Goal: Information Seeking & Learning: Learn about a topic

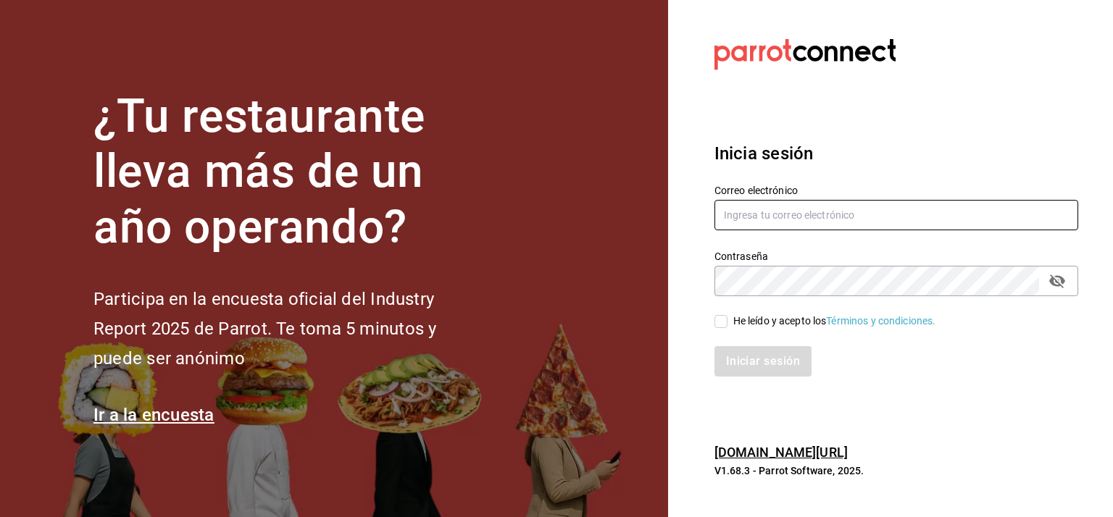
type input "lcastello@marilui.com"
click at [718, 320] on input "He leído y acepto los Términos y condiciones." at bounding box center [720, 321] width 13 height 13
checkbox input "true"
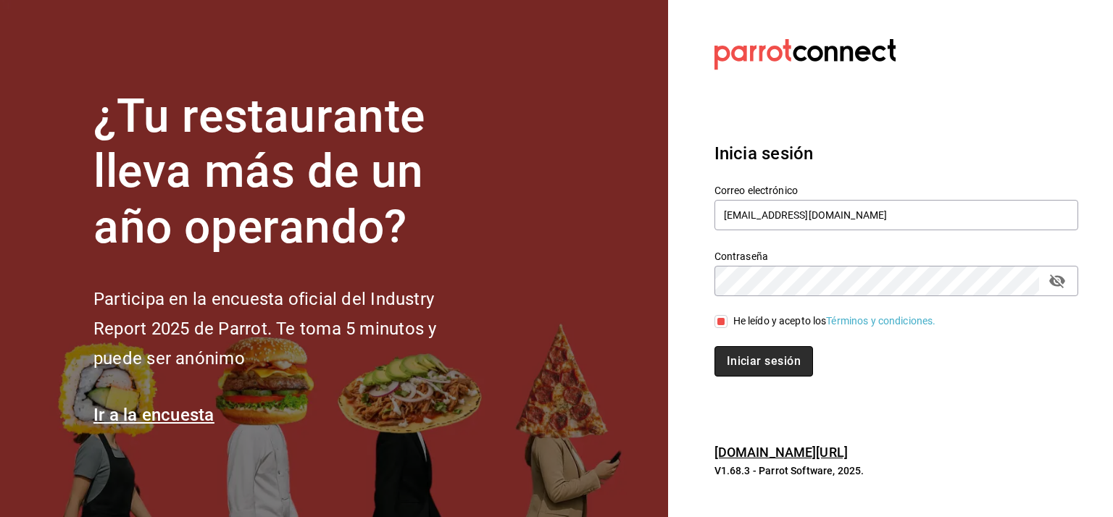
click at [794, 357] on button "Iniciar sesión" at bounding box center [763, 361] width 99 height 30
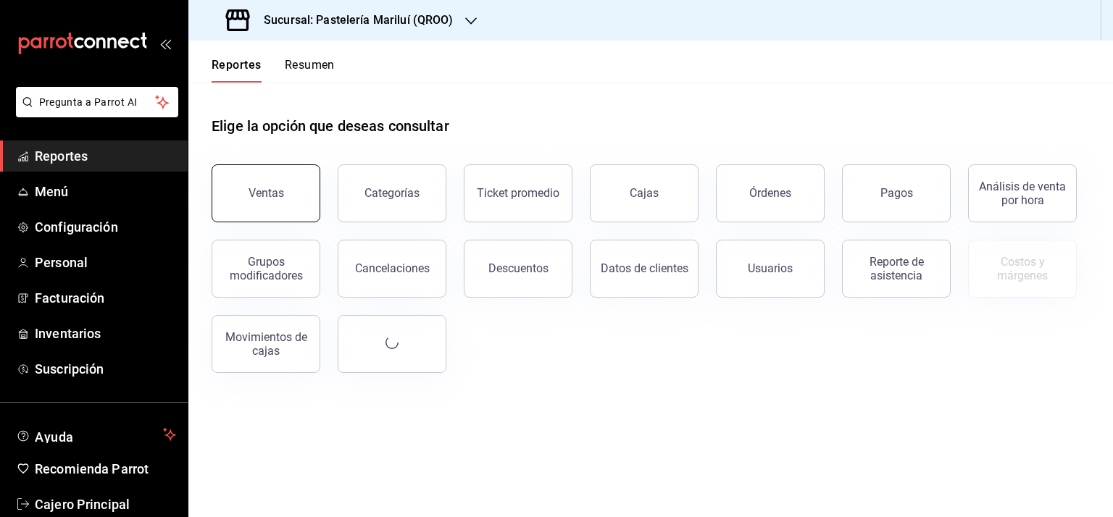
click at [248, 181] on button "Ventas" at bounding box center [265, 193] width 109 height 58
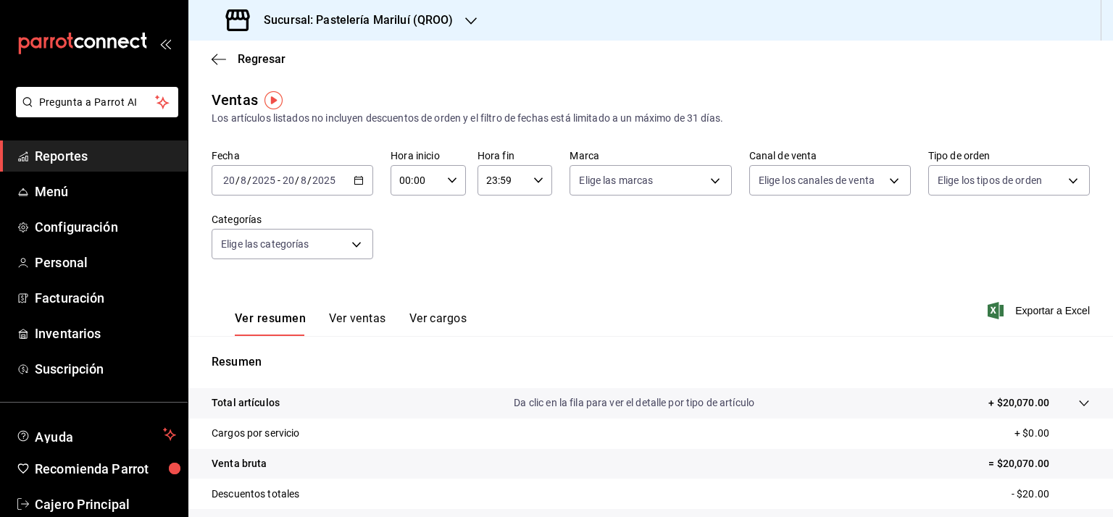
click at [349, 319] on button "Ver ventas" at bounding box center [357, 323] width 57 height 25
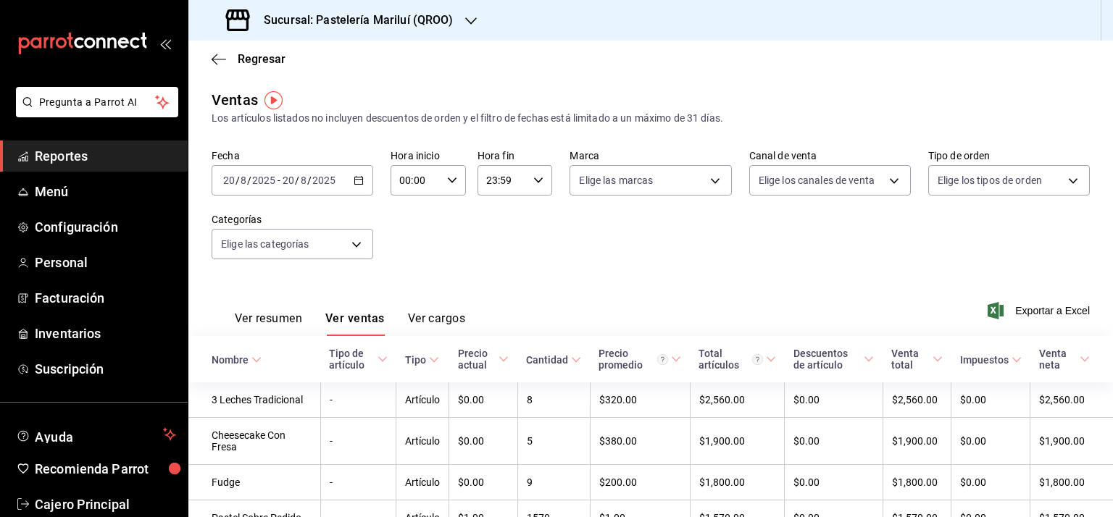
click at [420, 312] on button "Ver cargos" at bounding box center [437, 323] width 58 height 25
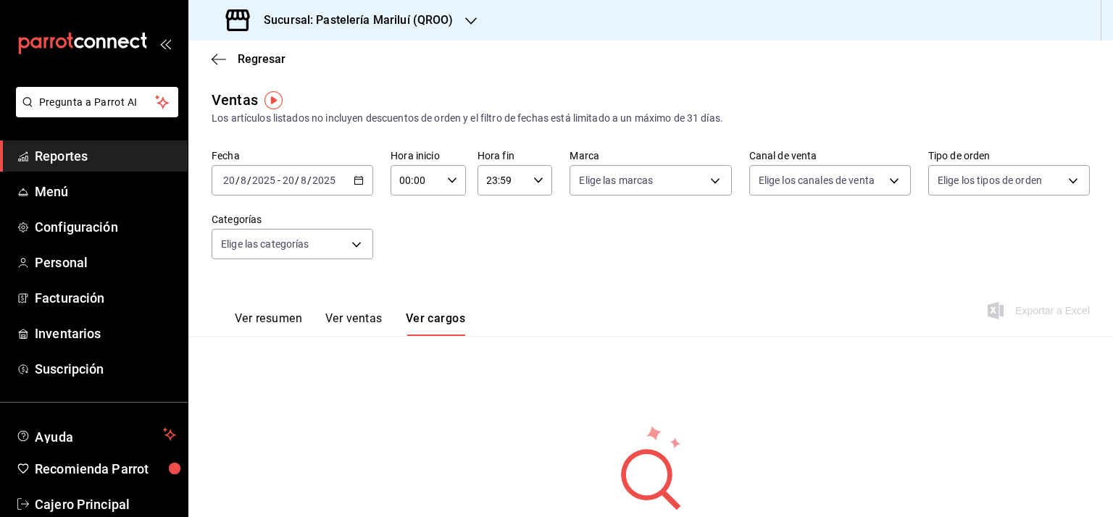
click at [340, 315] on button "Ver ventas" at bounding box center [353, 323] width 57 height 25
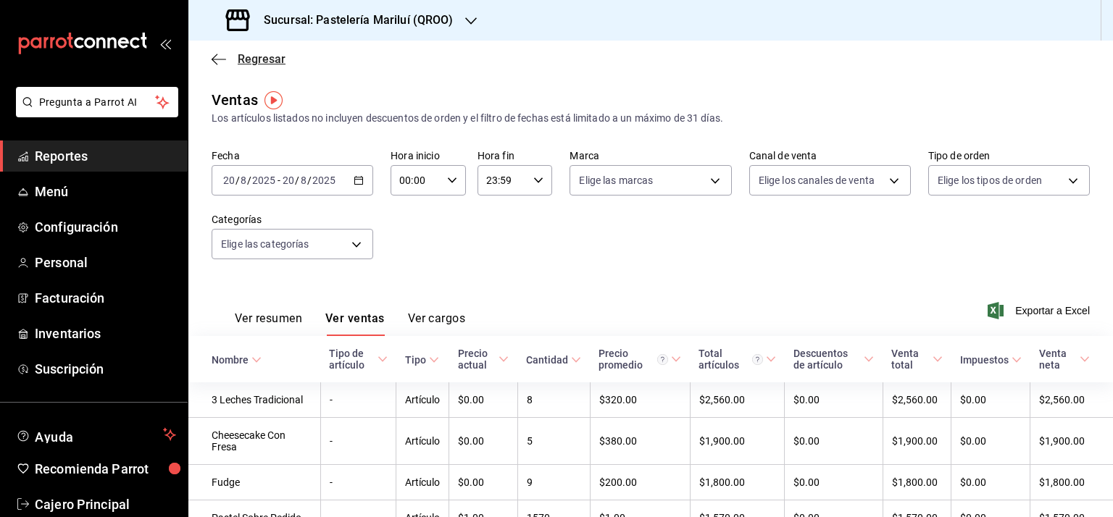
click at [218, 59] on icon "button" at bounding box center [218, 59] width 14 height 13
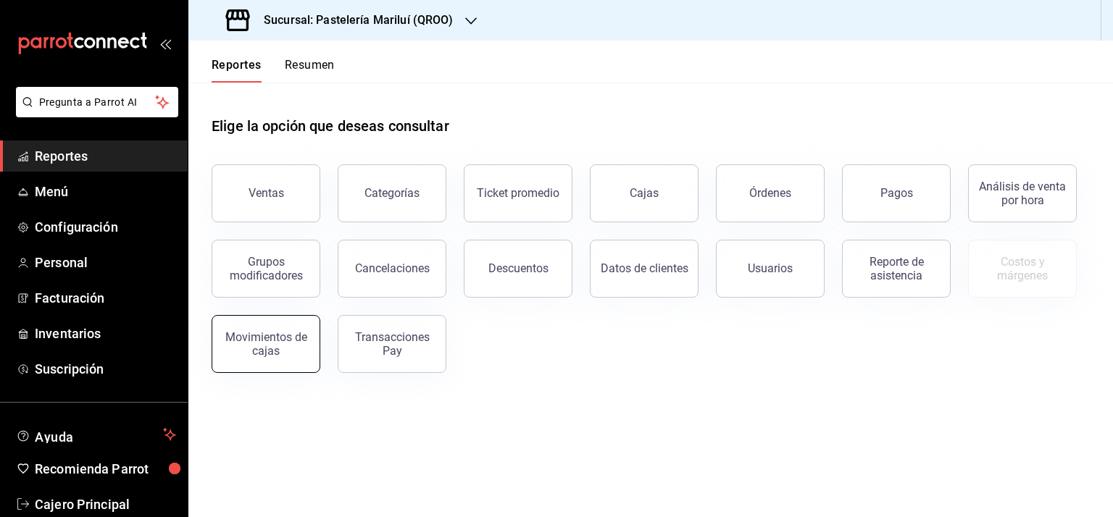
click at [275, 358] on button "Movimientos de cajas" at bounding box center [265, 344] width 109 height 58
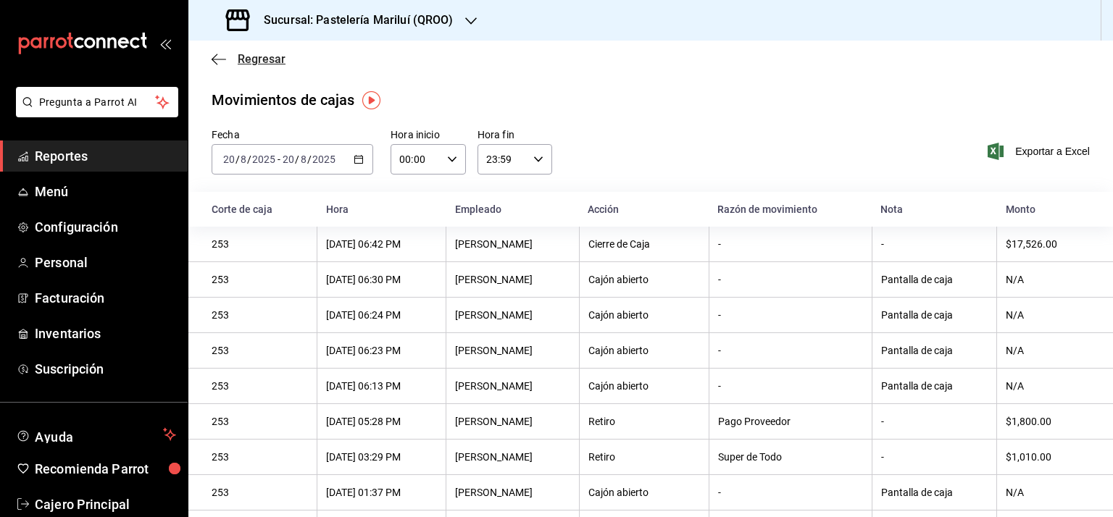
click at [214, 62] on icon "button" at bounding box center [218, 59] width 14 height 13
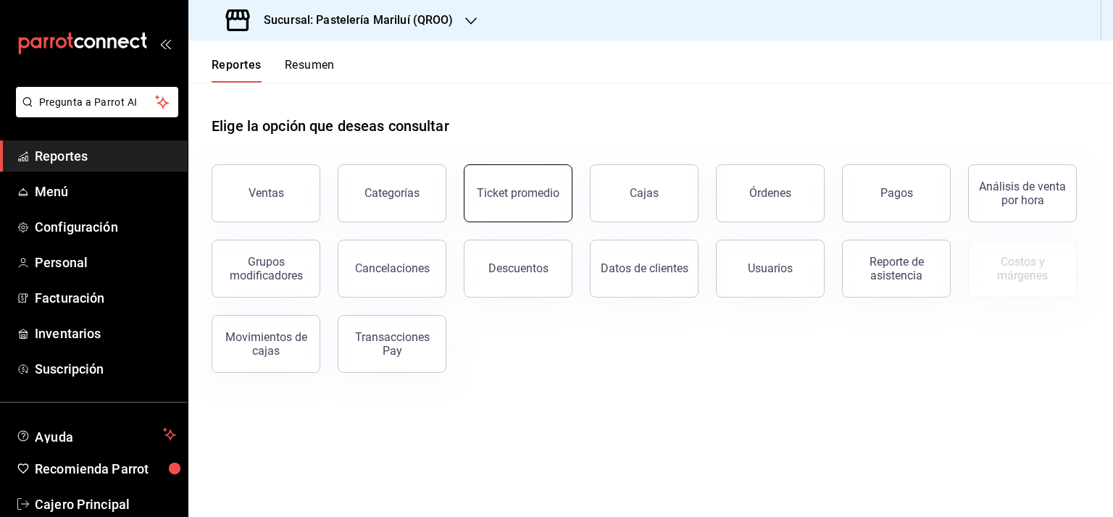
click at [532, 201] on button "Ticket promedio" at bounding box center [518, 193] width 109 height 58
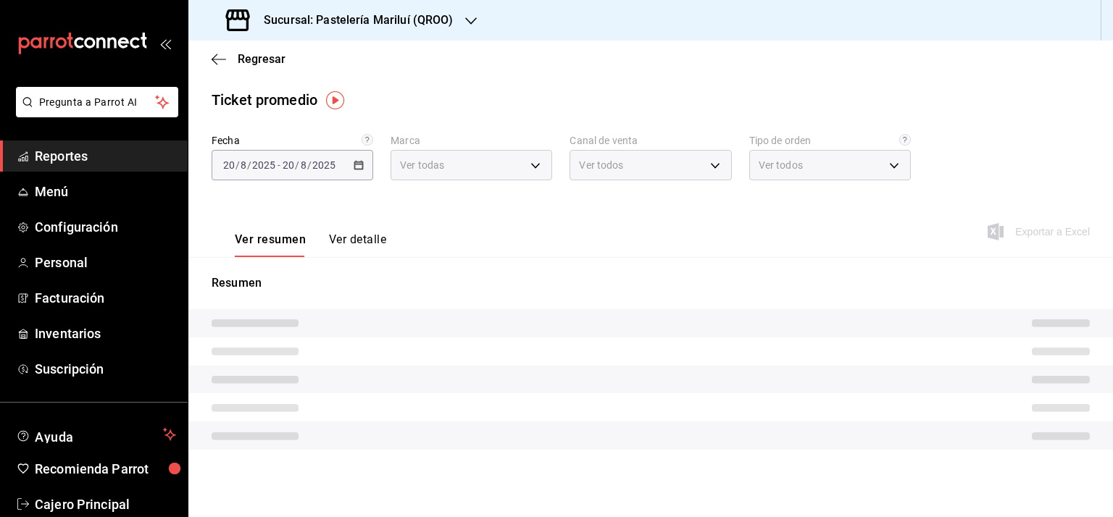
type input "d1899554-f730-4f51-8c80-c6342bb5bc4c"
type input "PARROT,UBER_EATS,RAPPI,DIDI_FOOD,ONLINE"
type input "33a7fa4c-dbf2-4c44-9403-8d707801f081,ebc6a0c9-926f-4fa2-8948-f6d6ed83b84c,0f561…"
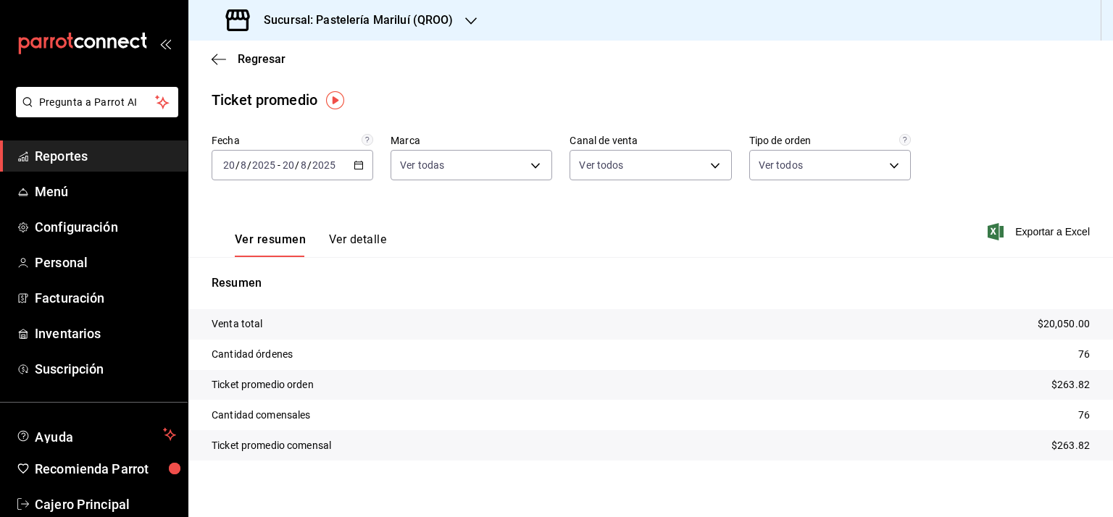
click at [353, 237] on button "Ver detalle" at bounding box center [357, 244] width 57 height 25
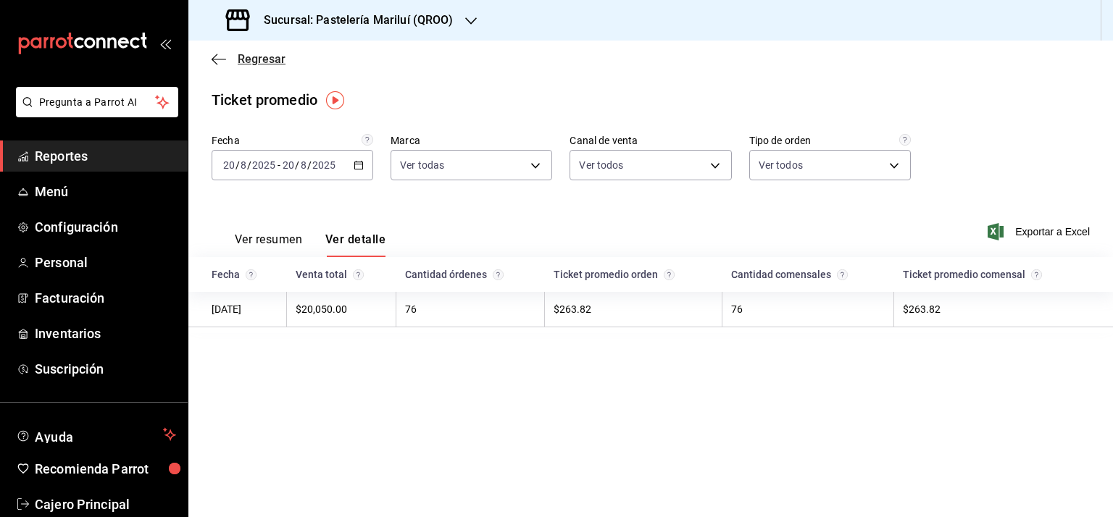
click at [221, 59] on icon "button" at bounding box center [218, 59] width 14 height 13
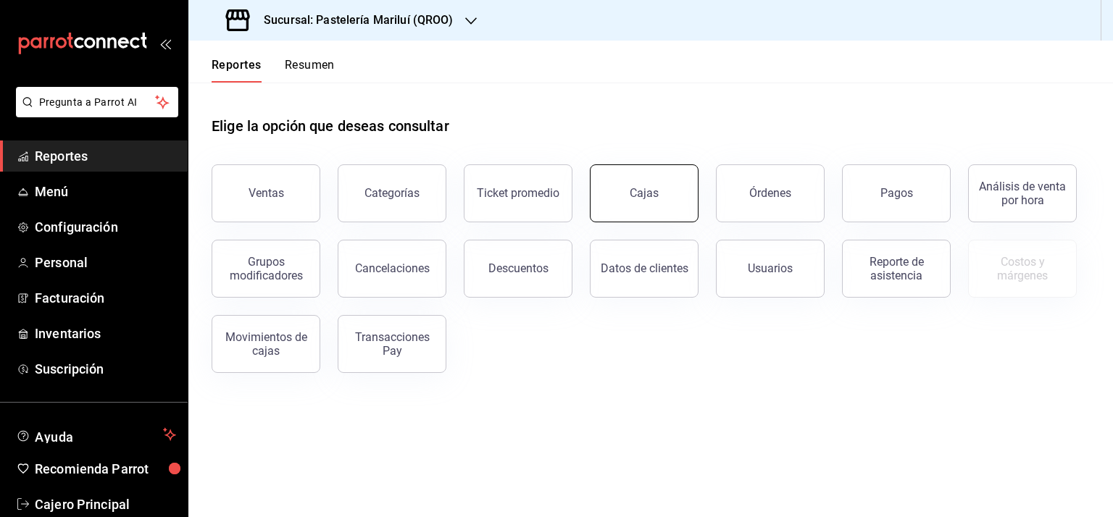
click at [663, 198] on button "Cajas" at bounding box center [644, 193] width 109 height 58
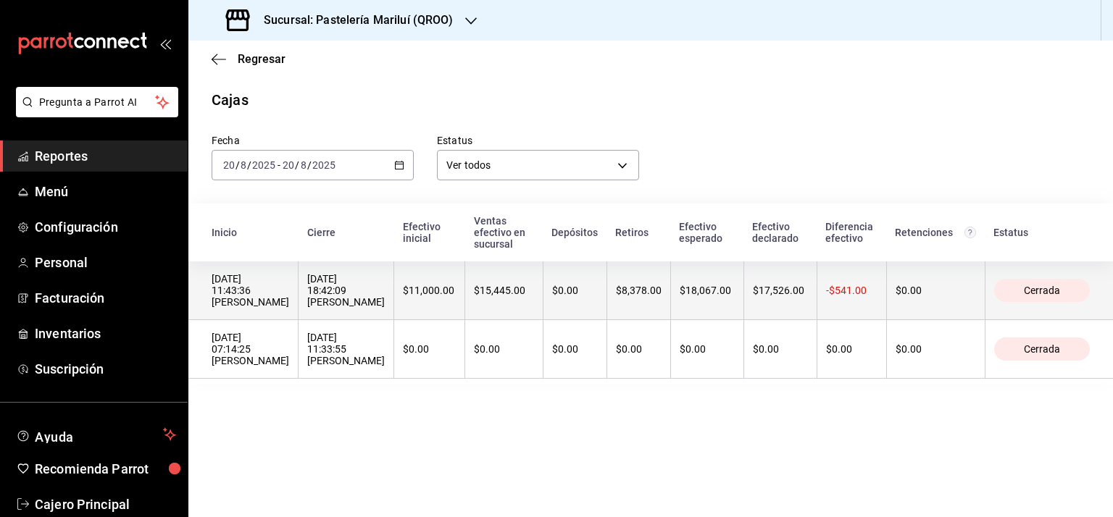
click at [1045, 291] on span "Cerrada" at bounding box center [1042, 291] width 48 height 12
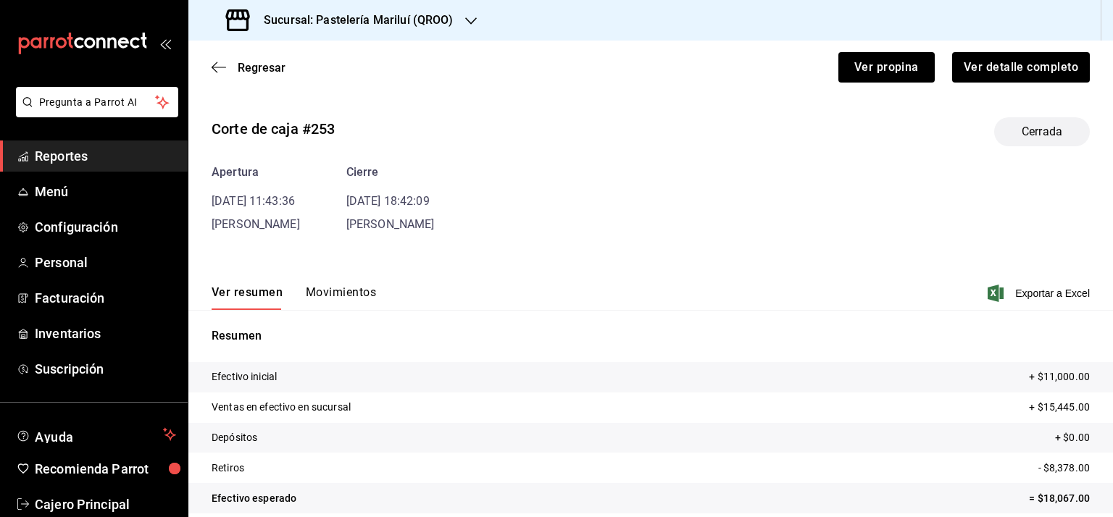
scroll to position [75, 0]
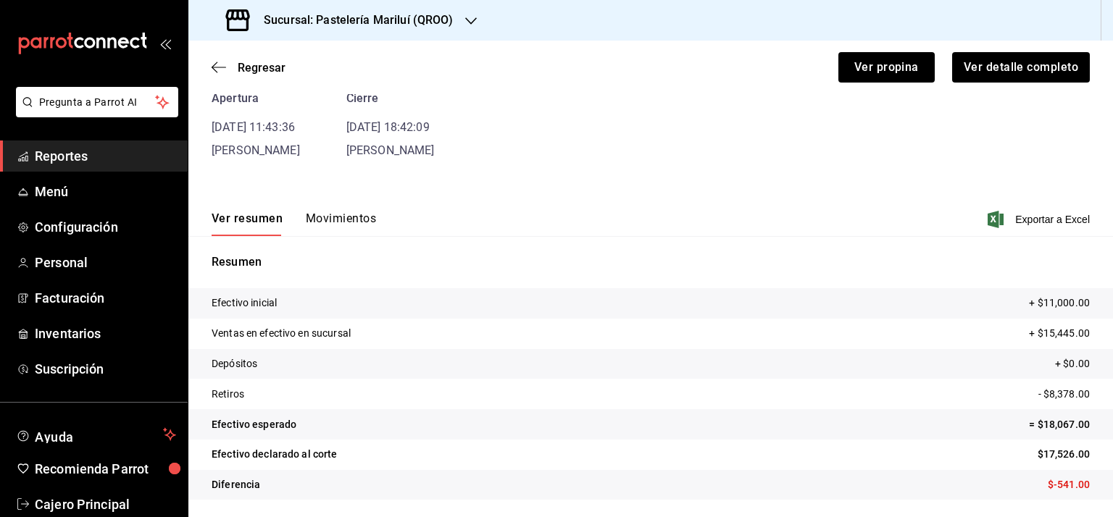
click at [316, 213] on button "Movimientos" at bounding box center [341, 223] width 70 height 25
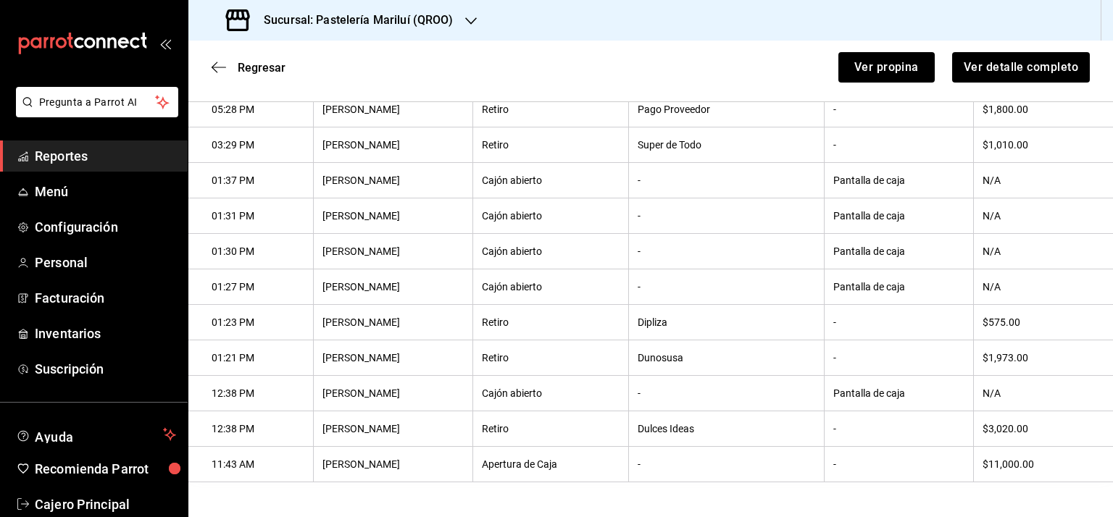
scroll to position [464, 0]
click at [214, 65] on icon "button" at bounding box center [218, 67] width 14 height 13
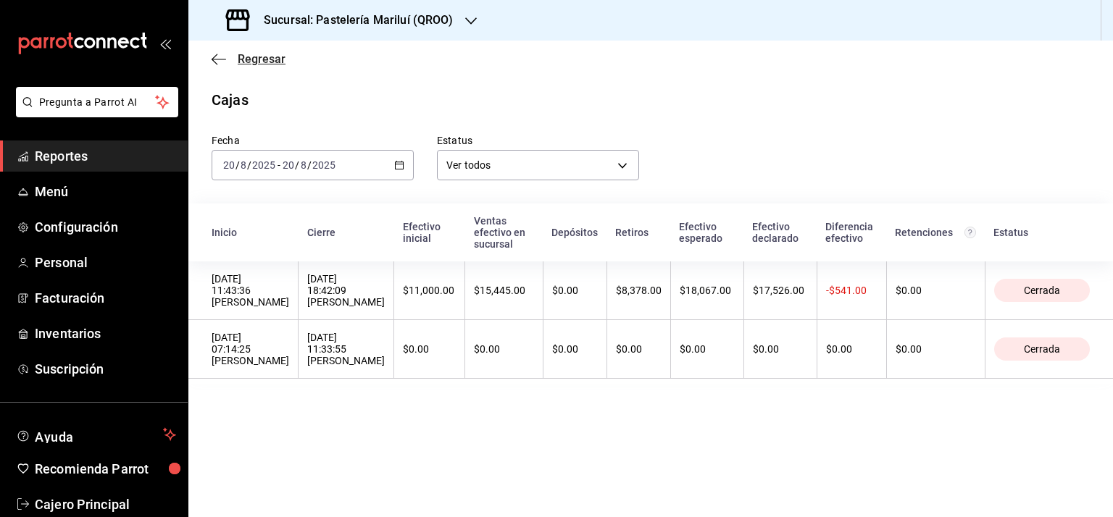
click at [214, 59] on icon "button" at bounding box center [218, 59] width 14 height 1
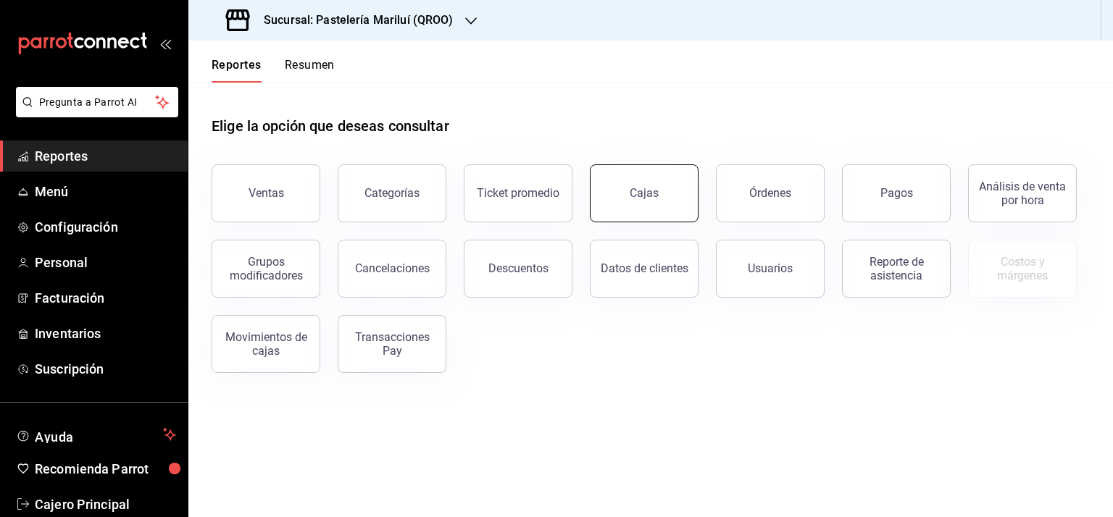
click at [634, 183] on button "Cajas" at bounding box center [644, 193] width 109 height 58
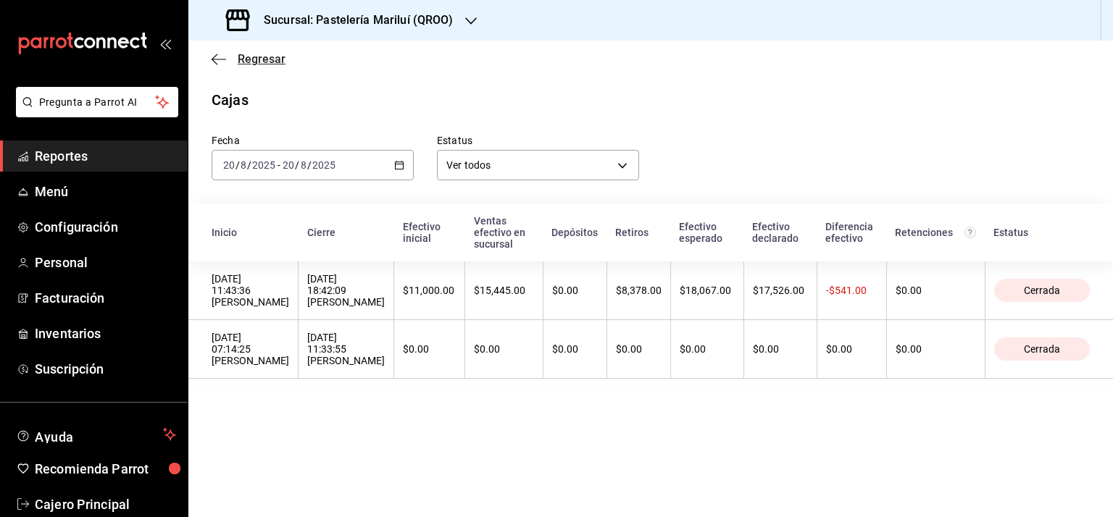
click at [217, 55] on icon "button" at bounding box center [218, 59] width 14 height 13
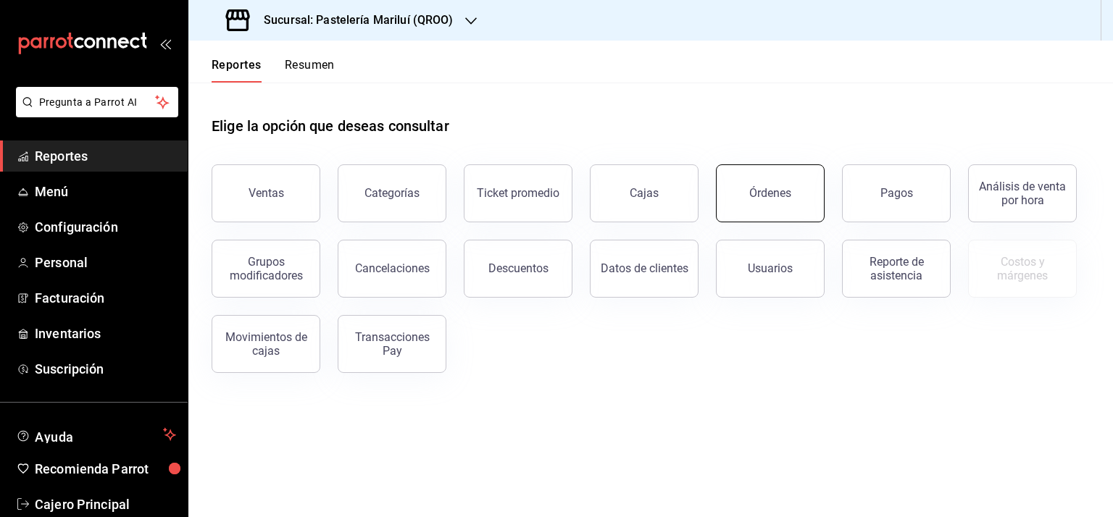
click at [790, 171] on button "Órdenes" at bounding box center [770, 193] width 109 height 58
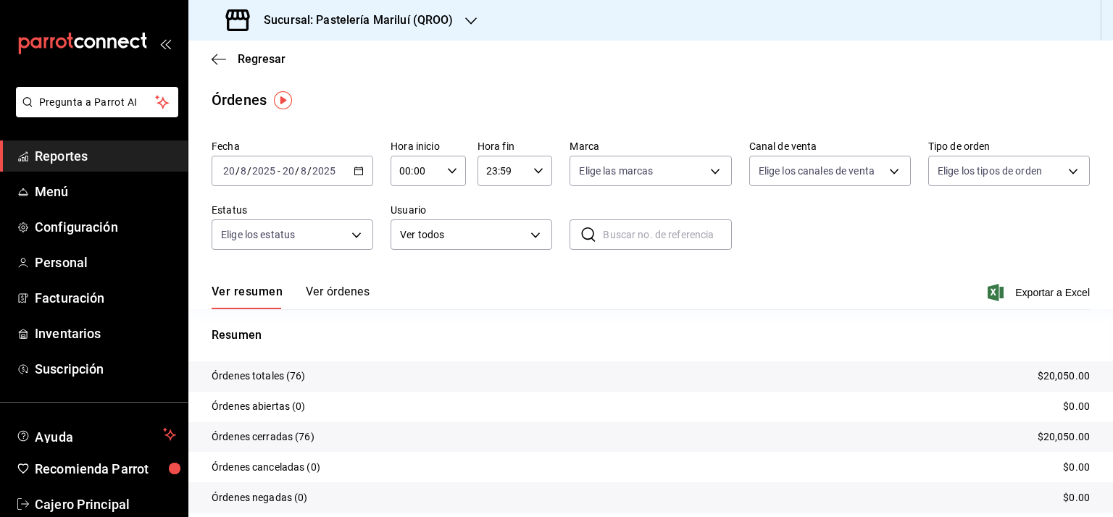
click at [337, 288] on button "Ver órdenes" at bounding box center [338, 297] width 64 height 25
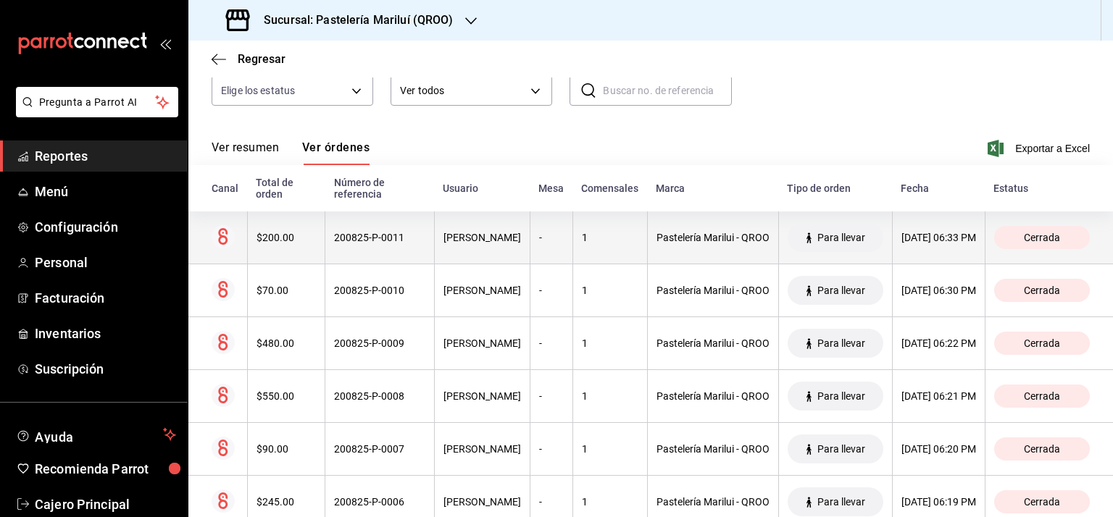
scroll to position [145, 0]
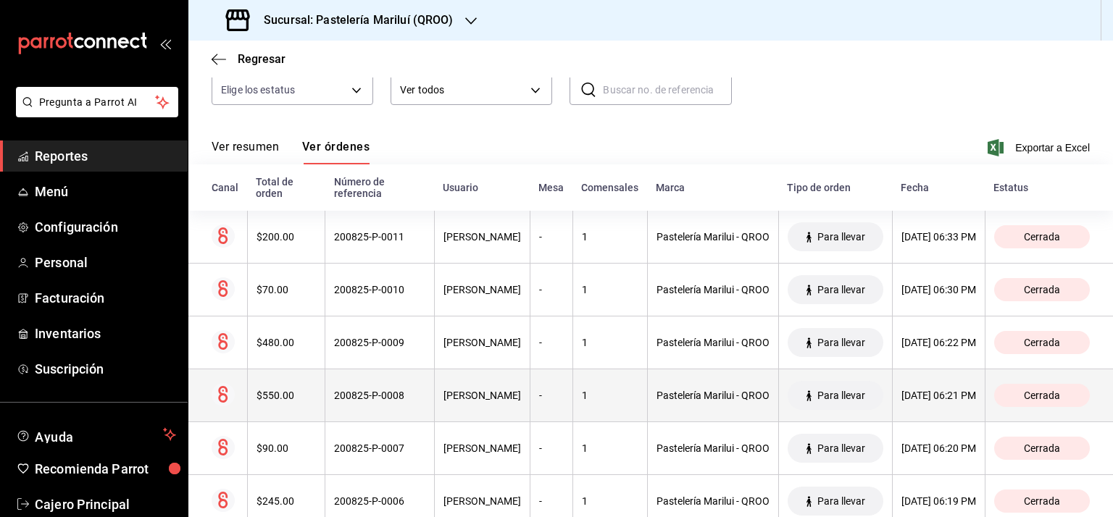
click at [293, 391] on div "$550.00" at bounding box center [286, 396] width 60 height 12
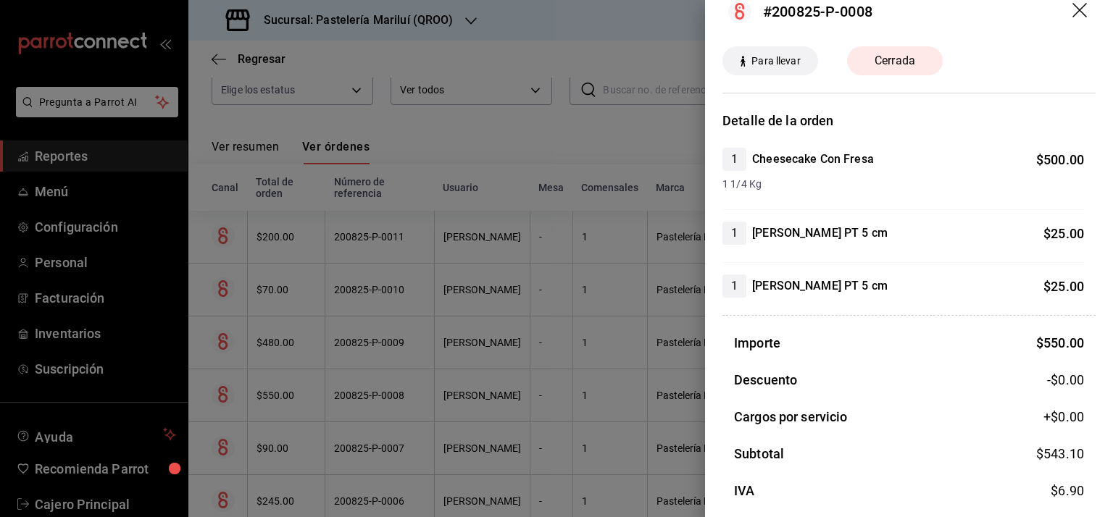
scroll to position [0, 0]
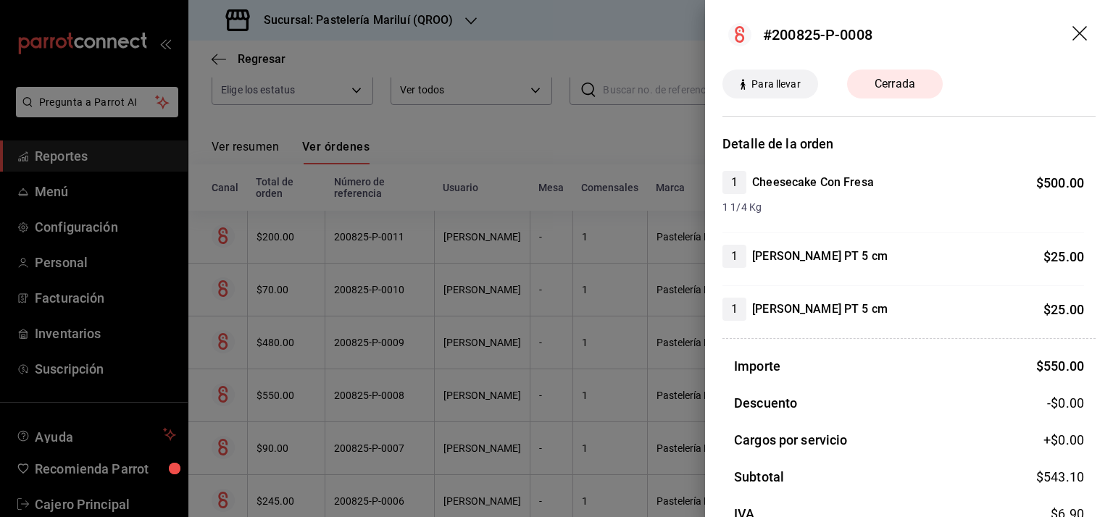
click at [1072, 38] on icon "drag" at bounding box center [1080, 34] width 17 height 17
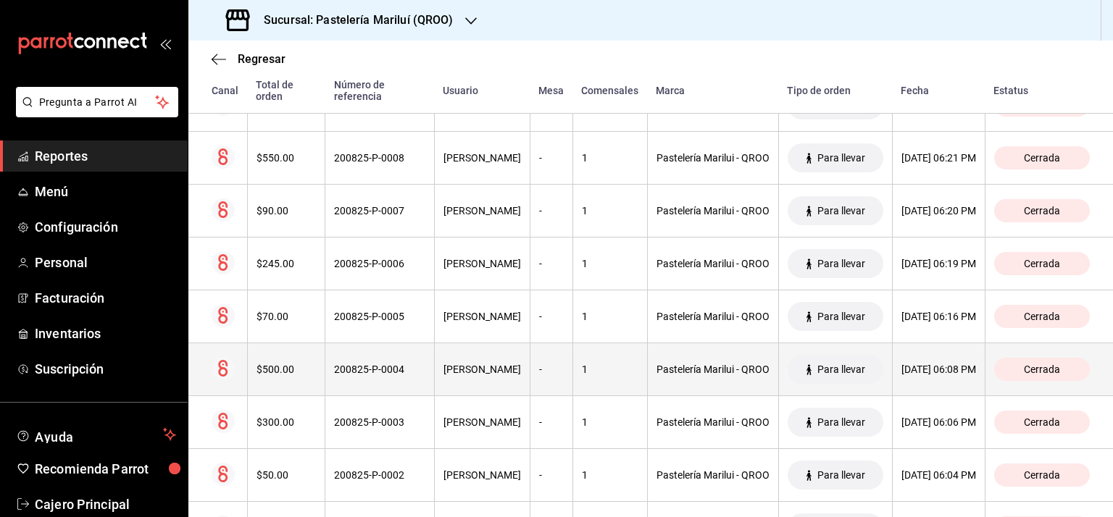
scroll to position [435, 0]
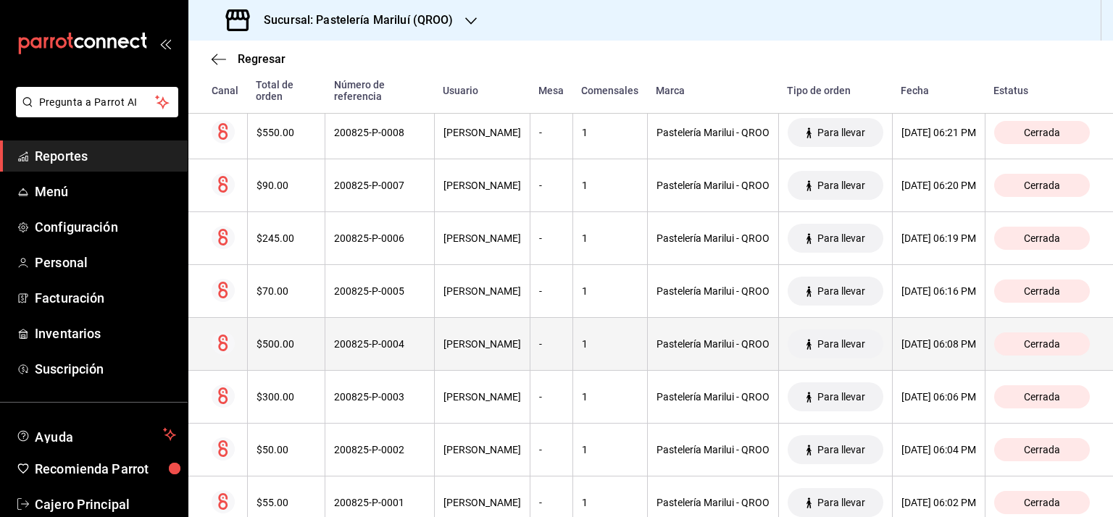
click at [448, 346] on div "[PERSON_NAME]" at bounding box center [481, 344] width 77 height 12
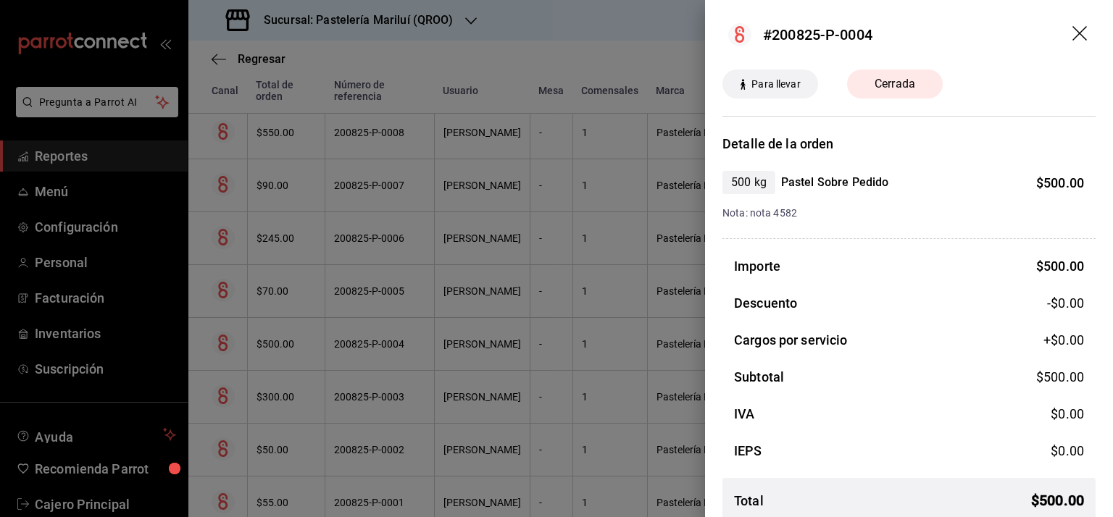
click at [1072, 37] on icon "drag" at bounding box center [1080, 34] width 17 height 17
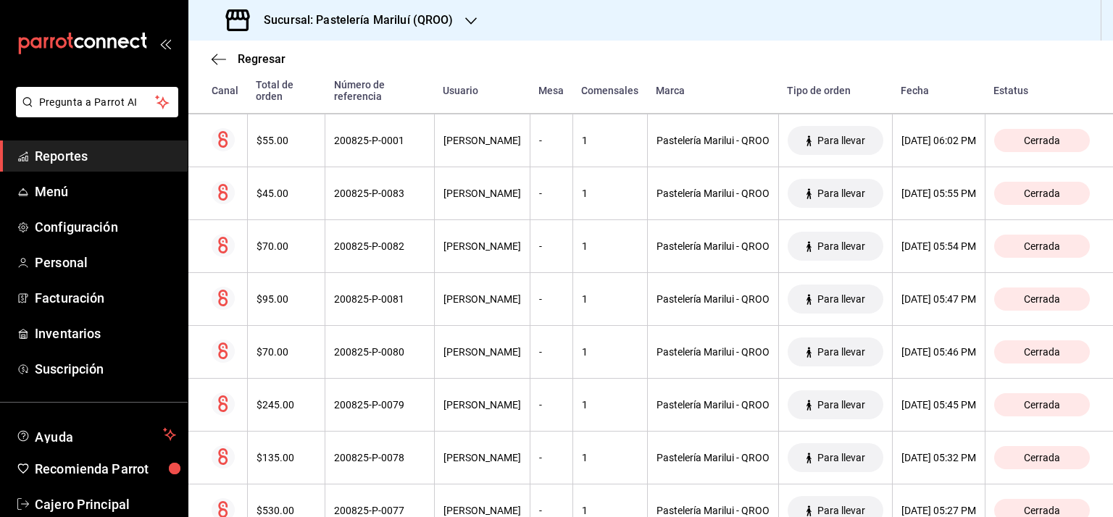
scroll to position [869, 0]
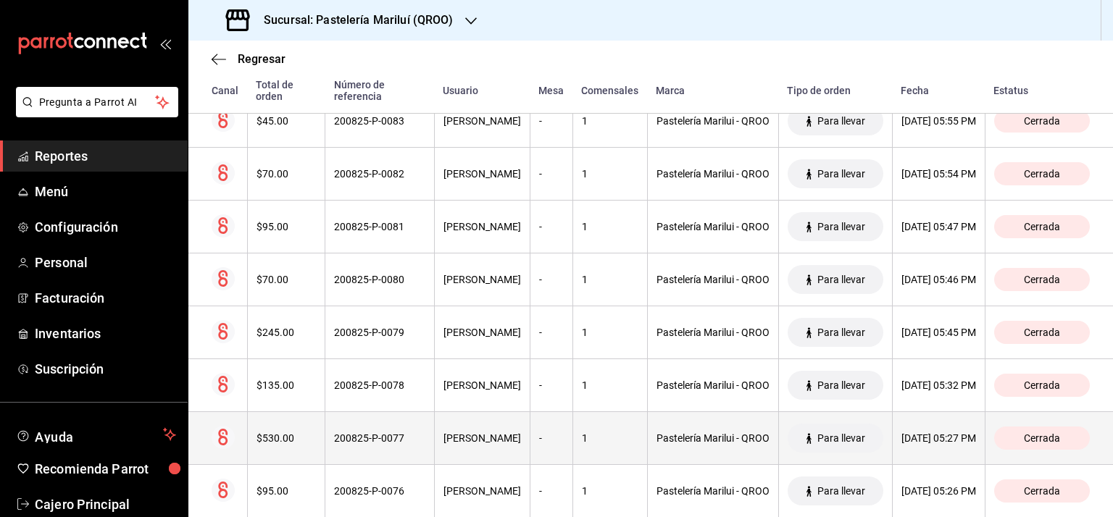
click at [457, 440] on div "[PERSON_NAME]" at bounding box center [481, 438] width 77 height 12
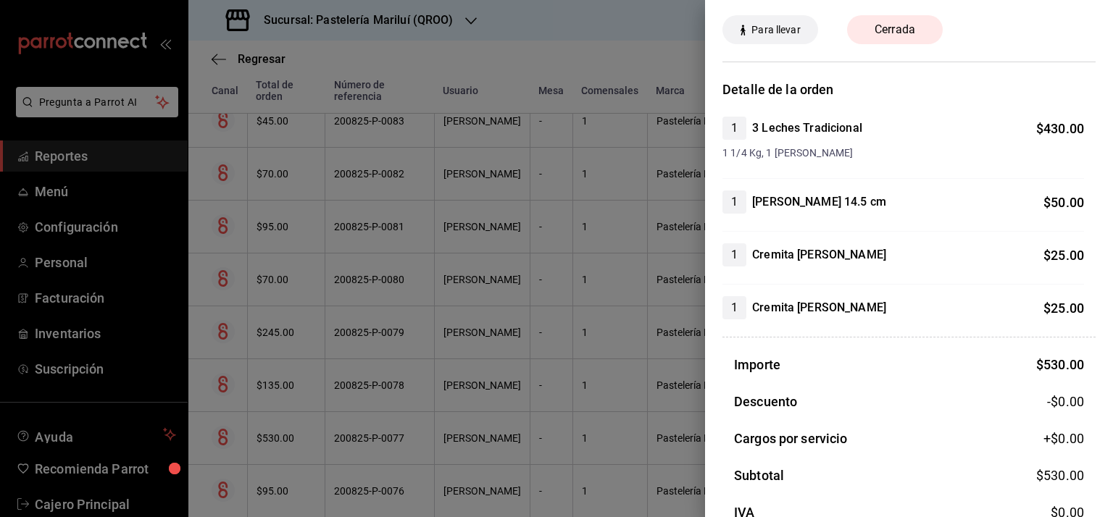
scroll to position [0, 0]
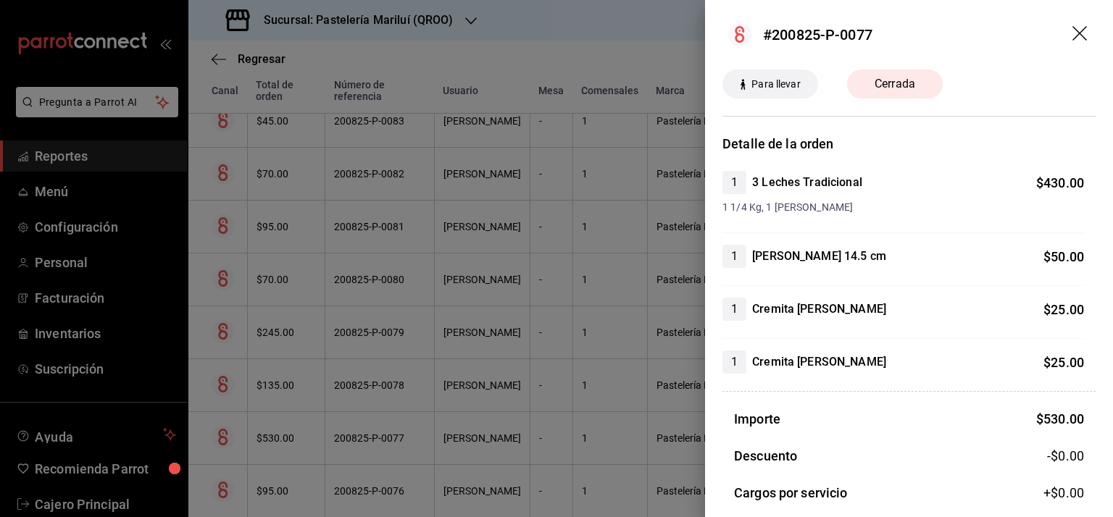
click at [1072, 30] on icon "drag" at bounding box center [1080, 34] width 17 height 17
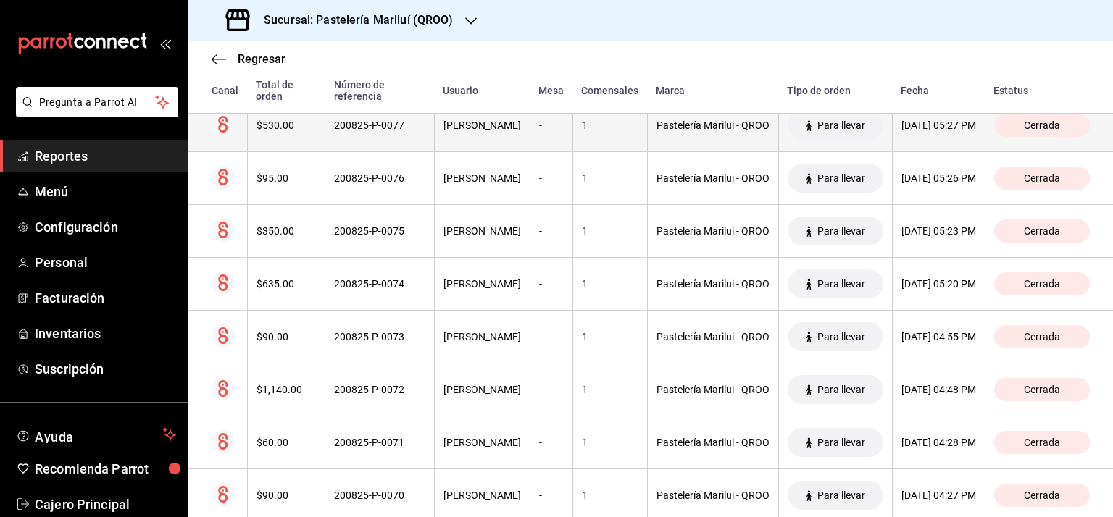
scroll to position [1231, 0]
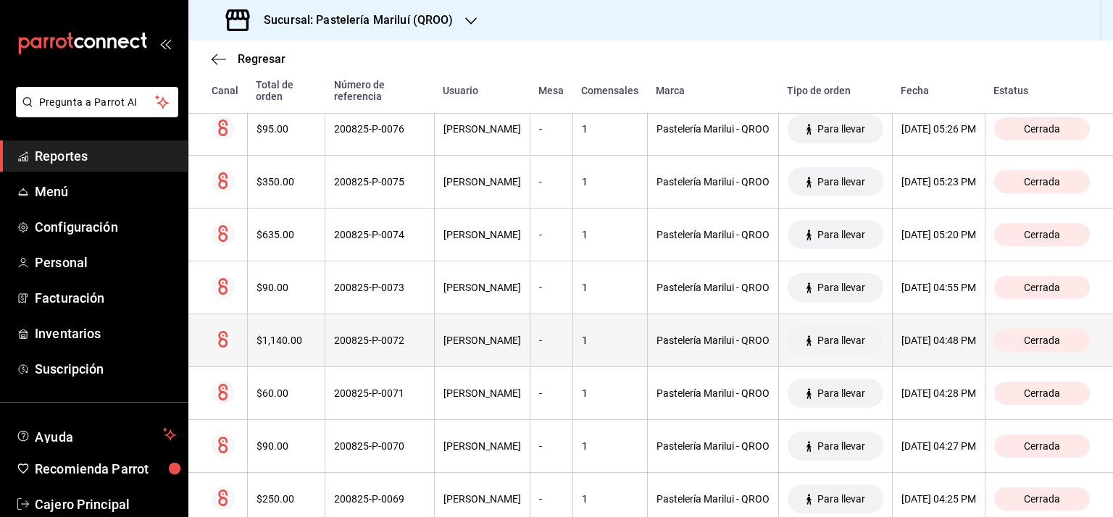
click at [267, 339] on div "$1,140.00" at bounding box center [286, 341] width 60 height 12
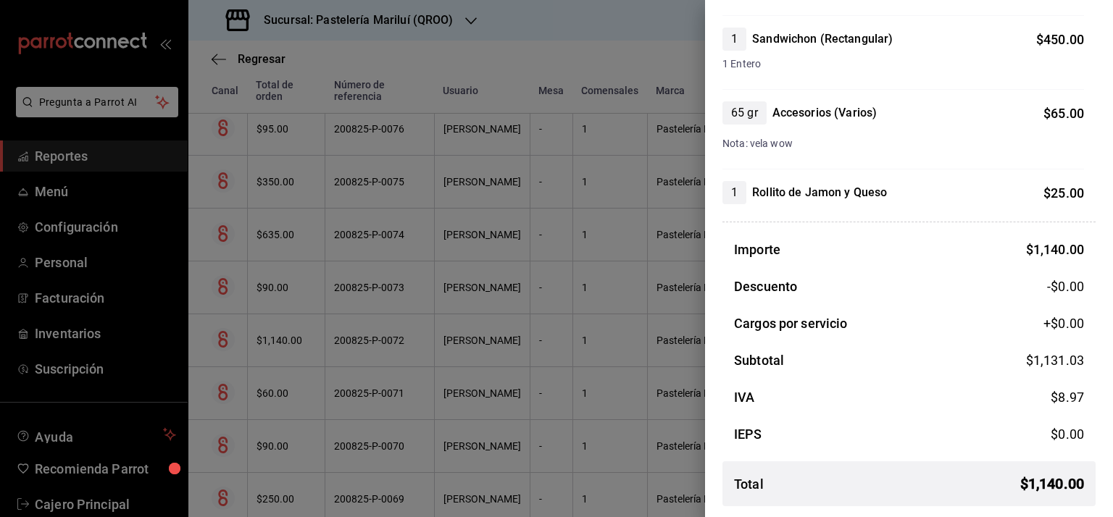
scroll to position [0, 0]
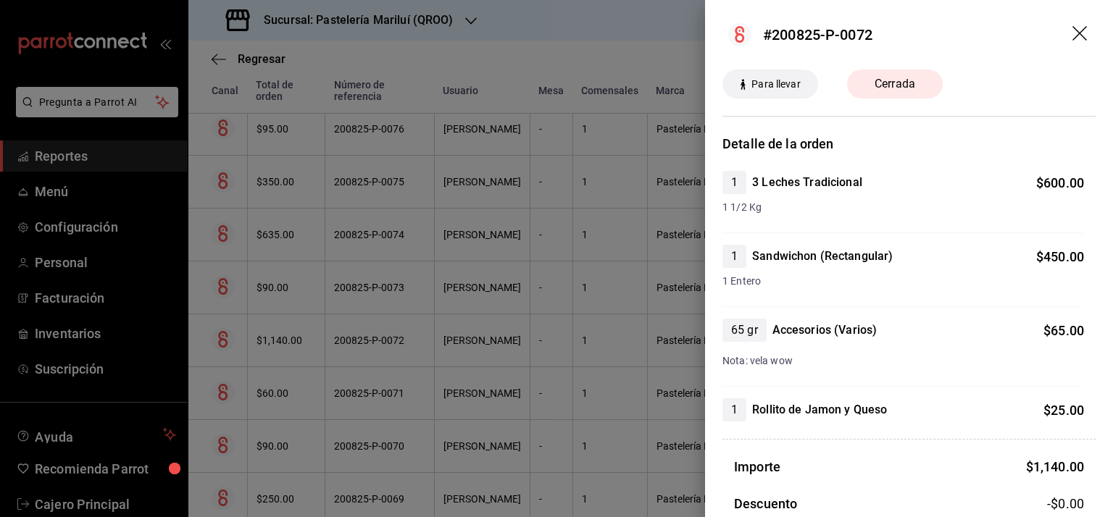
click at [1072, 30] on icon "drag" at bounding box center [1080, 34] width 17 height 17
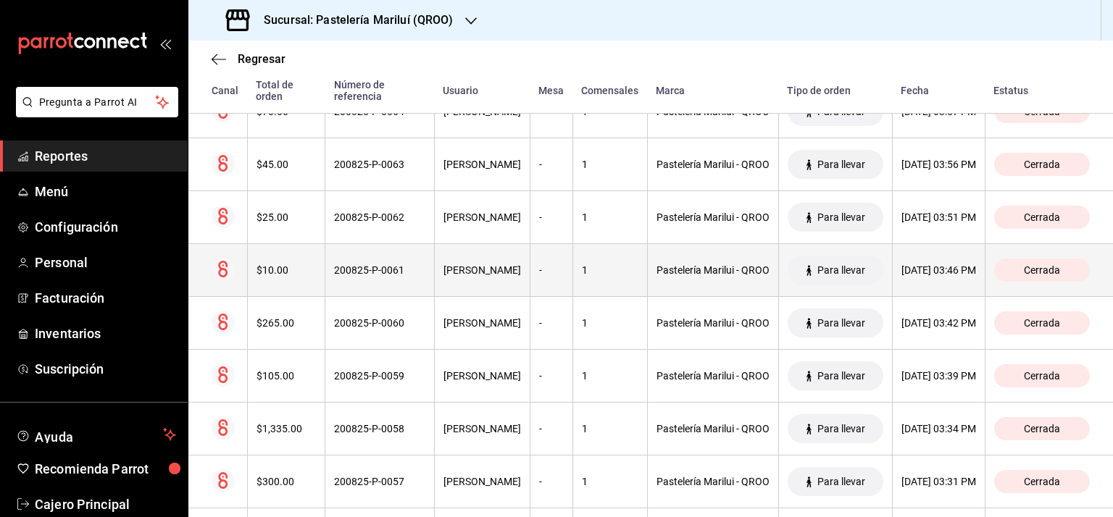
scroll to position [1956, 0]
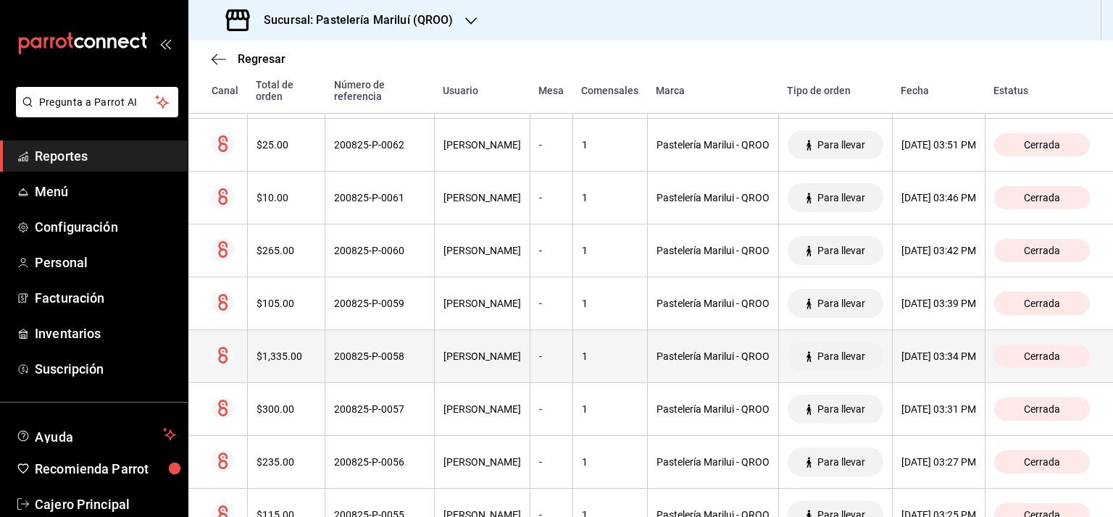
click at [443, 351] on div "[PERSON_NAME]" at bounding box center [481, 357] width 77 height 12
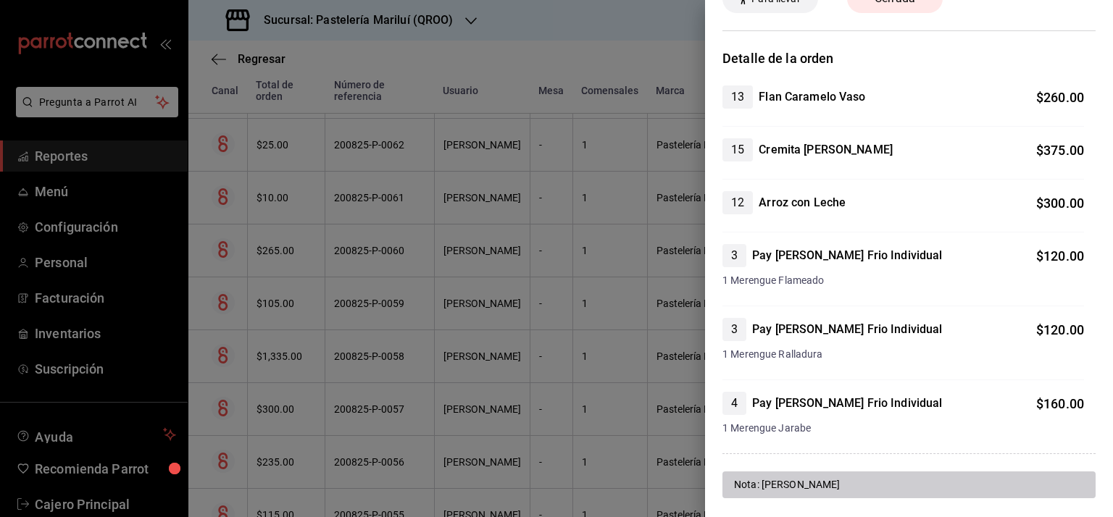
scroll to position [0, 0]
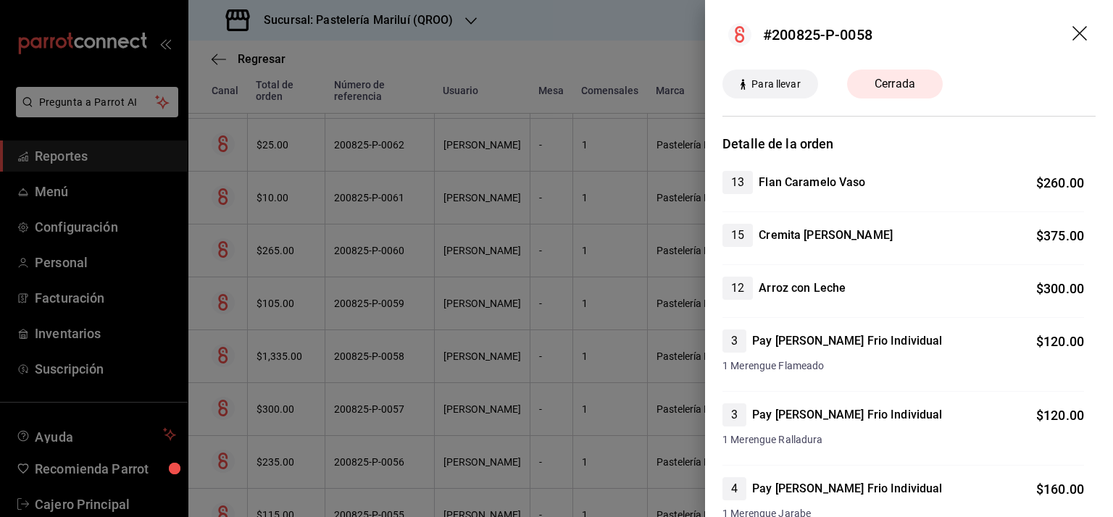
click at [1072, 33] on icon "drag" at bounding box center [1080, 34] width 17 height 17
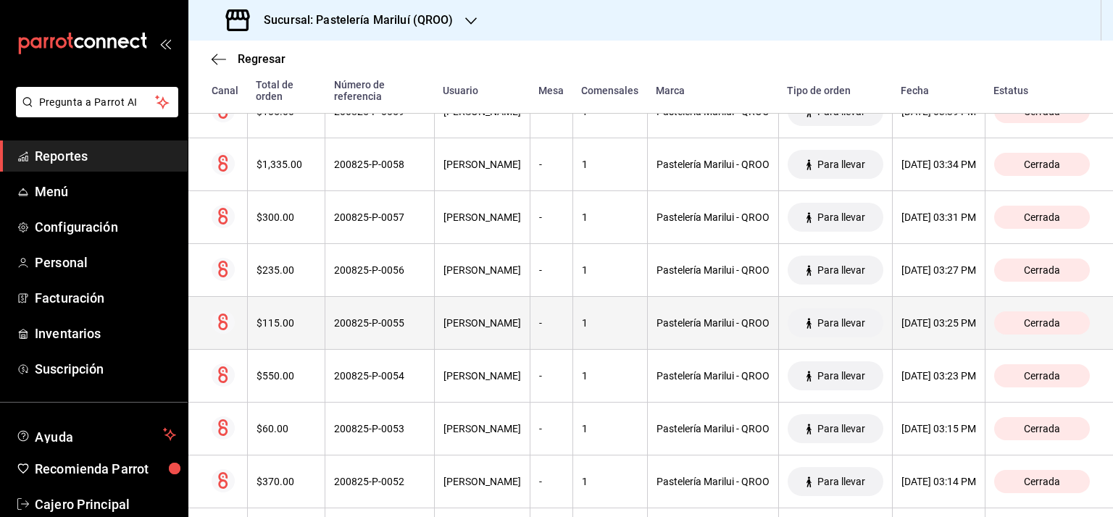
scroll to position [2173, 0]
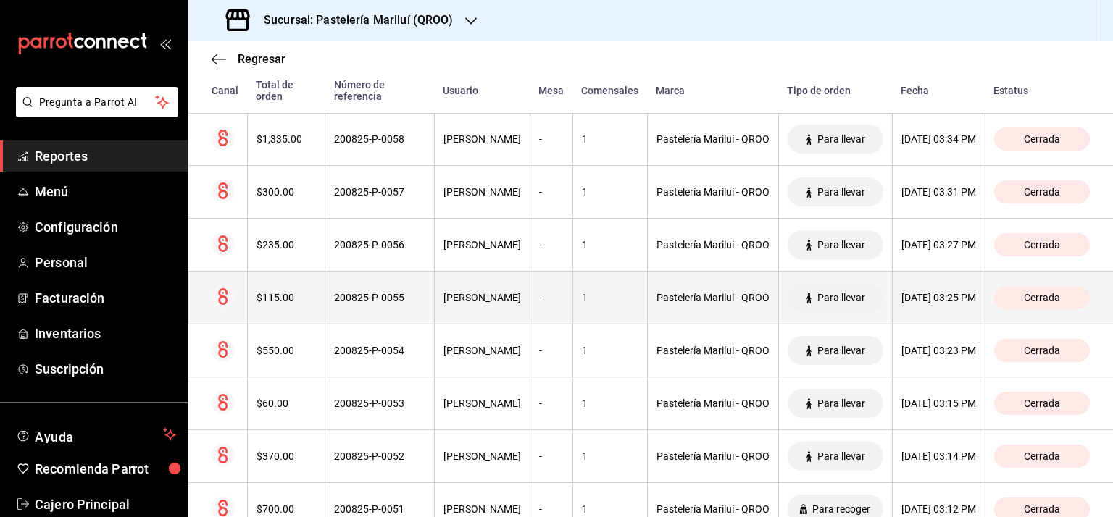
click at [434, 342] on th "[PERSON_NAME]" at bounding box center [482, 350] width 96 height 53
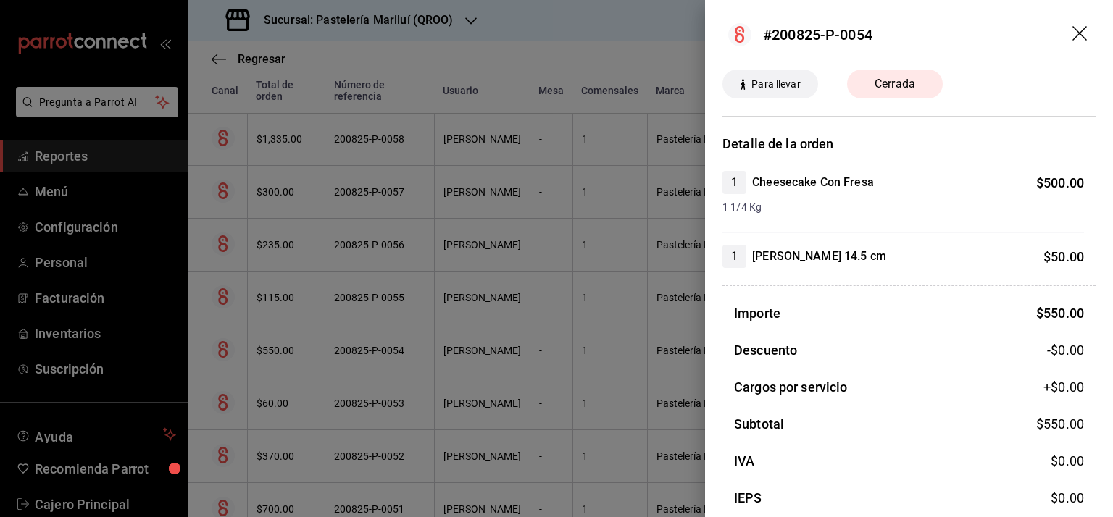
scroll to position [0, 0]
click at [1072, 27] on icon "drag" at bounding box center [1080, 34] width 17 height 17
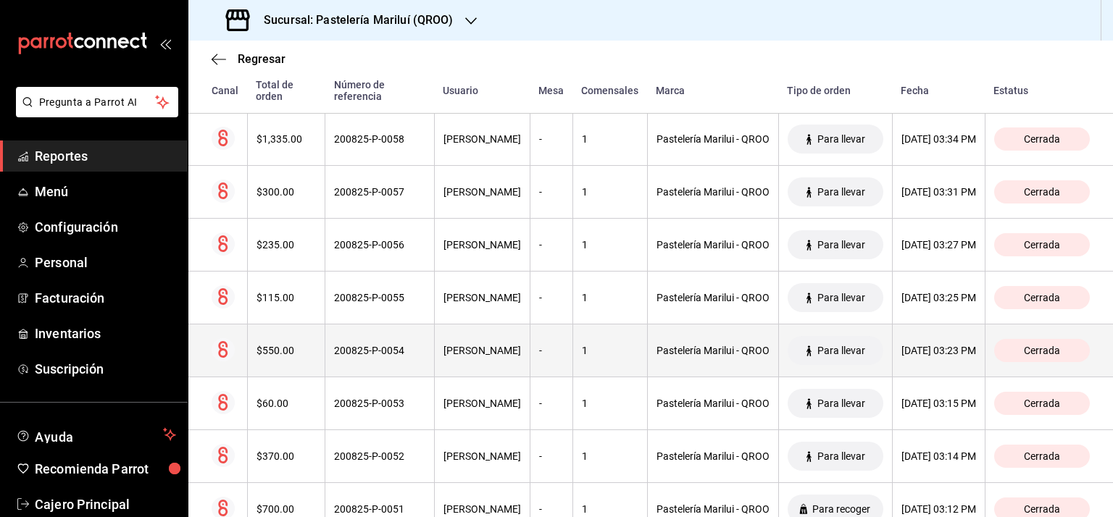
scroll to position [2318, 0]
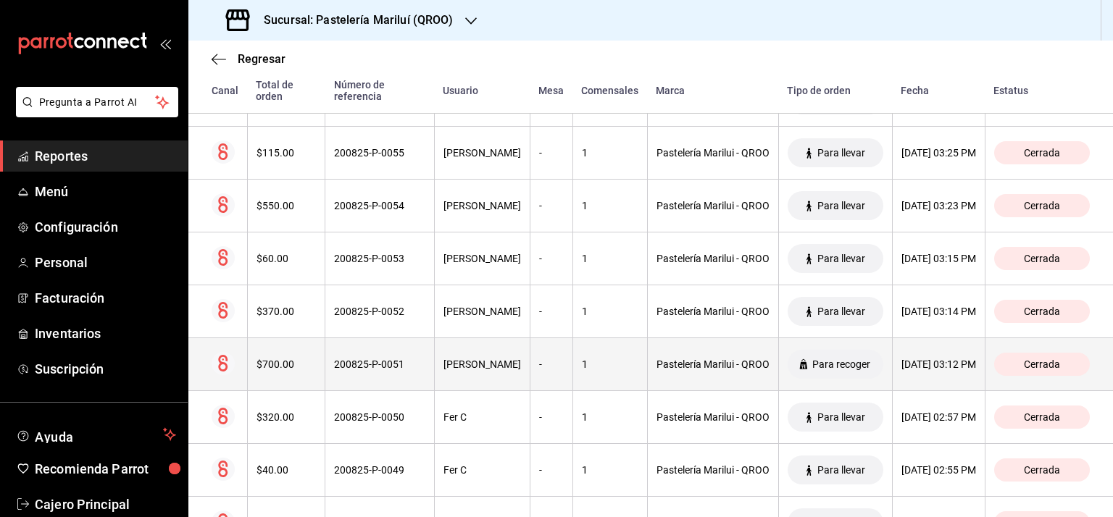
click at [443, 359] on div "[PERSON_NAME]" at bounding box center [481, 365] width 77 height 12
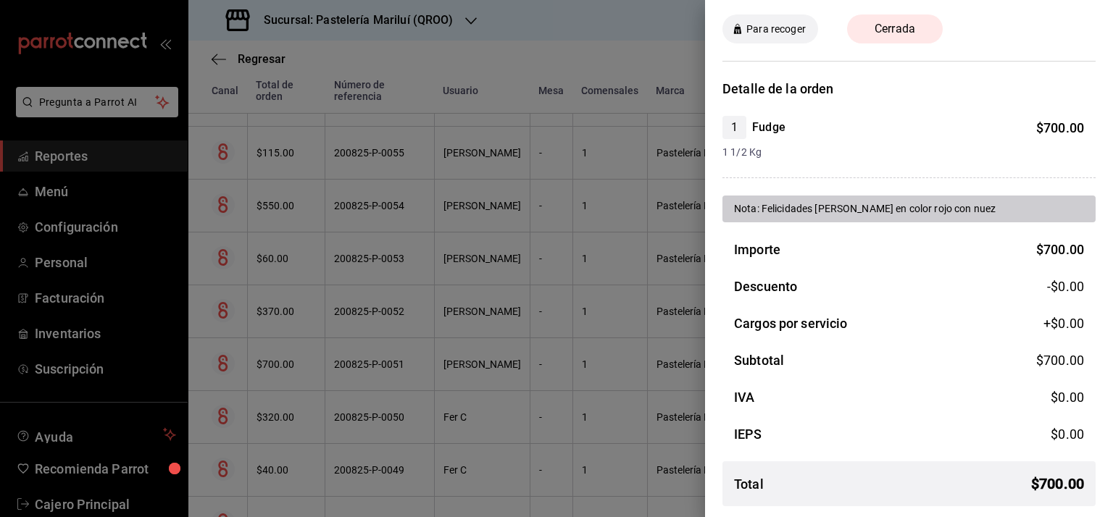
scroll to position [0, 0]
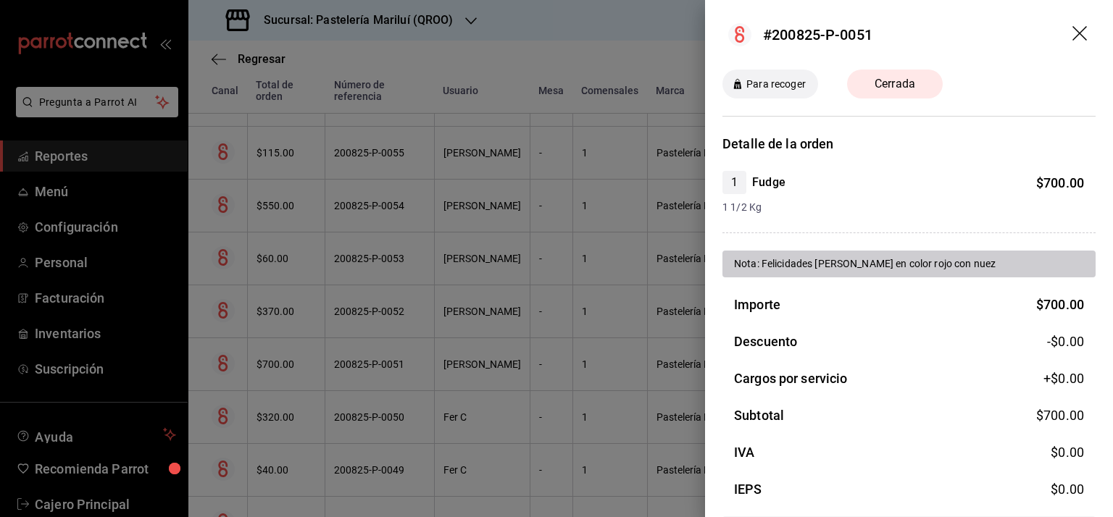
click at [1072, 28] on icon "drag" at bounding box center [1080, 34] width 17 height 17
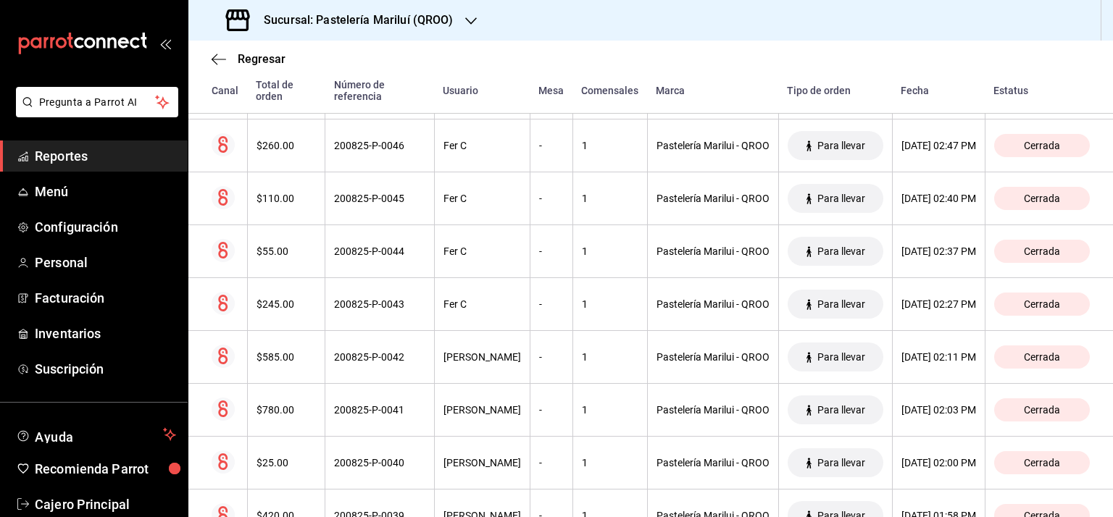
scroll to position [2825, 0]
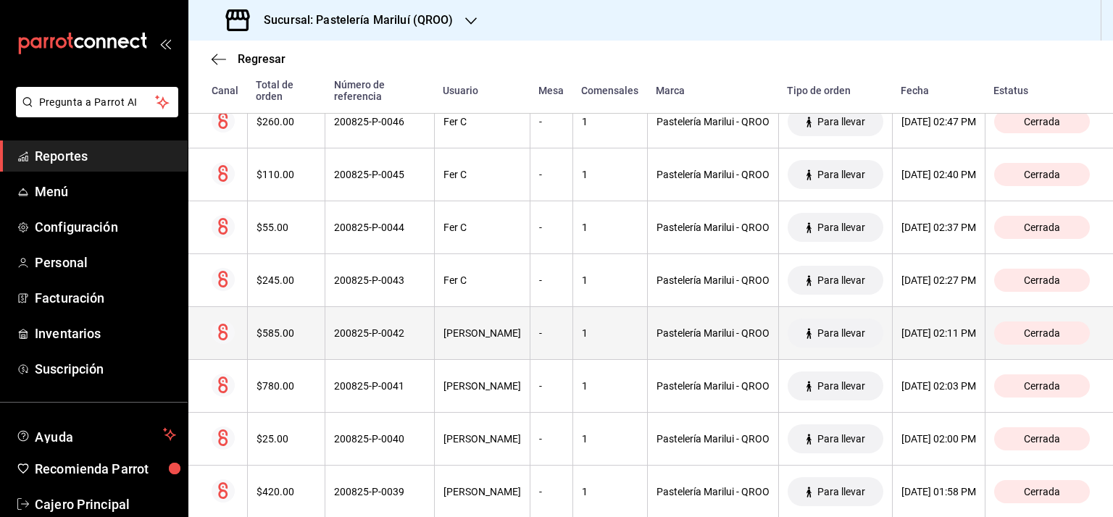
click at [272, 327] on div "$585.00" at bounding box center [286, 333] width 60 height 12
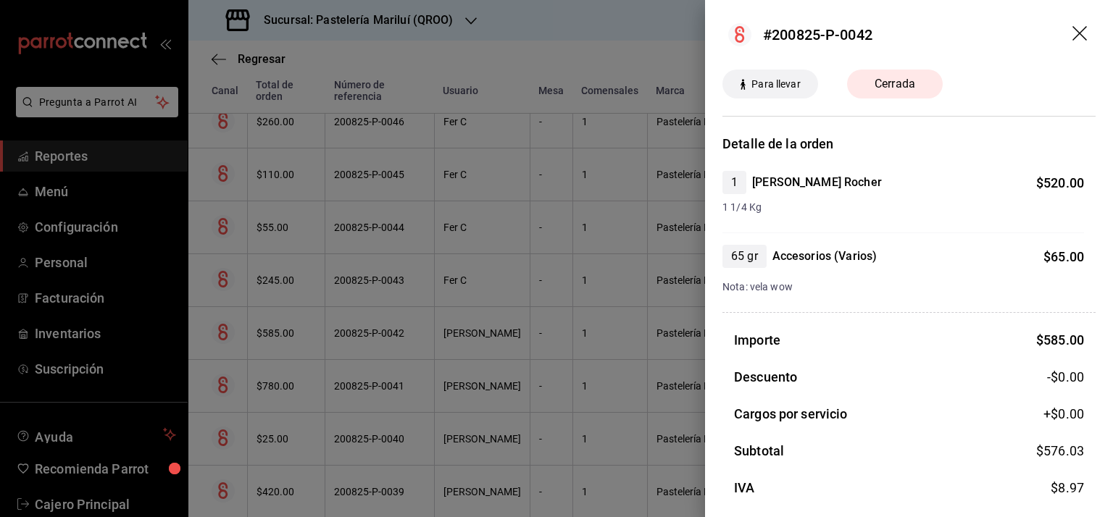
click at [1072, 29] on icon "drag" at bounding box center [1080, 34] width 17 height 17
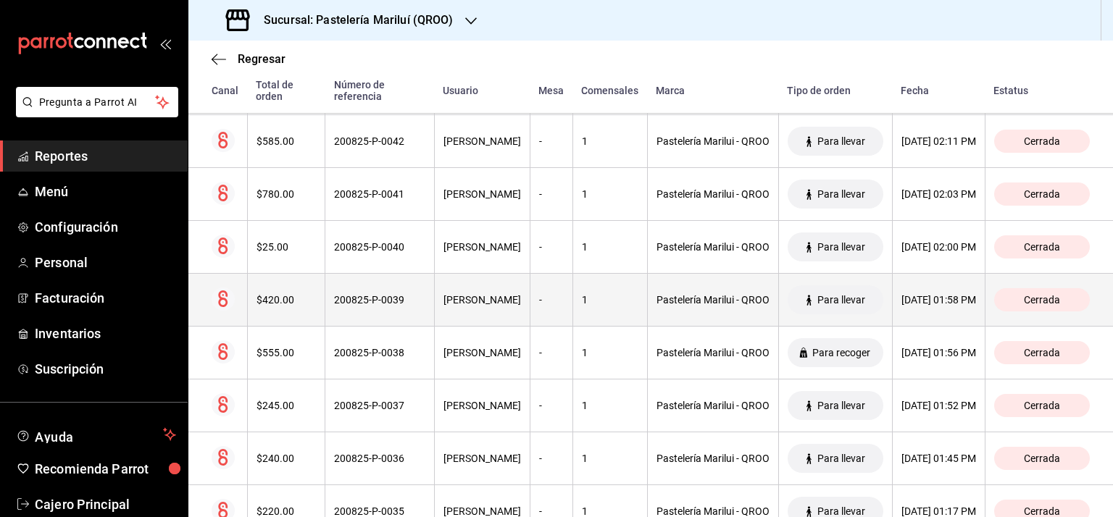
scroll to position [3042, 0]
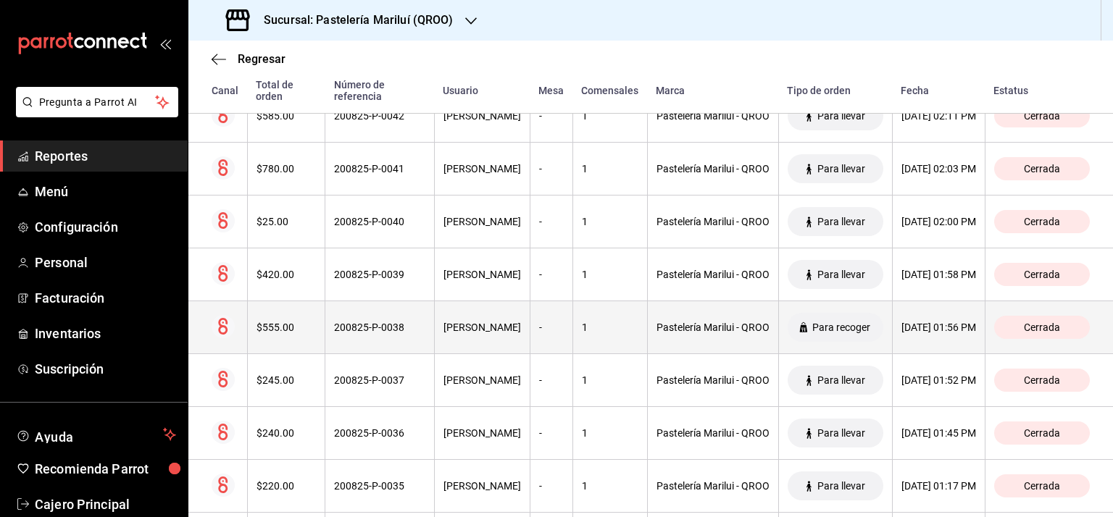
click at [344, 324] on div "200825-P-0038" at bounding box center [379, 328] width 91 height 12
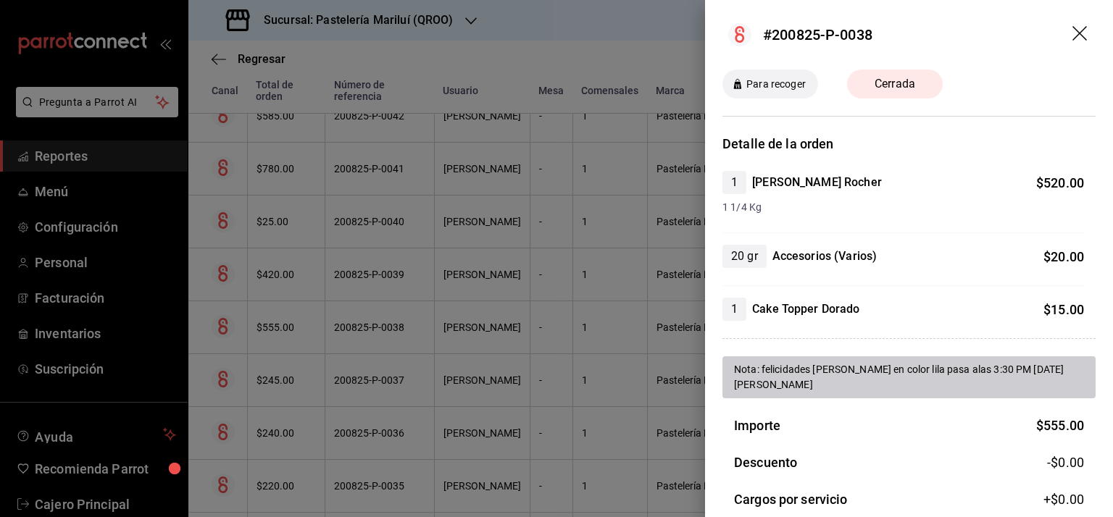
click at [1072, 27] on icon "drag" at bounding box center [1080, 34] width 17 height 17
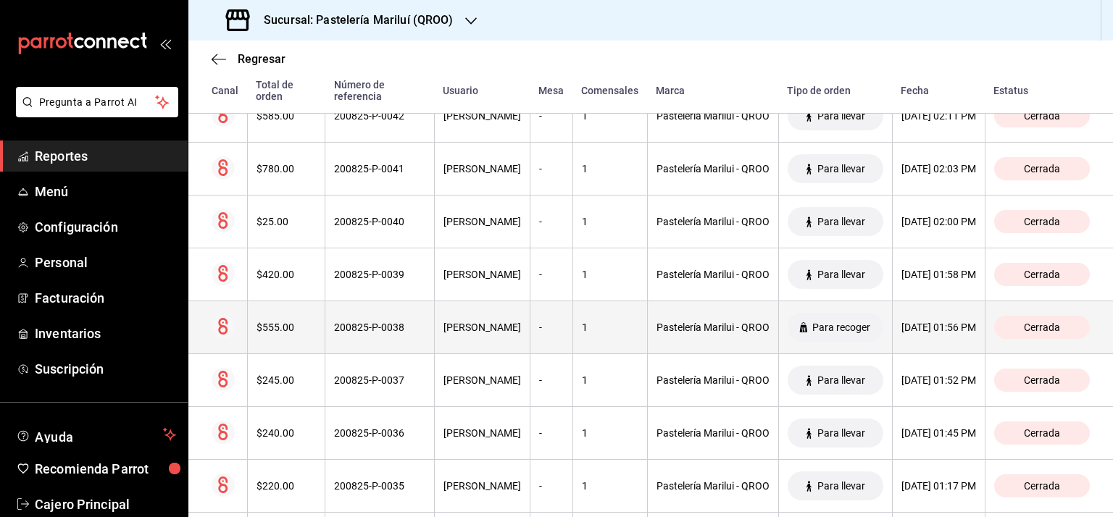
click at [274, 322] on div "$555.00" at bounding box center [286, 328] width 60 height 12
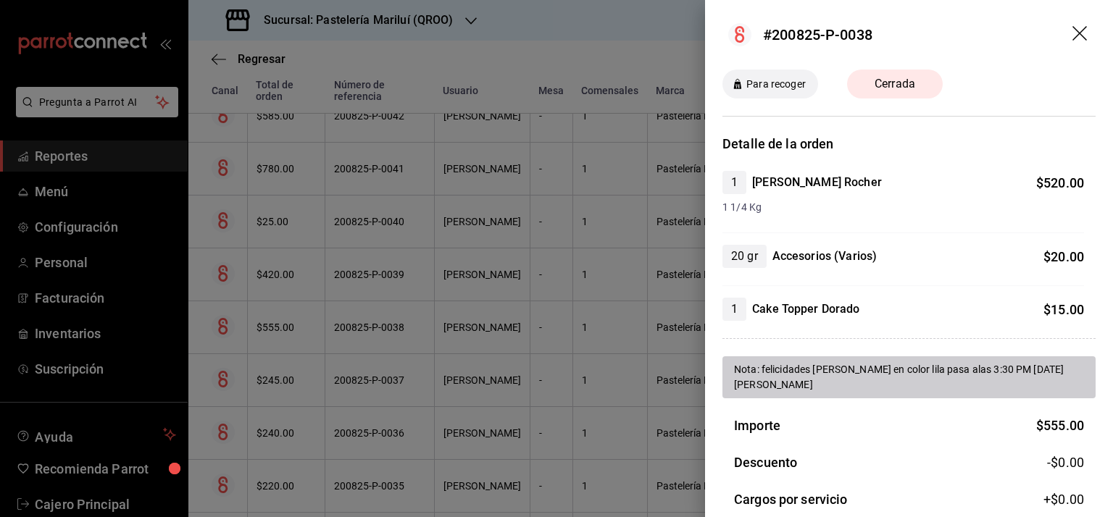
click at [1072, 30] on icon "drag" at bounding box center [1080, 34] width 17 height 17
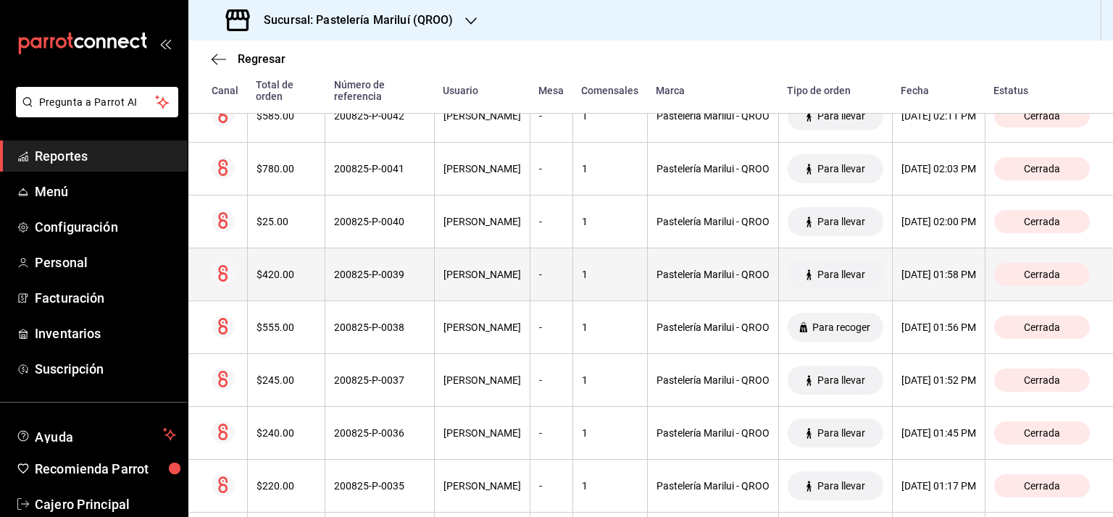
scroll to position [2897, 0]
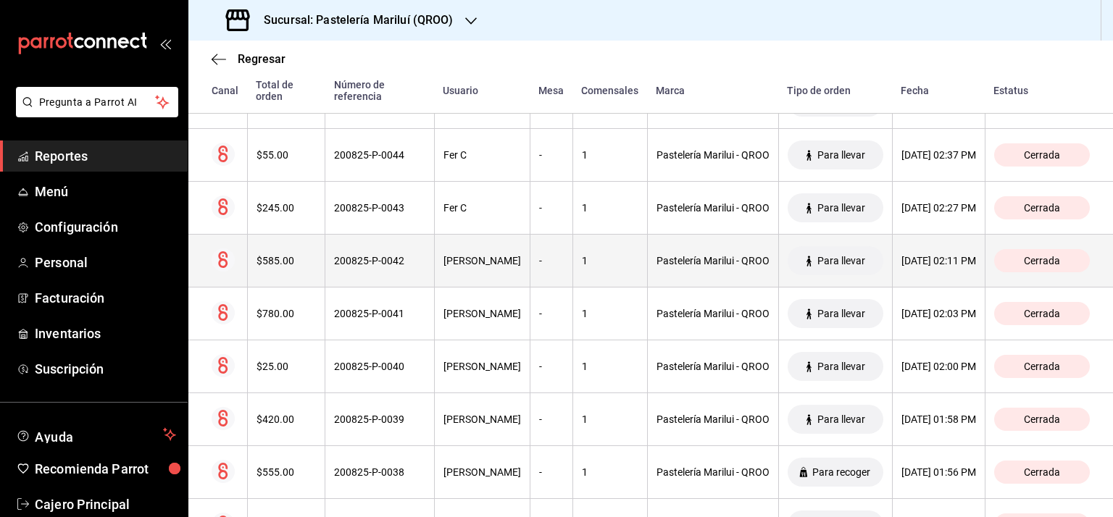
click at [263, 260] on div "$585.00" at bounding box center [286, 261] width 60 height 12
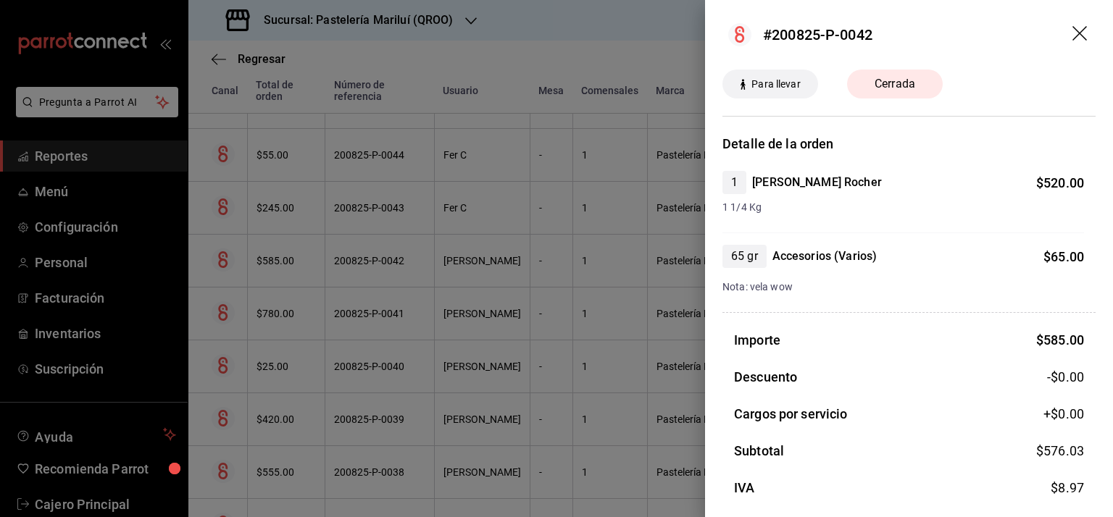
click at [1073, 27] on icon "drag" at bounding box center [1080, 34] width 17 height 17
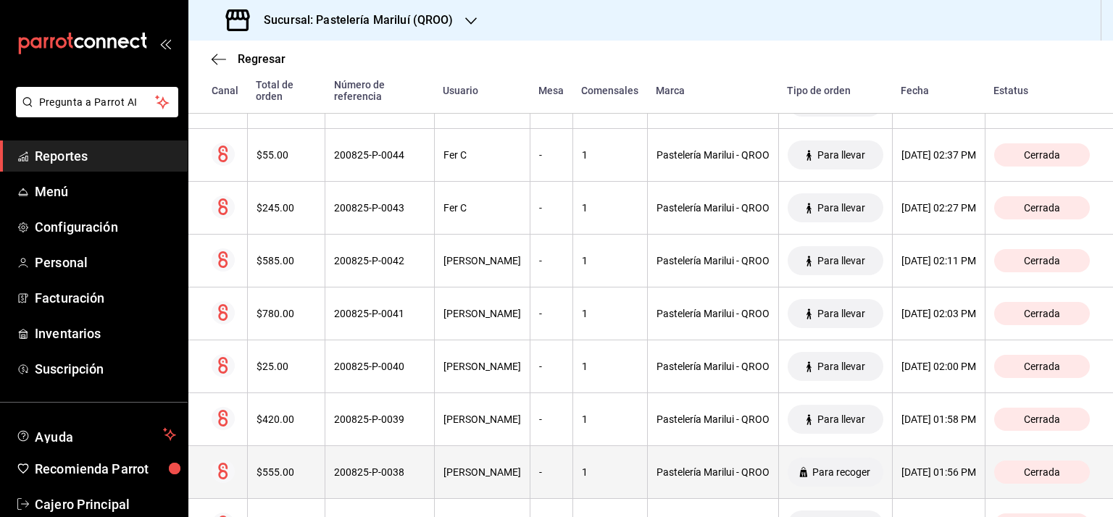
click at [272, 468] on div "$555.00" at bounding box center [286, 472] width 60 height 12
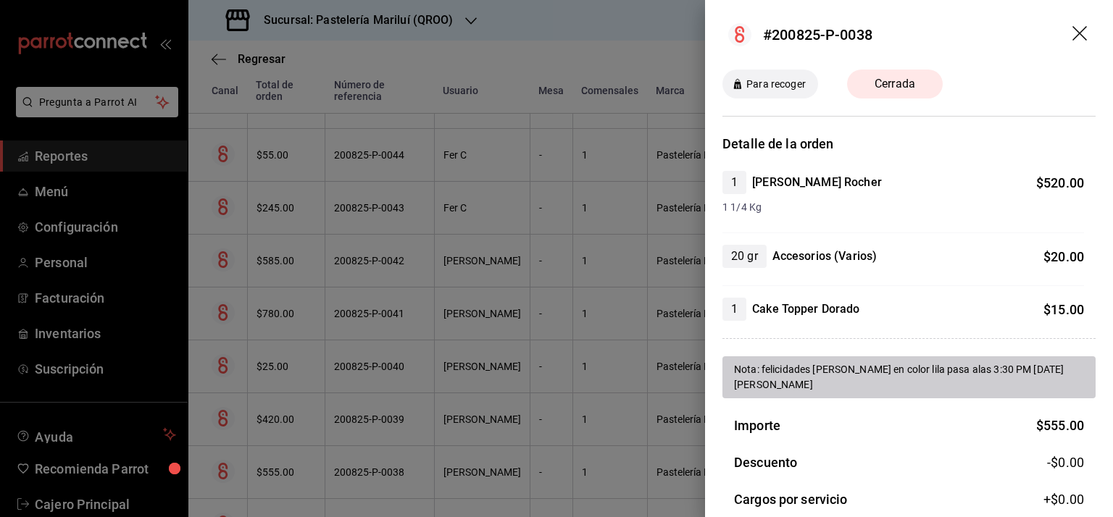
click at [1072, 31] on icon "drag" at bounding box center [1080, 34] width 17 height 17
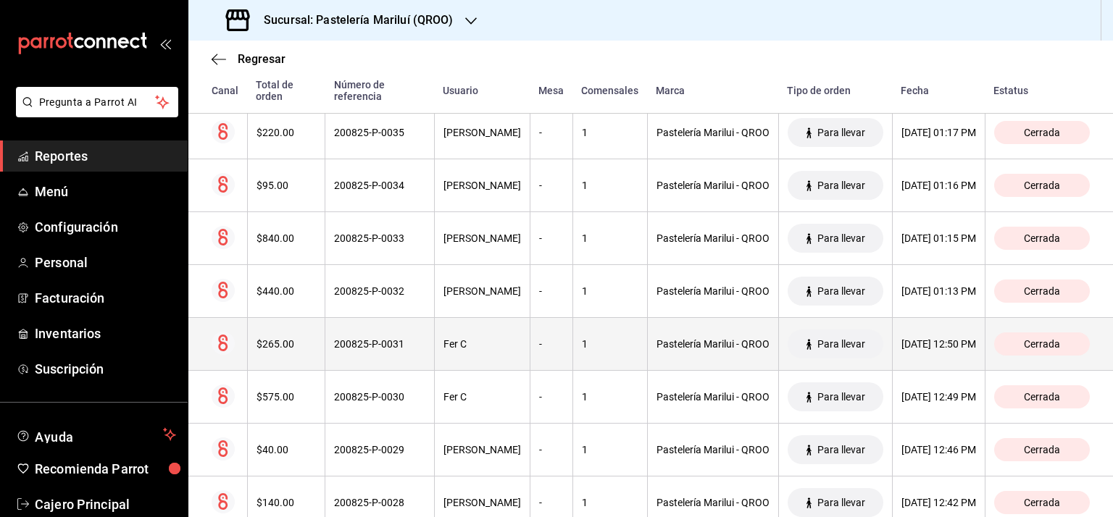
scroll to position [3404, 0]
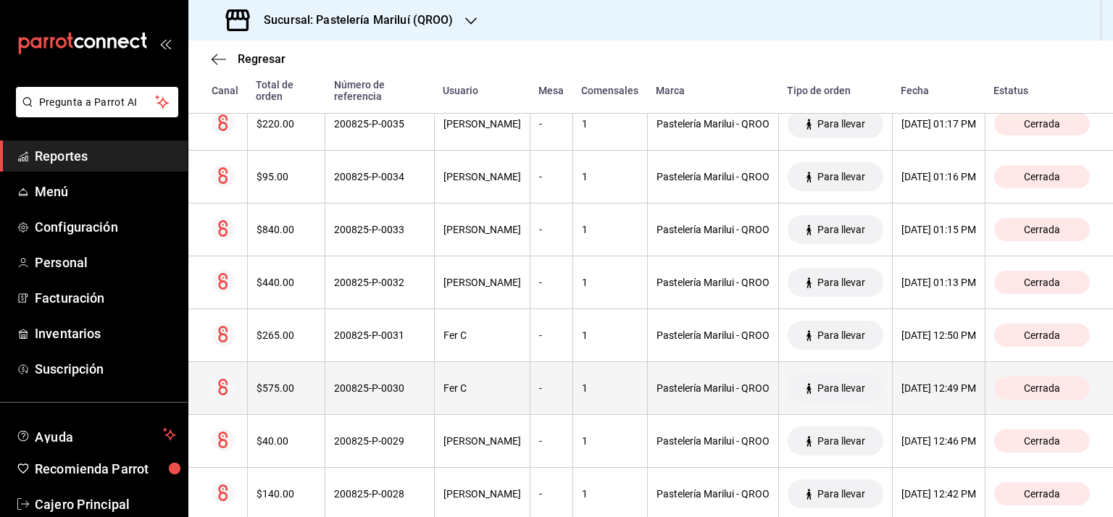
click at [273, 382] on div "$575.00" at bounding box center [286, 388] width 60 height 12
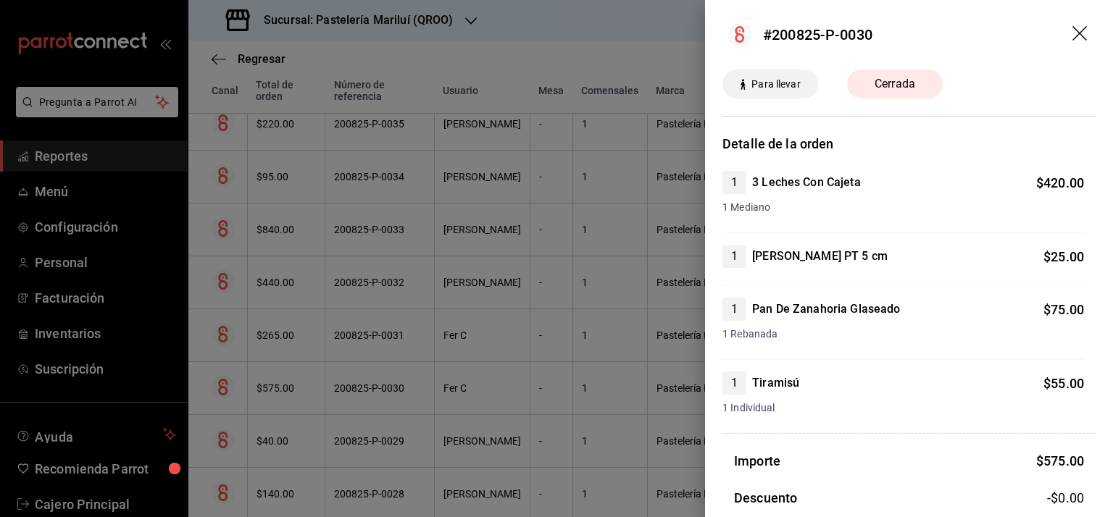
click at [1072, 28] on icon "drag" at bounding box center [1079, 33] width 14 height 14
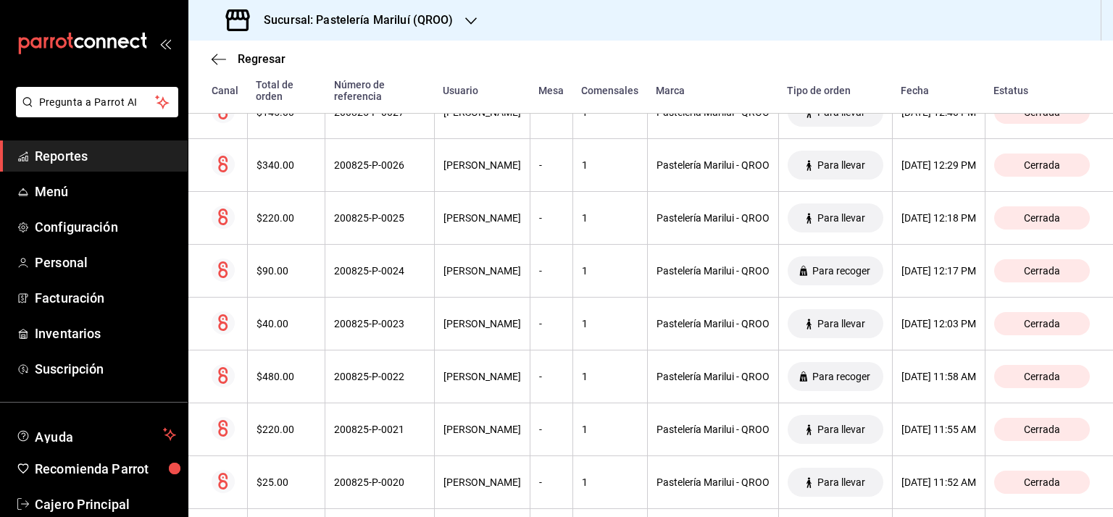
scroll to position [3902, 0]
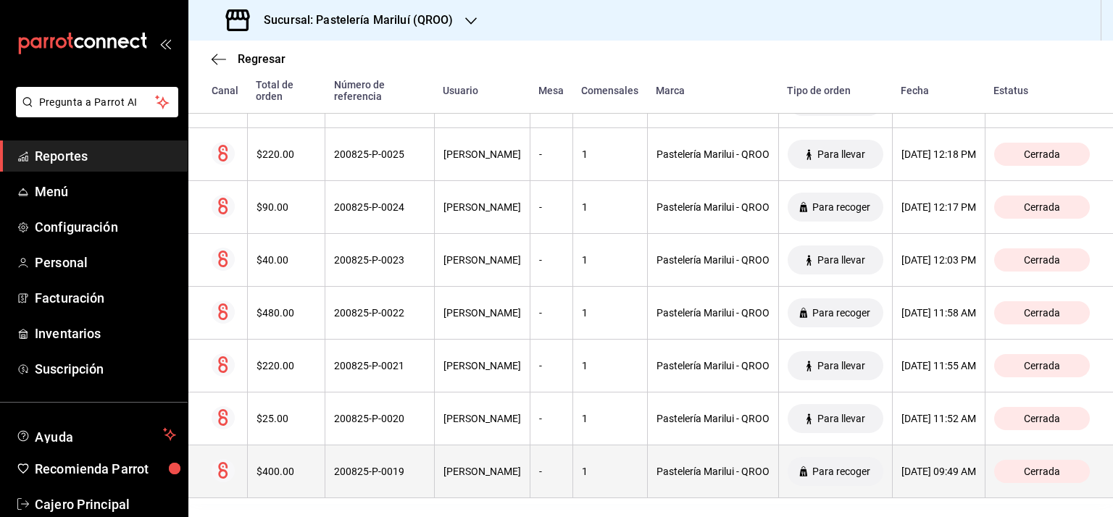
click at [289, 466] on div "$400.00" at bounding box center [286, 472] width 60 height 12
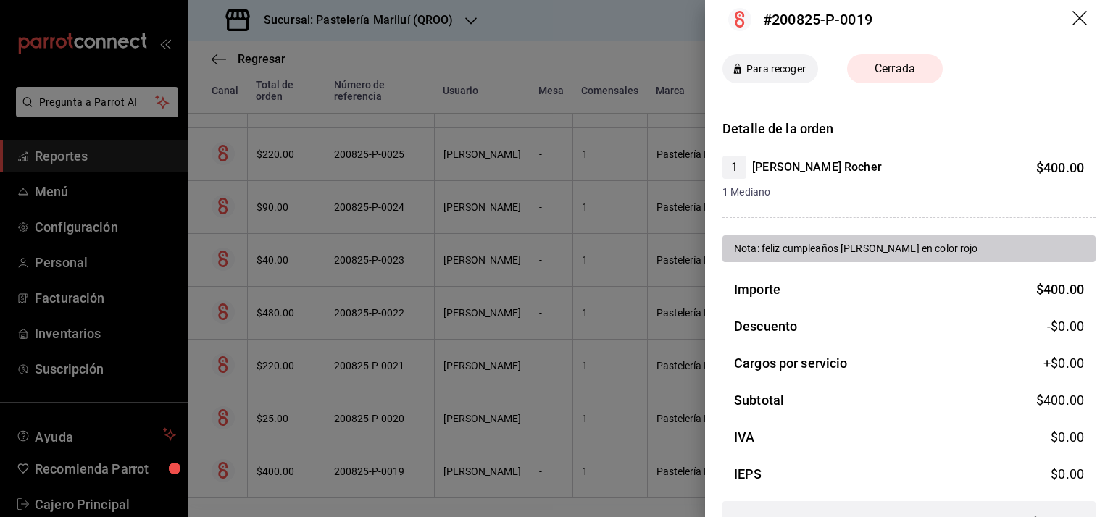
scroll to position [0, 0]
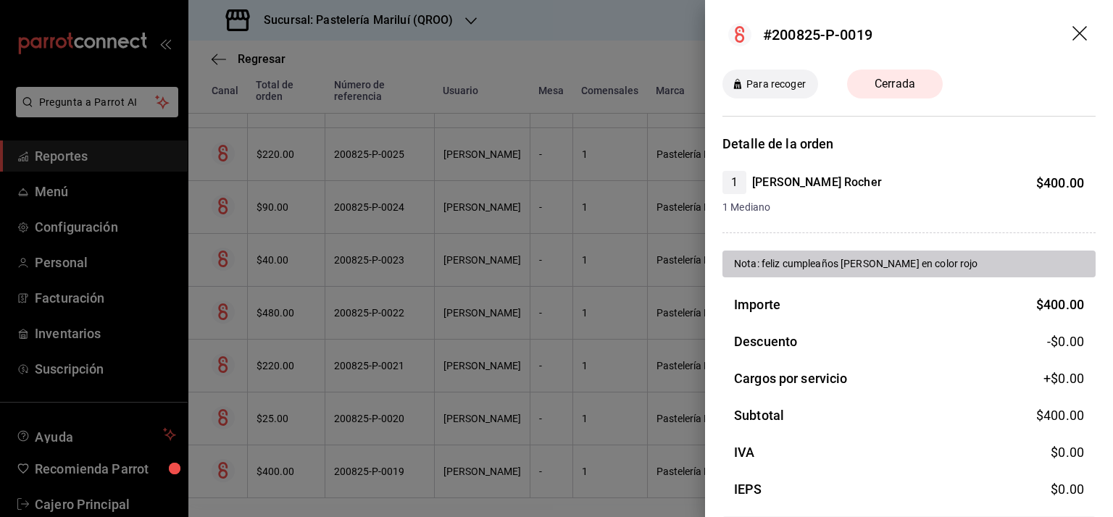
click at [1072, 31] on icon "drag" at bounding box center [1080, 34] width 17 height 17
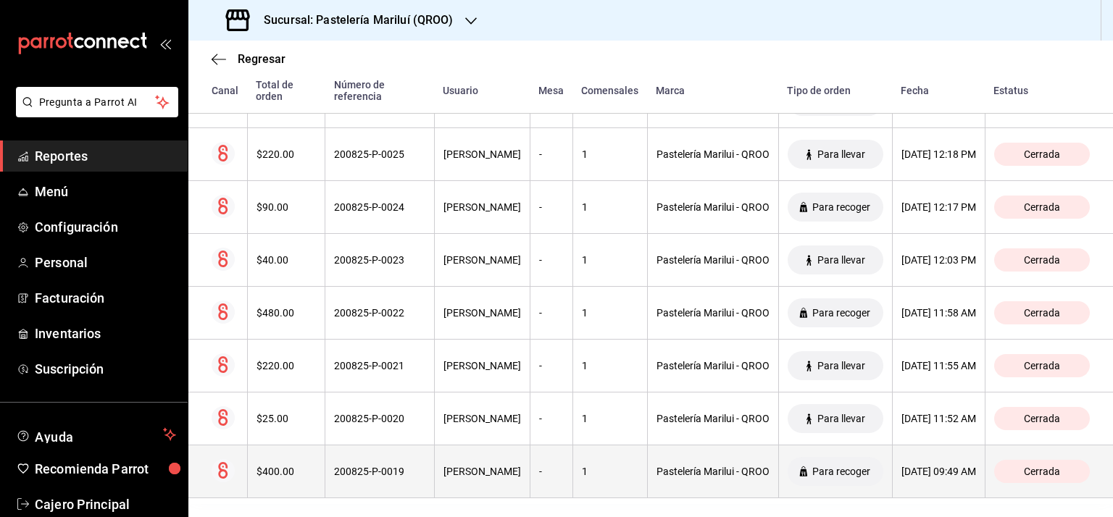
click at [681, 466] on div "Pastelería Marilui - QROO" at bounding box center [712, 472] width 113 height 12
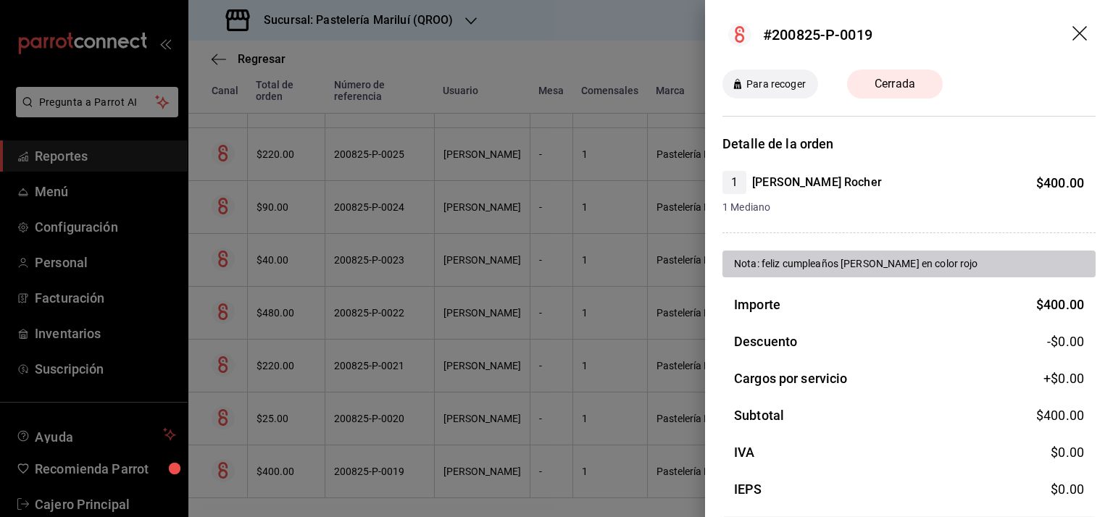
click at [1072, 28] on icon "drag" at bounding box center [1080, 34] width 17 height 17
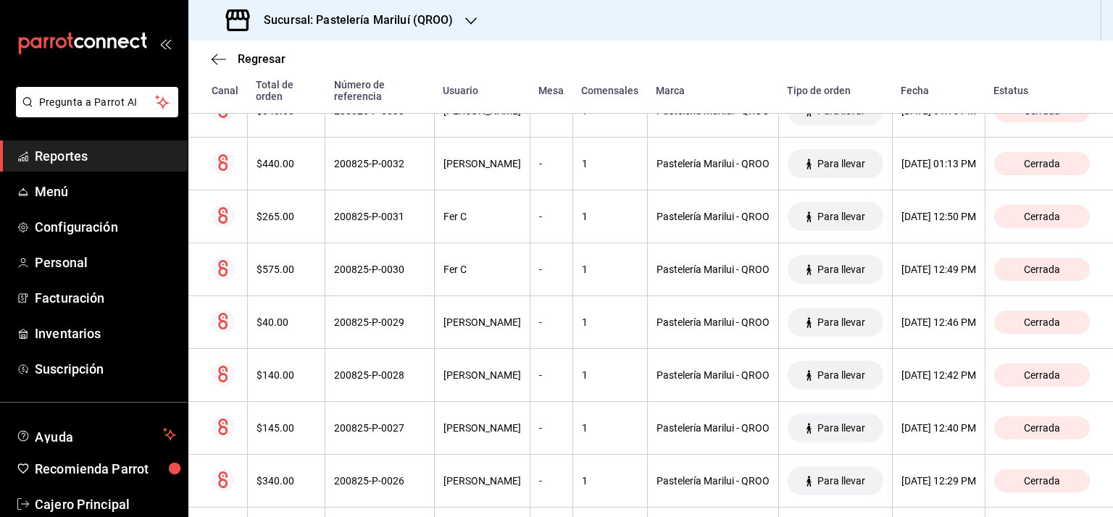
scroll to position [3445, 0]
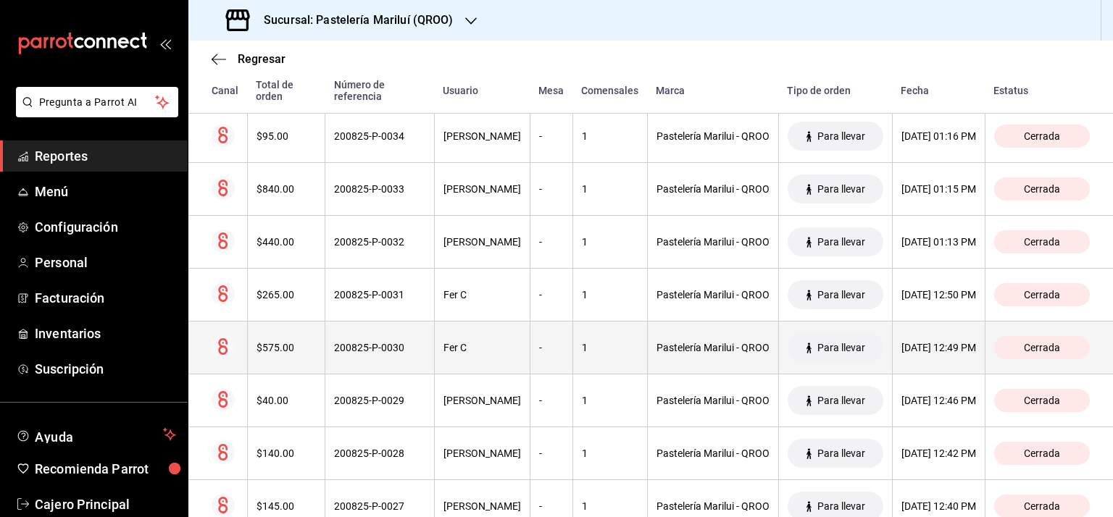
click at [346, 345] on div "200825-P-0030" at bounding box center [379, 348] width 91 height 12
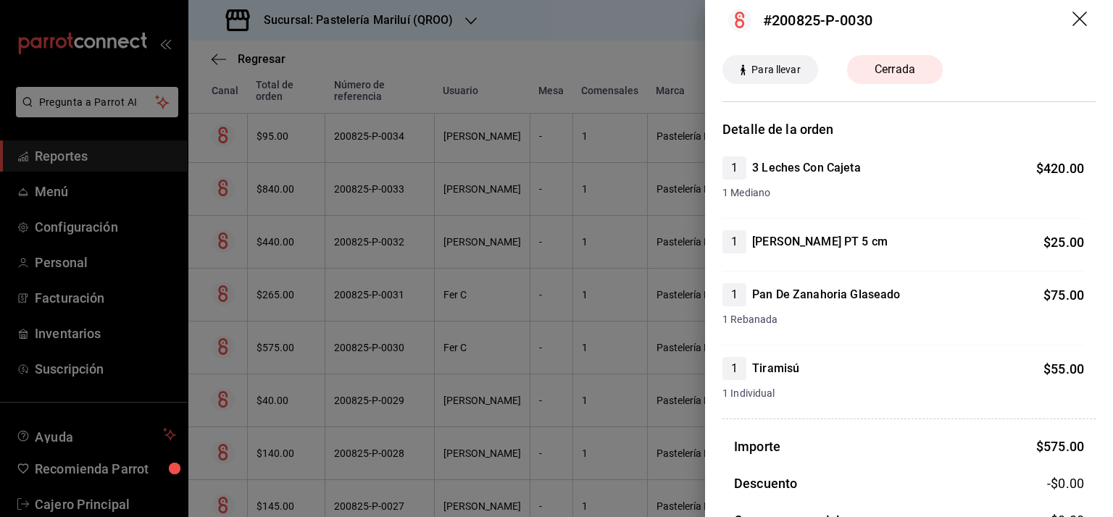
scroll to position [0, 0]
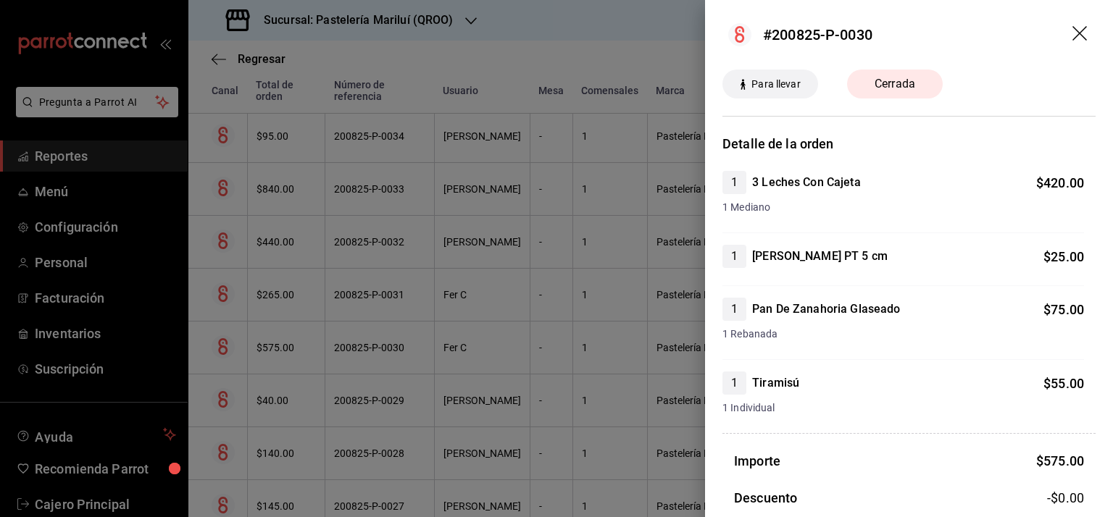
click at [1072, 29] on icon "drag" at bounding box center [1080, 34] width 17 height 17
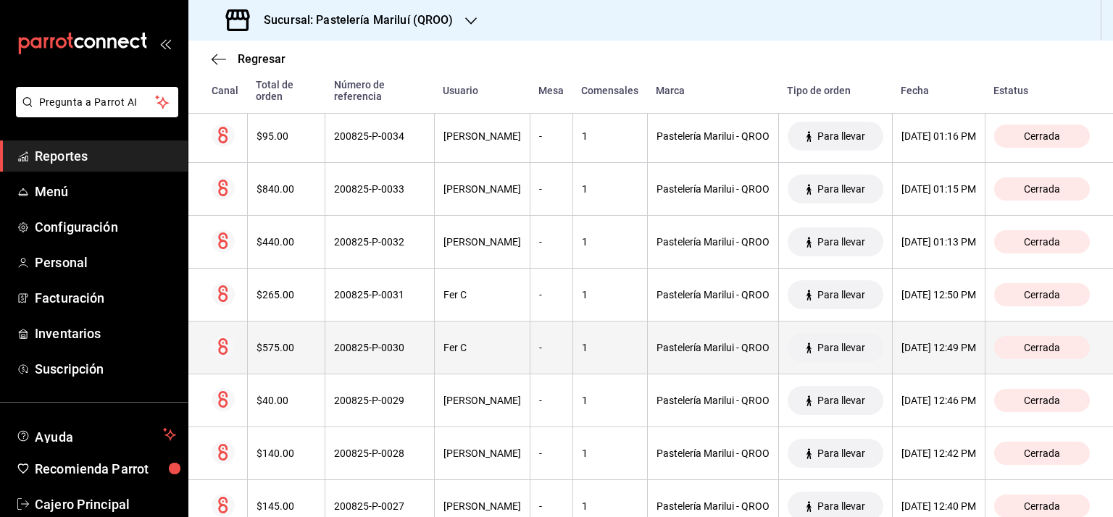
click at [282, 347] on th "$575.00" at bounding box center [286, 348] width 78 height 53
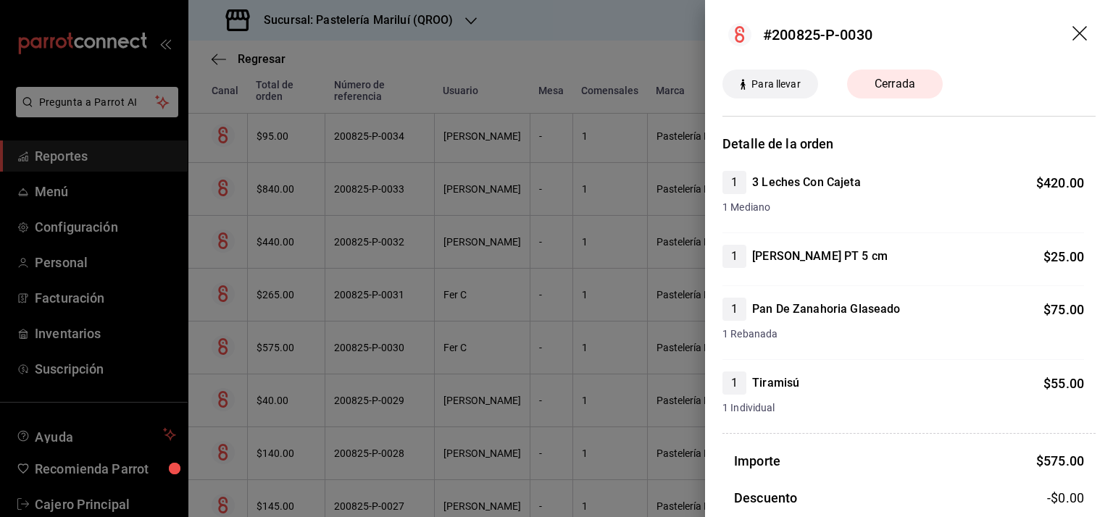
click at [1072, 35] on icon "drag" at bounding box center [1080, 34] width 17 height 17
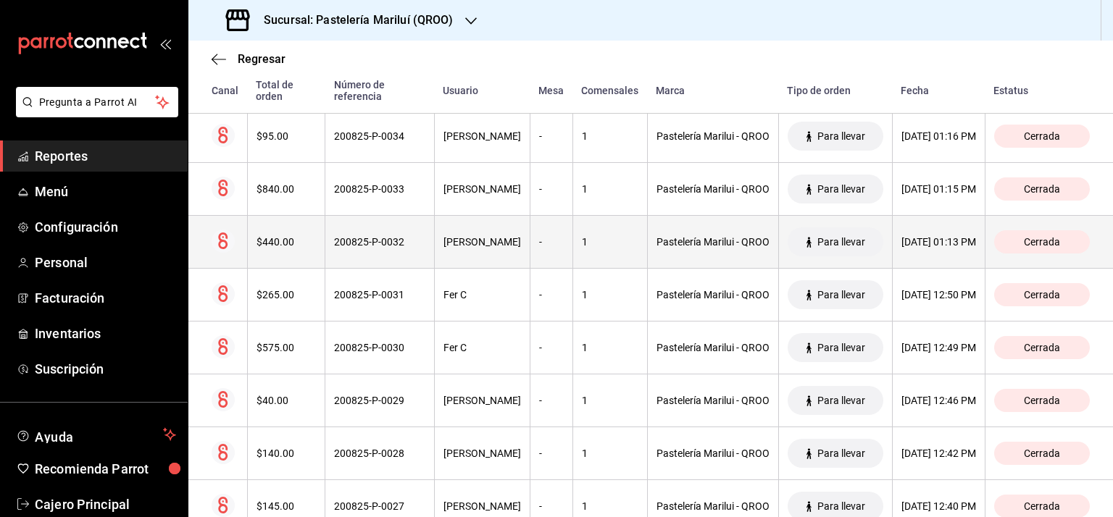
click at [276, 238] on div "$440.00" at bounding box center [286, 242] width 60 height 12
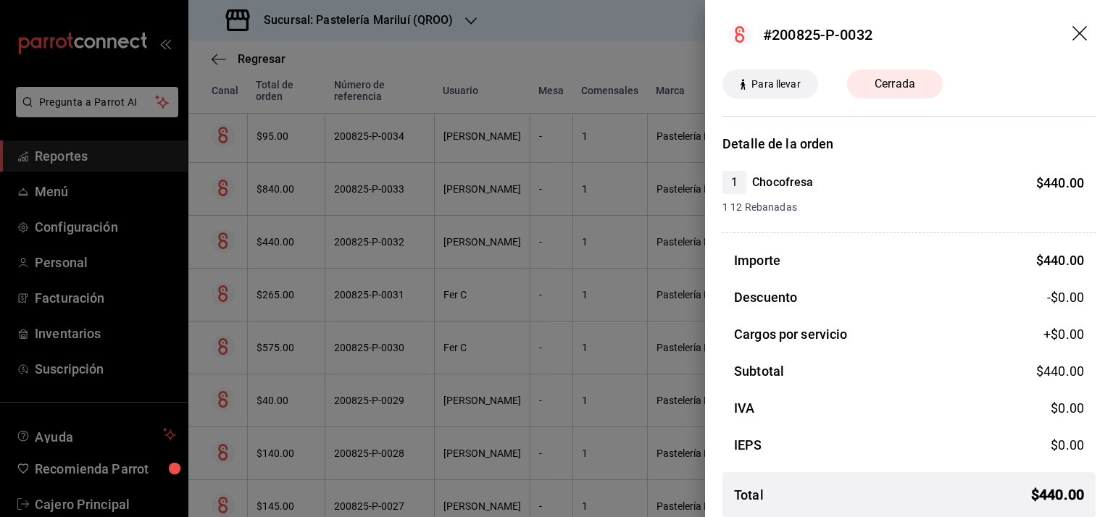
click at [1072, 34] on icon "drag" at bounding box center [1079, 33] width 14 height 14
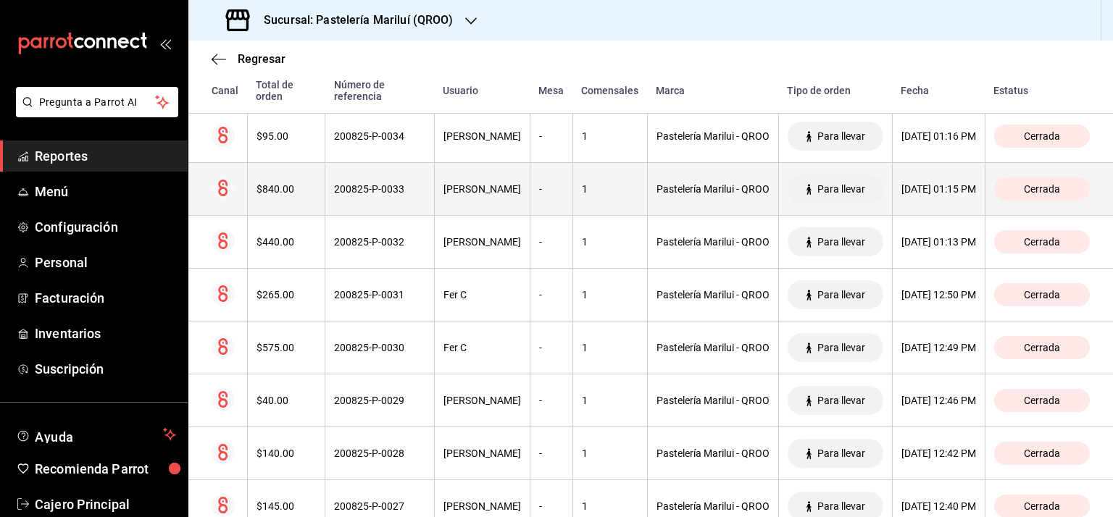
click at [655, 170] on th "Pastelería Marilui - QROO" at bounding box center [712, 189] width 131 height 53
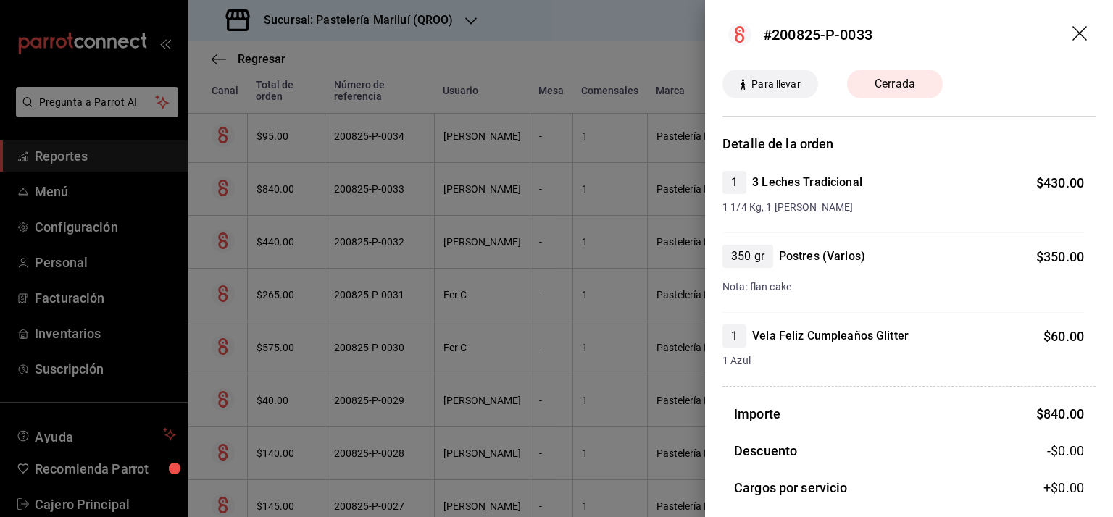
click at [1072, 32] on icon "drag" at bounding box center [1080, 34] width 17 height 17
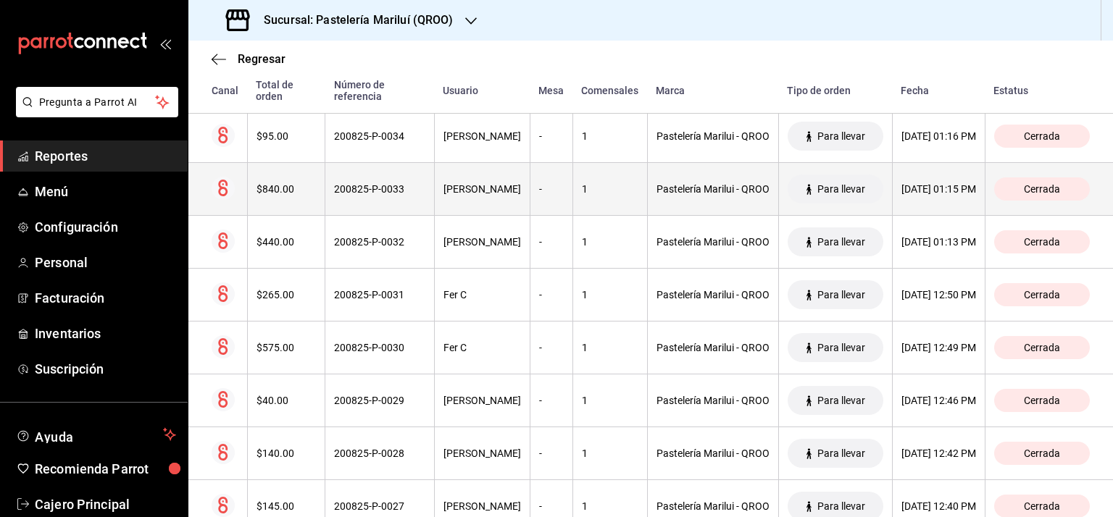
click at [1052, 190] on div "Cerrada" at bounding box center [1042, 188] width 96 height 23
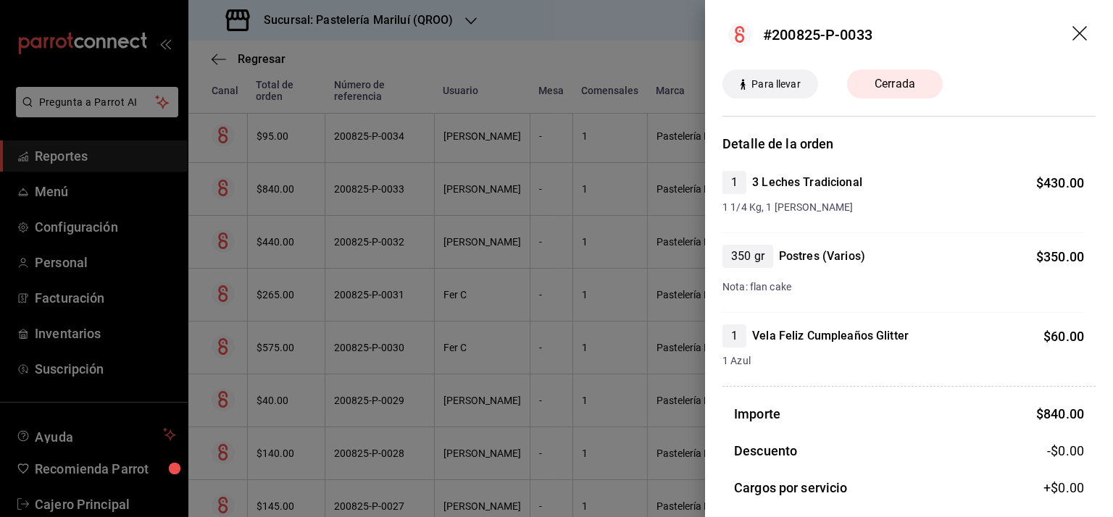
click at [1072, 34] on icon "drag" at bounding box center [1079, 33] width 14 height 14
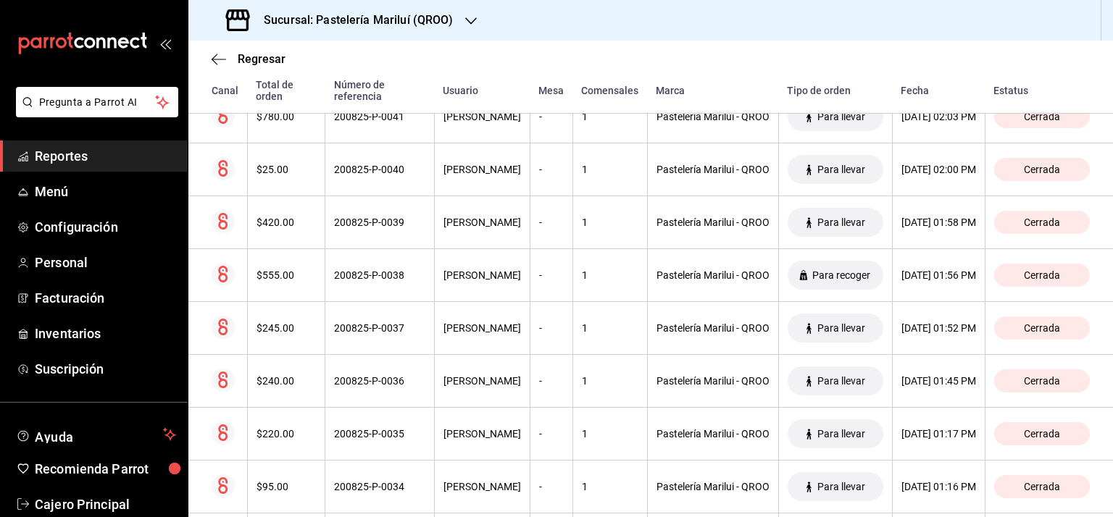
scroll to position [3083, 0]
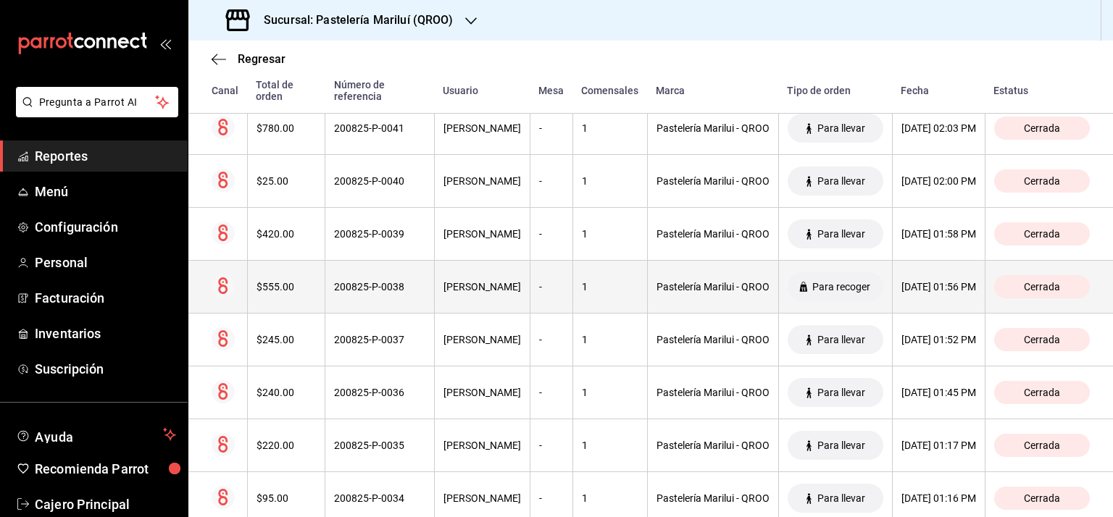
click at [356, 290] on th "200825-P-0038" at bounding box center [379, 287] width 109 height 53
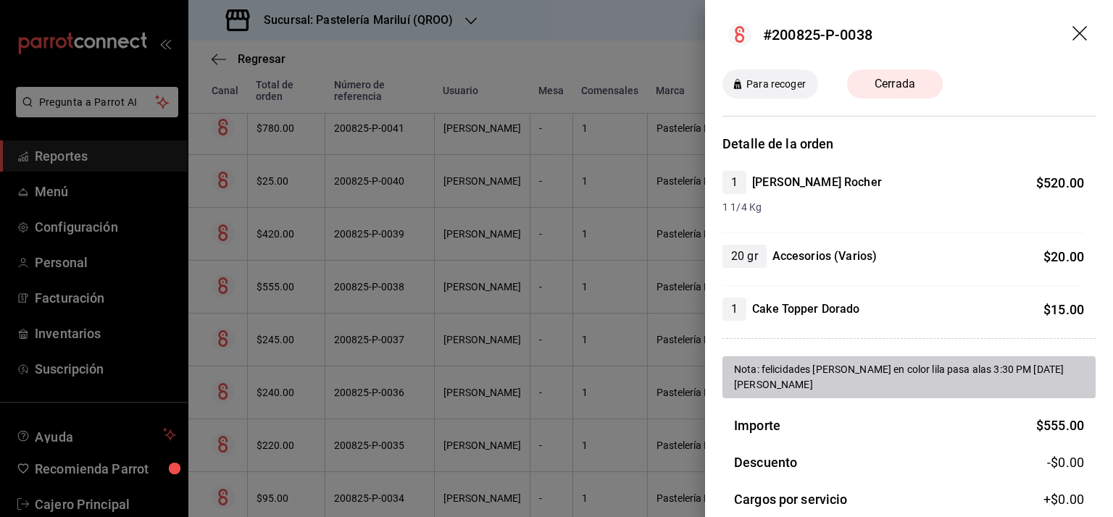
click at [1072, 35] on icon "drag" at bounding box center [1079, 33] width 14 height 14
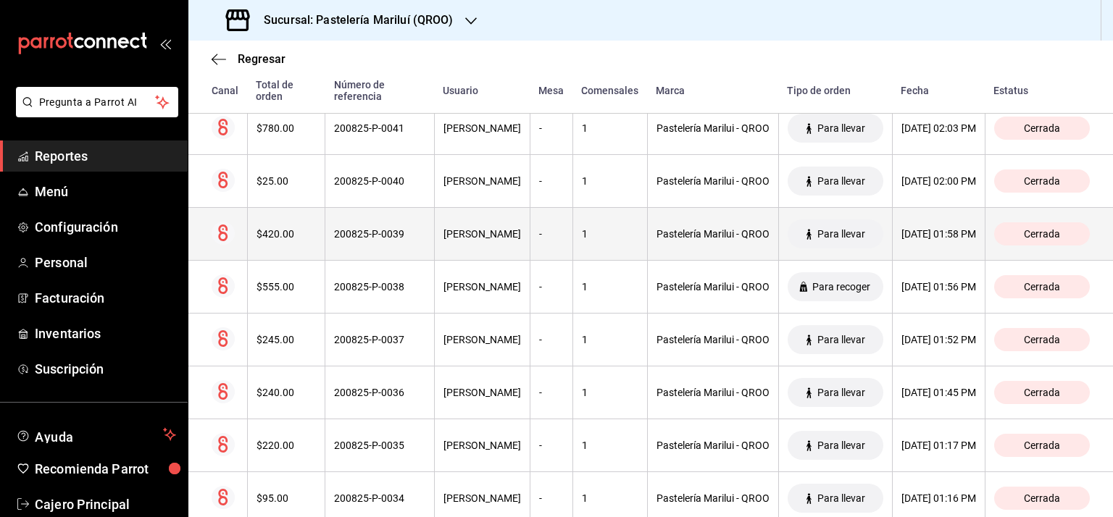
click at [280, 228] on div "$420.00" at bounding box center [286, 234] width 60 height 12
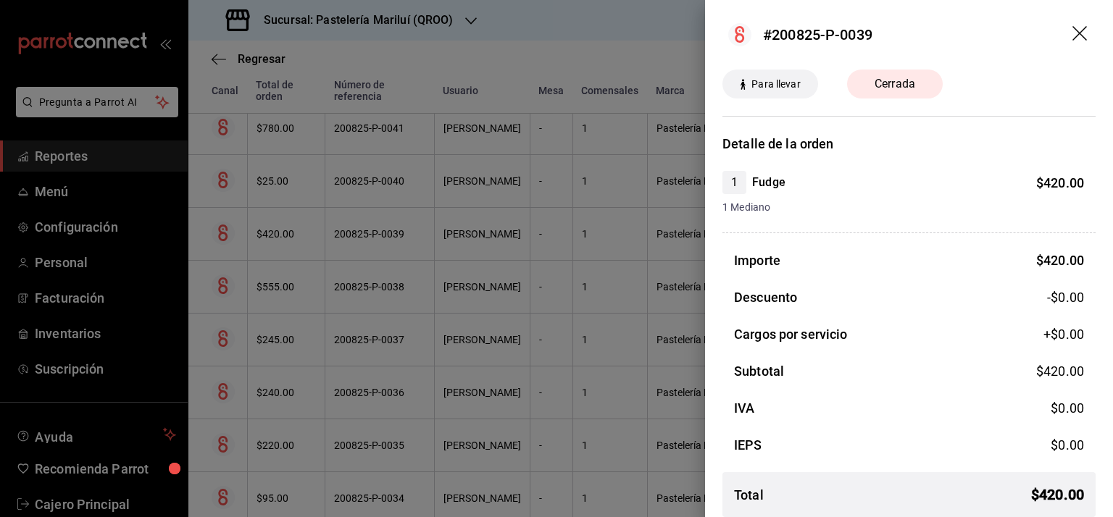
click at [1072, 34] on icon "drag" at bounding box center [1080, 34] width 17 height 17
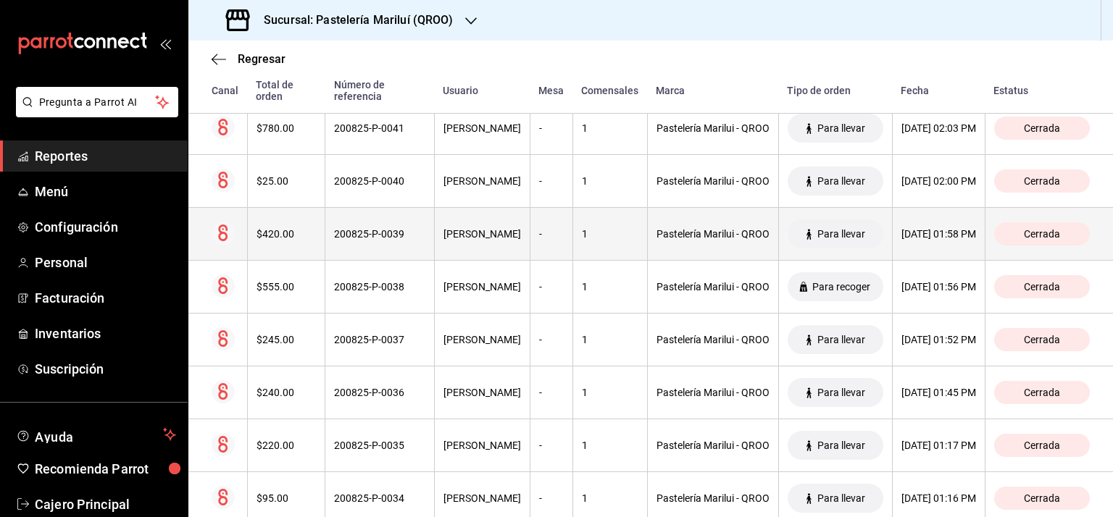
click at [529, 247] on th "-" at bounding box center [550, 234] width 43 height 53
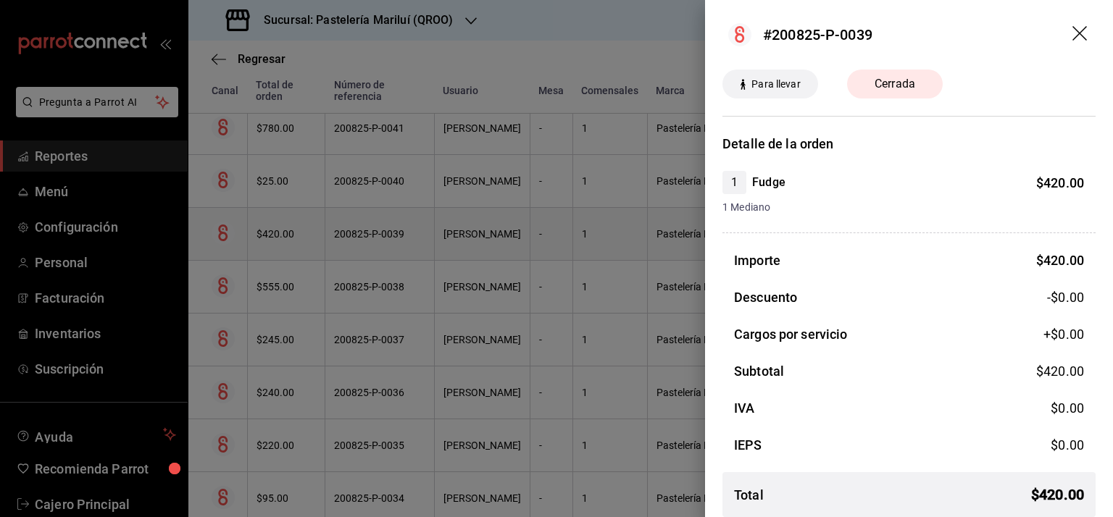
click at [519, 247] on div at bounding box center [556, 258] width 1113 height 517
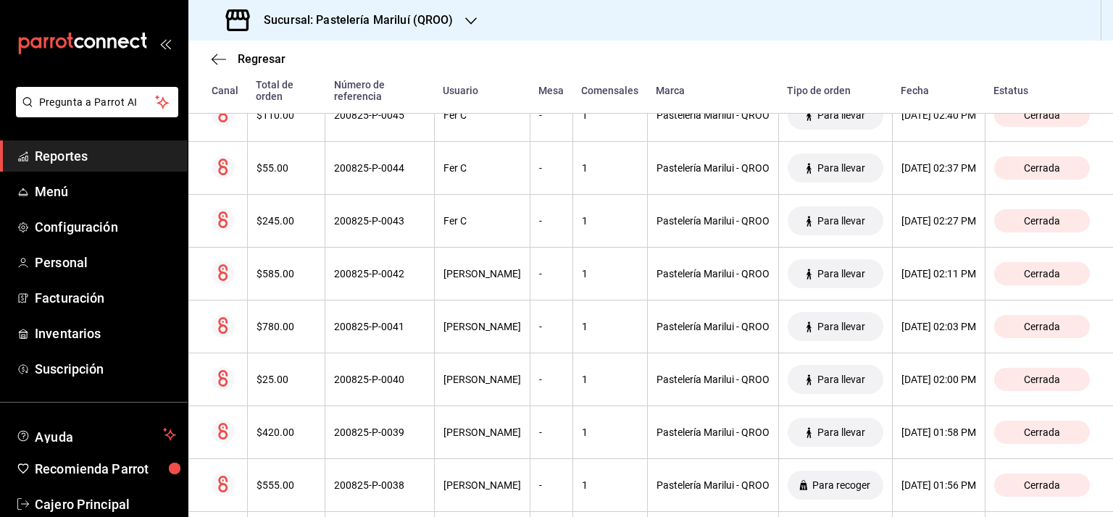
scroll to position [2878, 0]
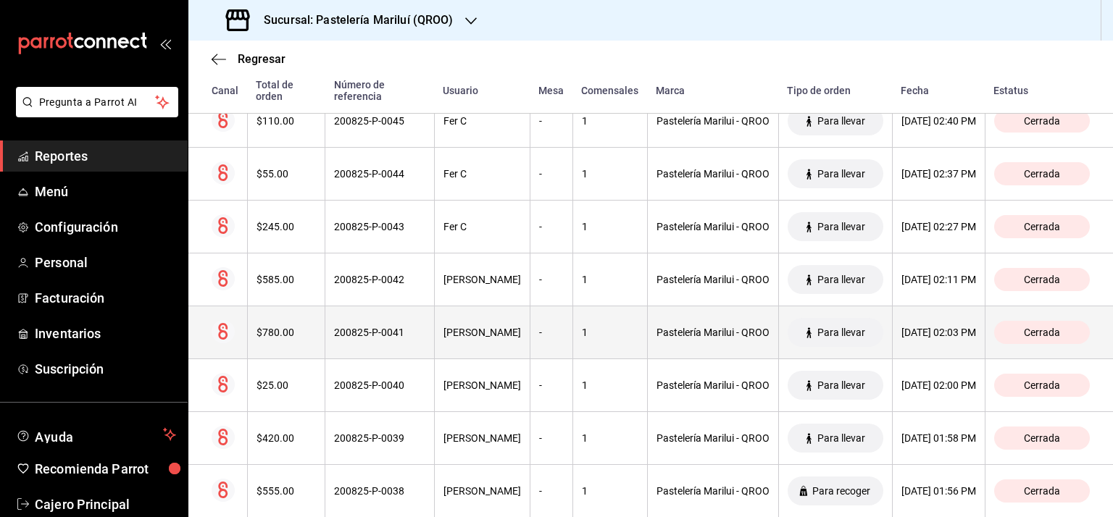
click at [278, 327] on div "$780.00" at bounding box center [286, 333] width 60 height 12
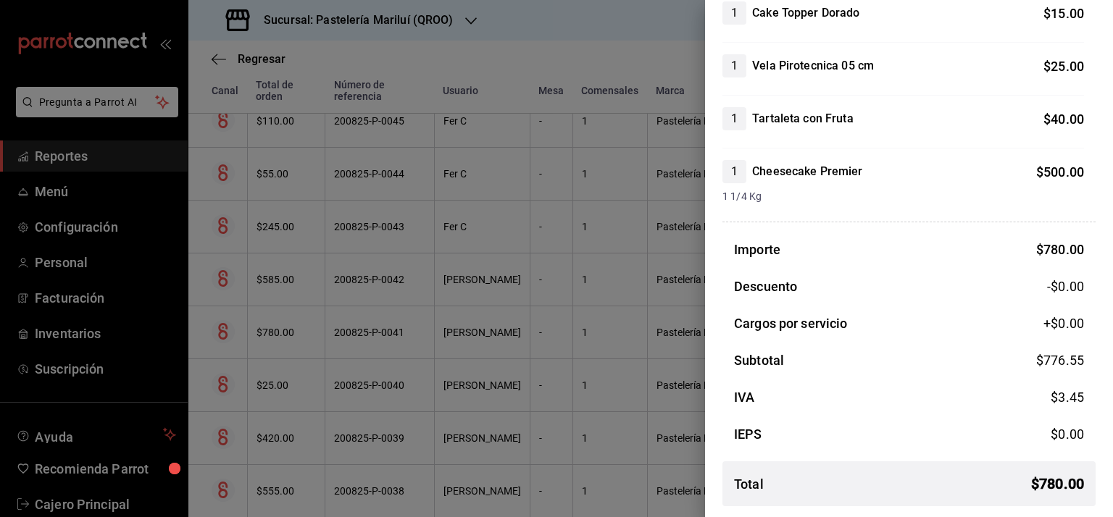
scroll to position [0, 0]
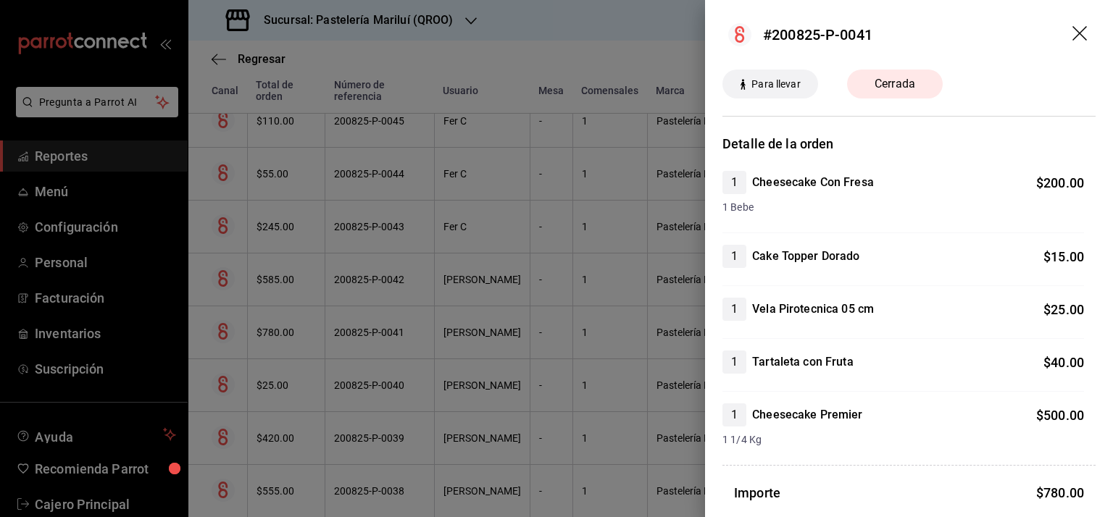
click at [1072, 33] on icon "drag" at bounding box center [1080, 34] width 17 height 17
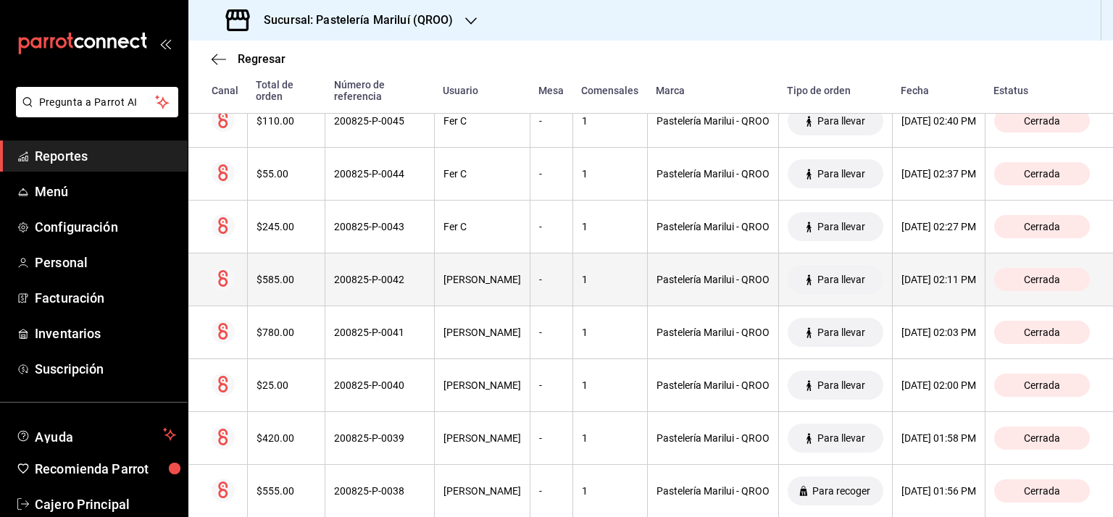
click at [261, 274] on div "$585.00" at bounding box center [286, 280] width 60 height 12
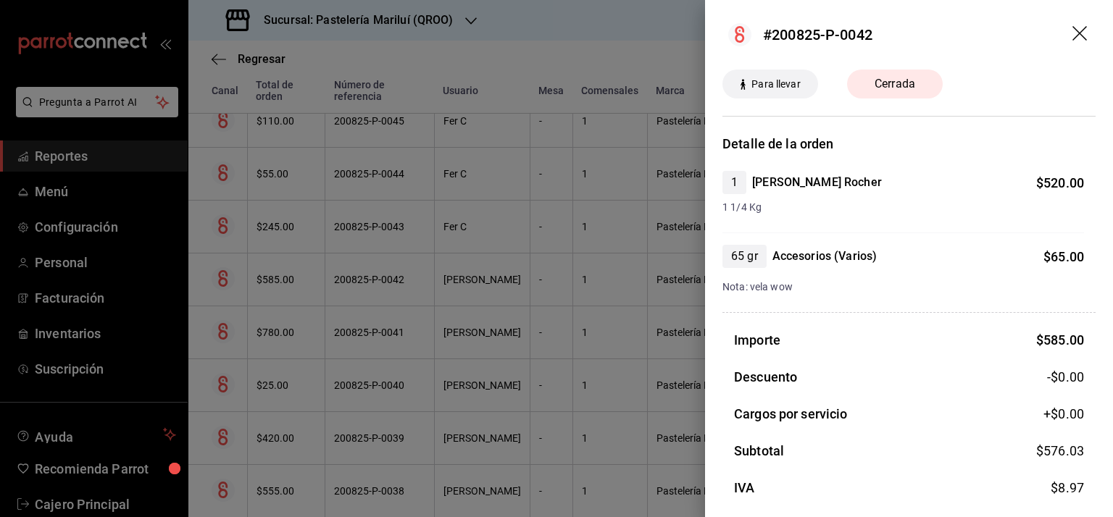
click at [1072, 28] on icon "drag" at bounding box center [1080, 34] width 17 height 17
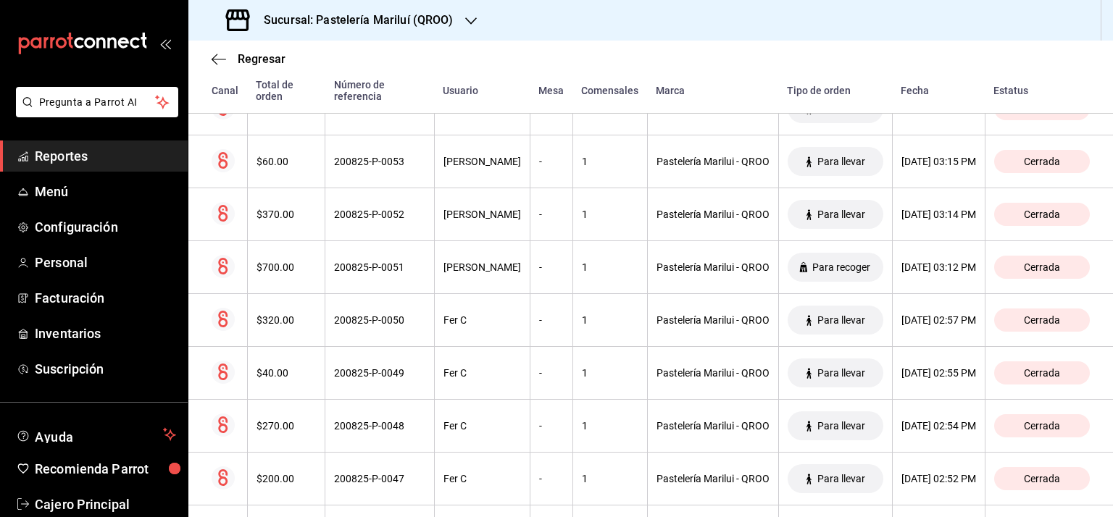
scroll to position [2403, 0]
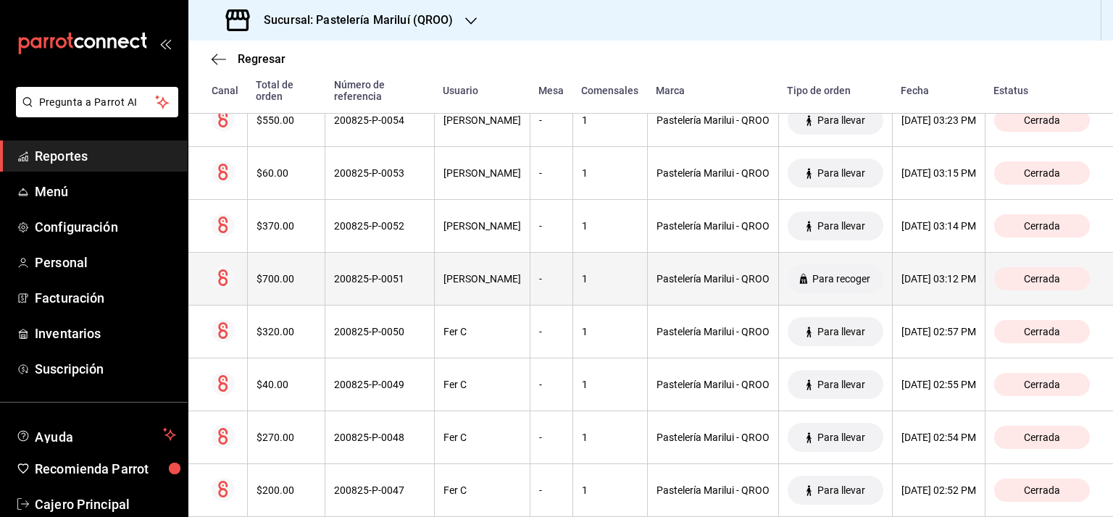
click at [271, 285] on th "$700.00" at bounding box center [286, 279] width 78 height 53
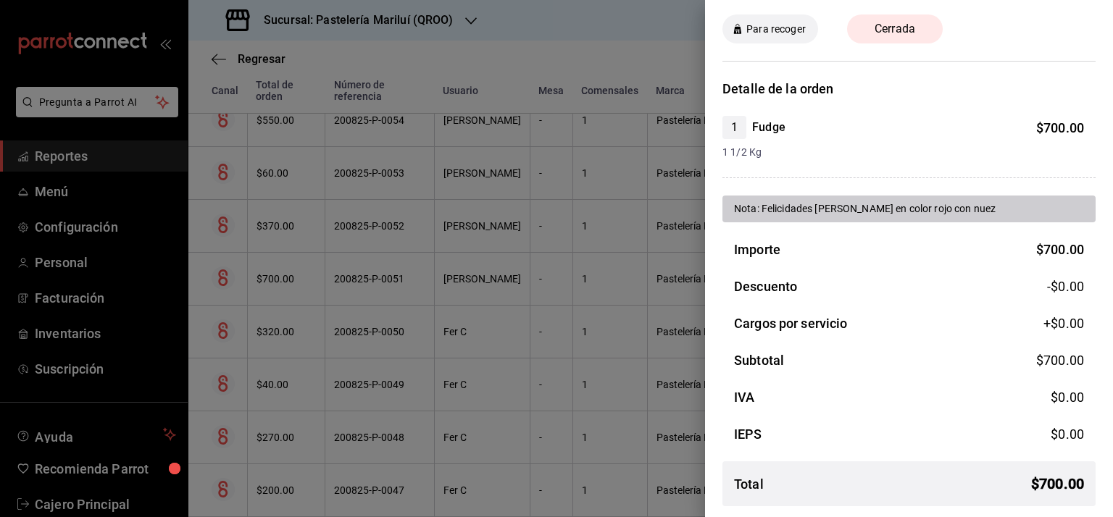
scroll to position [0, 0]
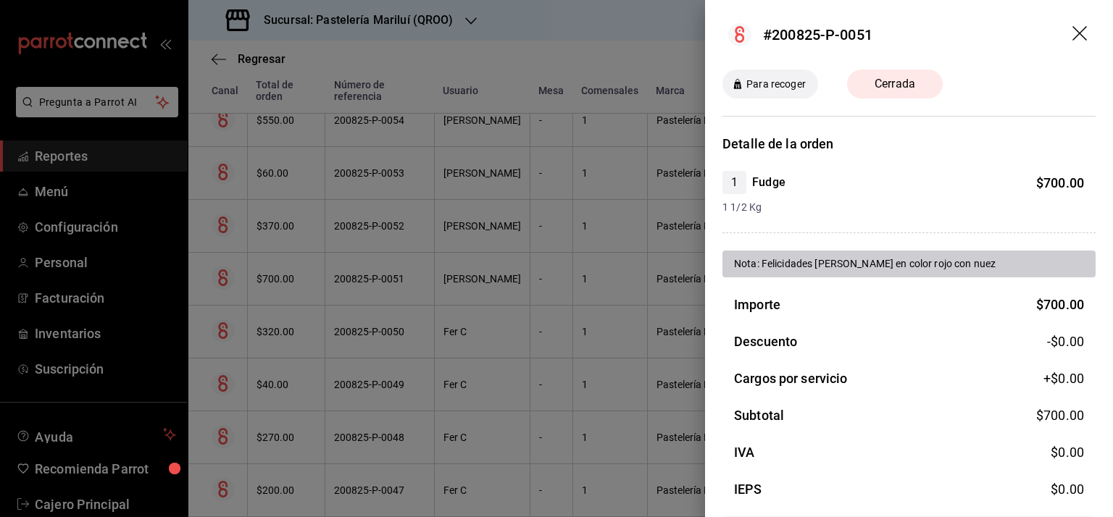
click at [1072, 39] on icon "drag" at bounding box center [1080, 34] width 17 height 17
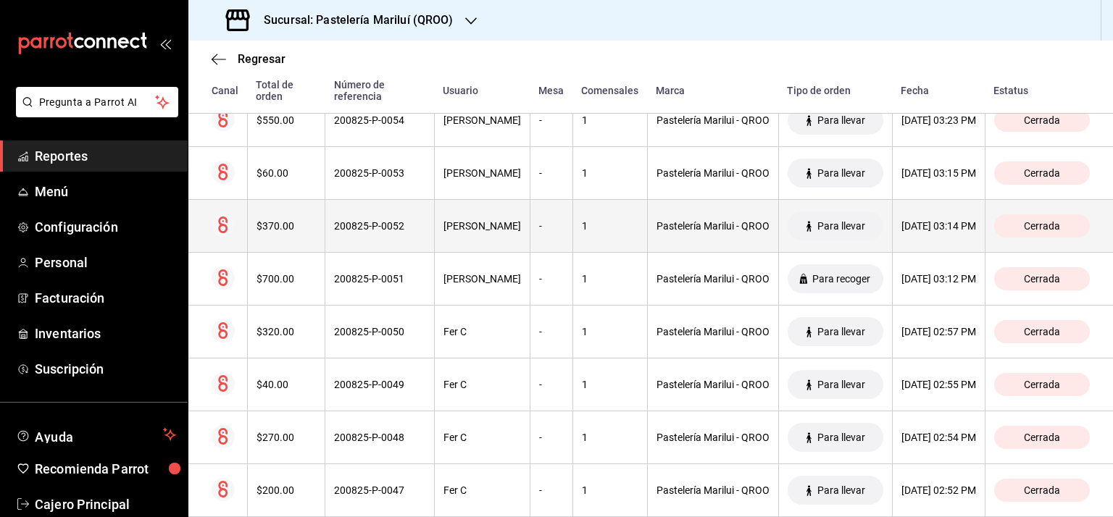
click at [453, 213] on th "[PERSON_NAME]" at bounding box center [482, 226] width 96 height 53
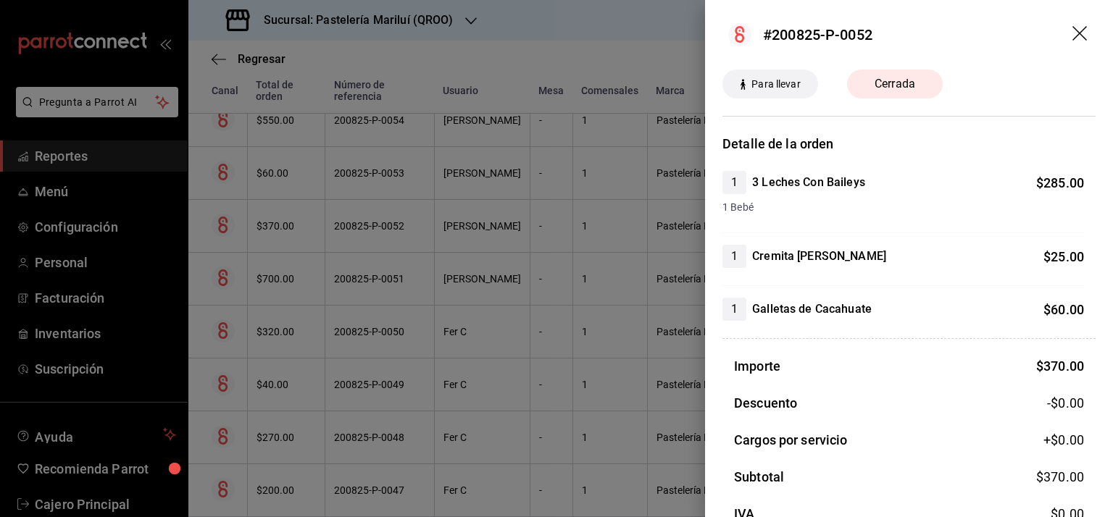
click at [1072, 35] on icon "drag" at bounding box center [1080, 34] width 17 height 17
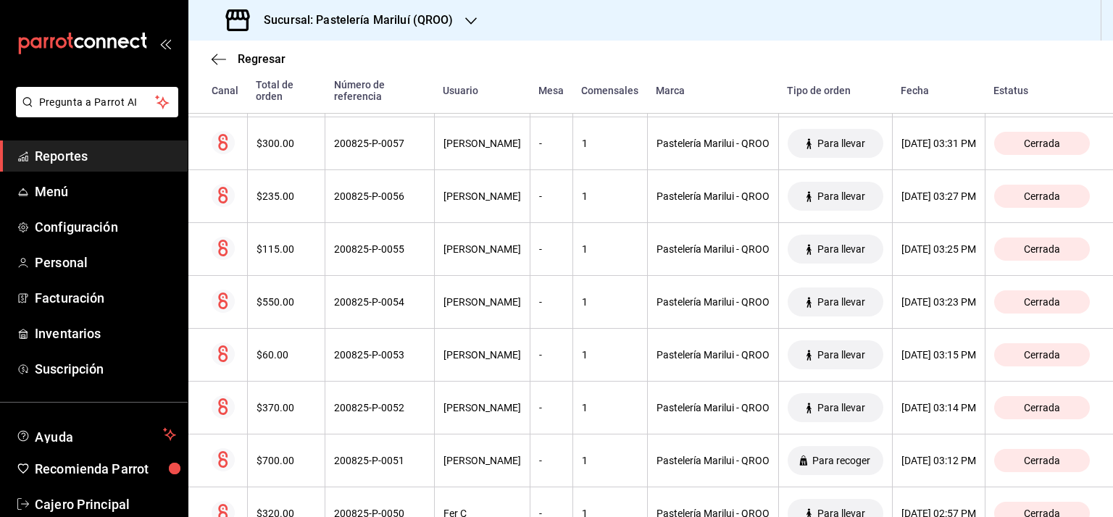
scroll to position [2199, 0]
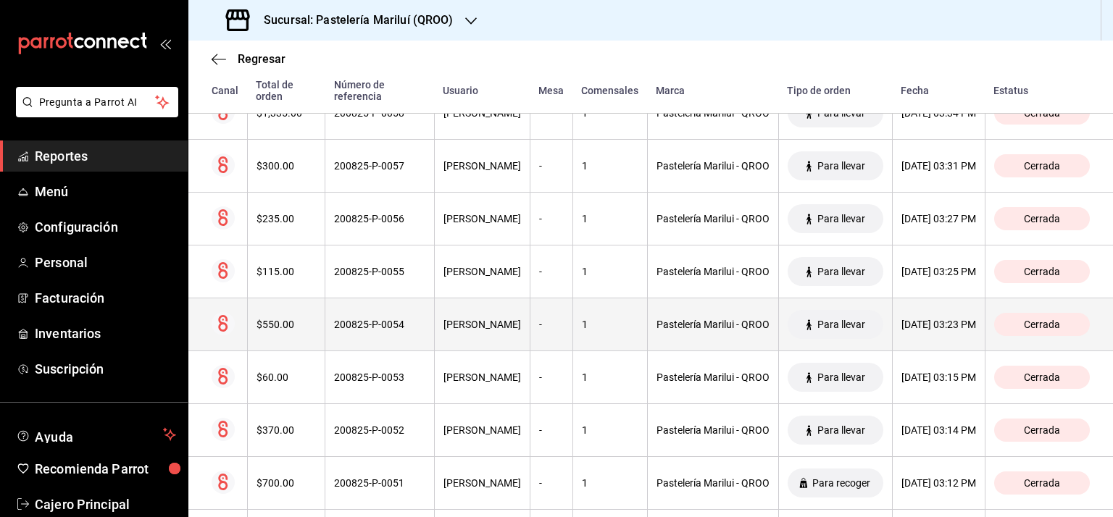
click at [262, 309] on th "$550.00" at bounding box center [286, 324] width 78 height 53
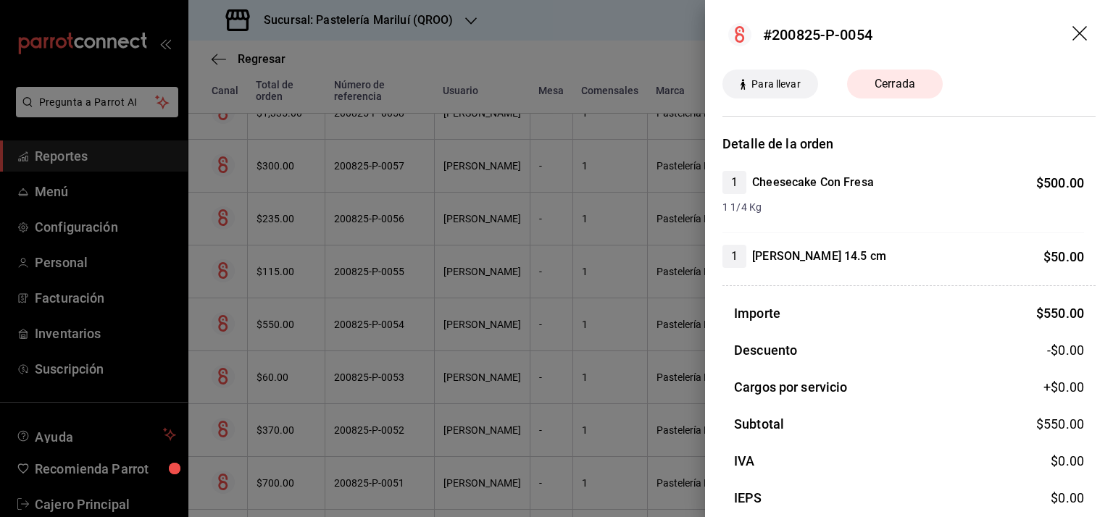
drag, startPoint x: 910, startPoint y: 219, endPoint x: 944, endPoint y: 225, distance: 35.4
click at [910, 219] on div "1 Cheesecake Con Fresa $ 500.00 1 1/4 Kg" at bounding box center [902, 202] width 361 height 62
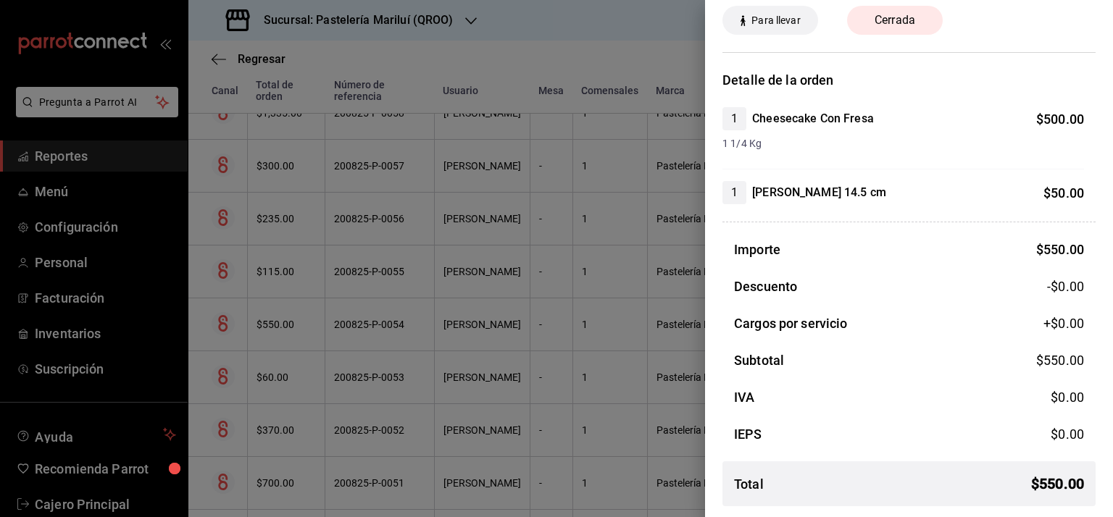
scroll to position [0, 0]
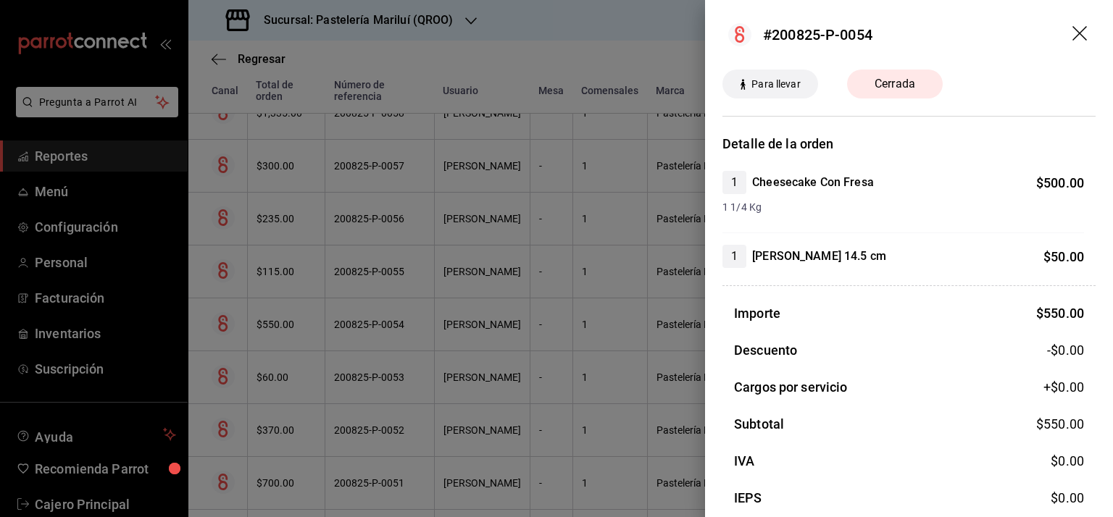
click at [1072, 32] on icon "drag" at bounding box center [1080, 34] width 17 height 17
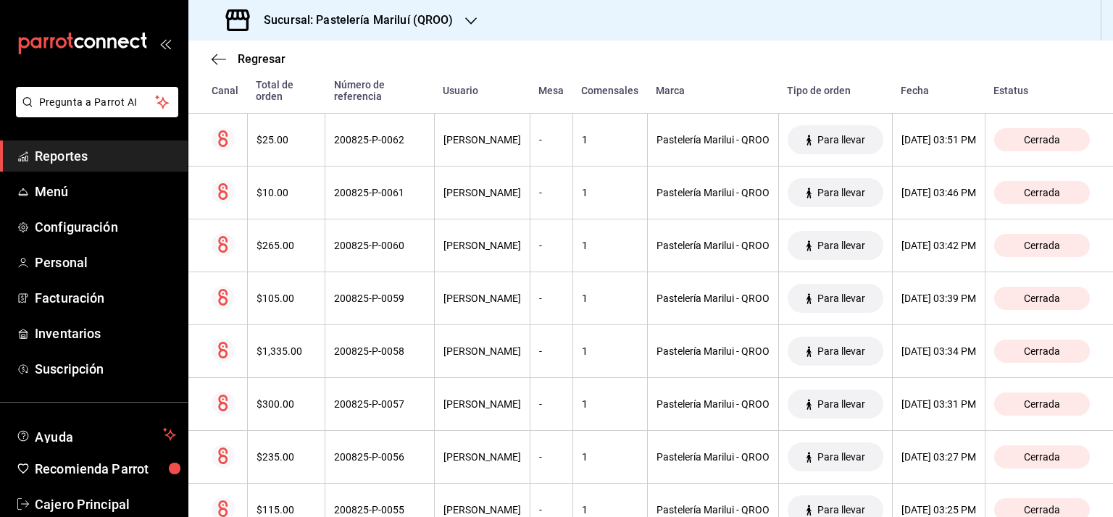
scroll to position [1955, 0]
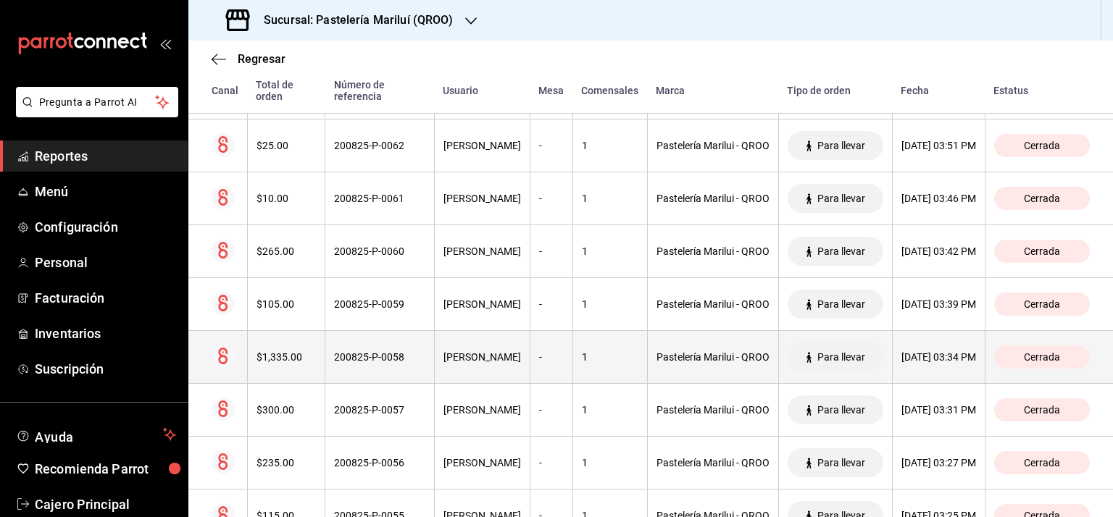
click at [269, 351] on div "$1,335.00" at bounding box center [286, 357] width 60 height 12
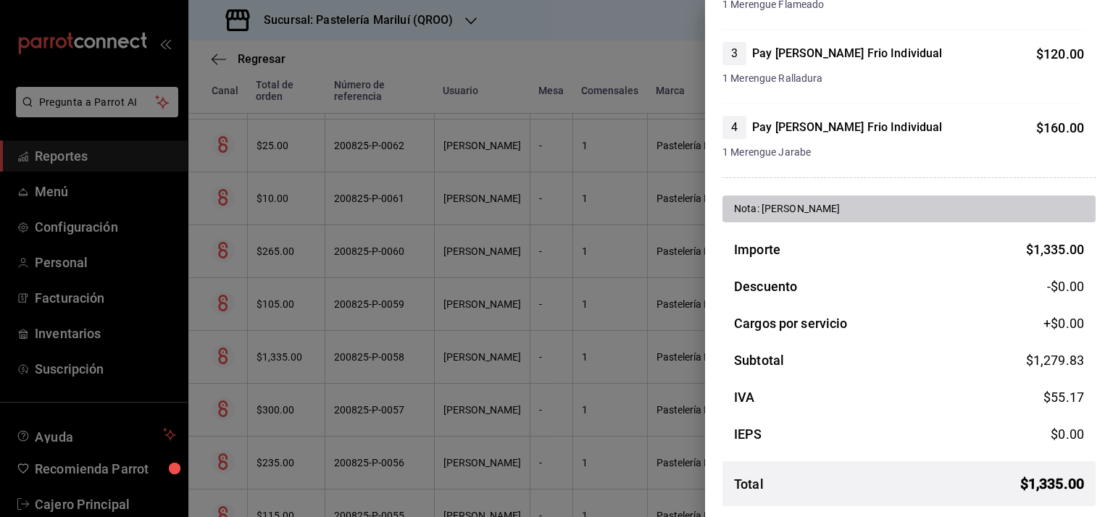
scroll to position [0, 0]
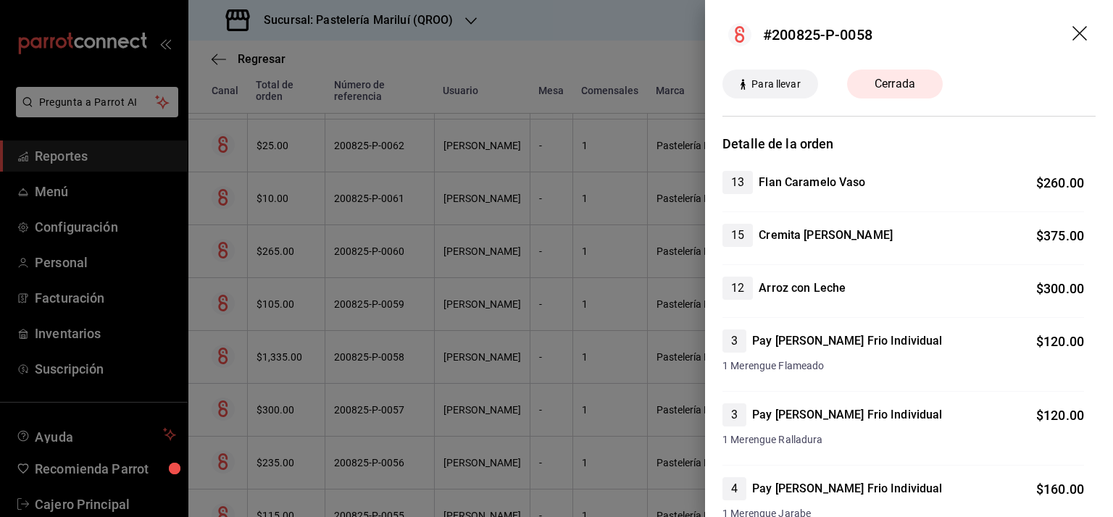
click at [1072, 40] on icon "drag" at bounding box center [1080, 34] width 17 height 17
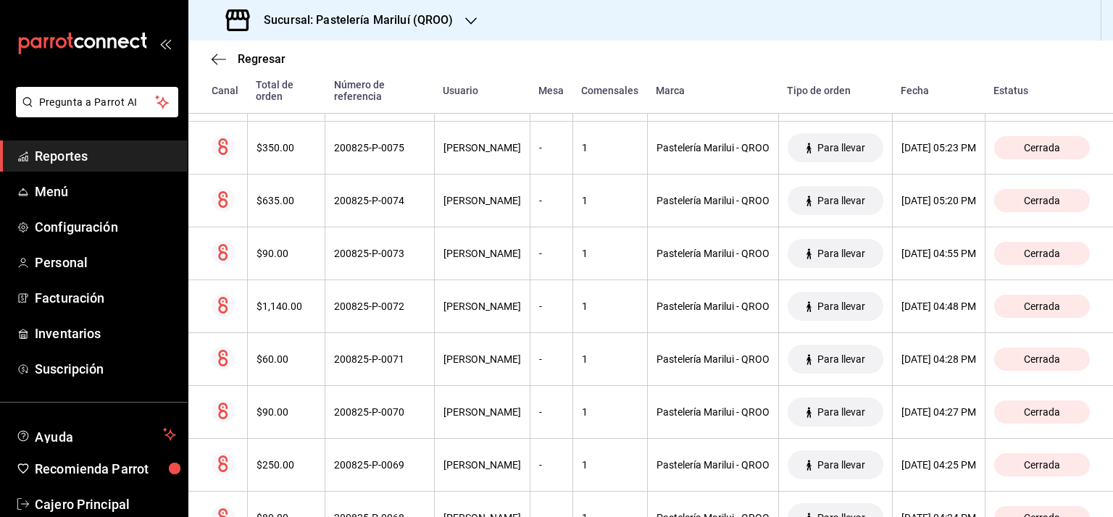
scroll to position [1243, 0]
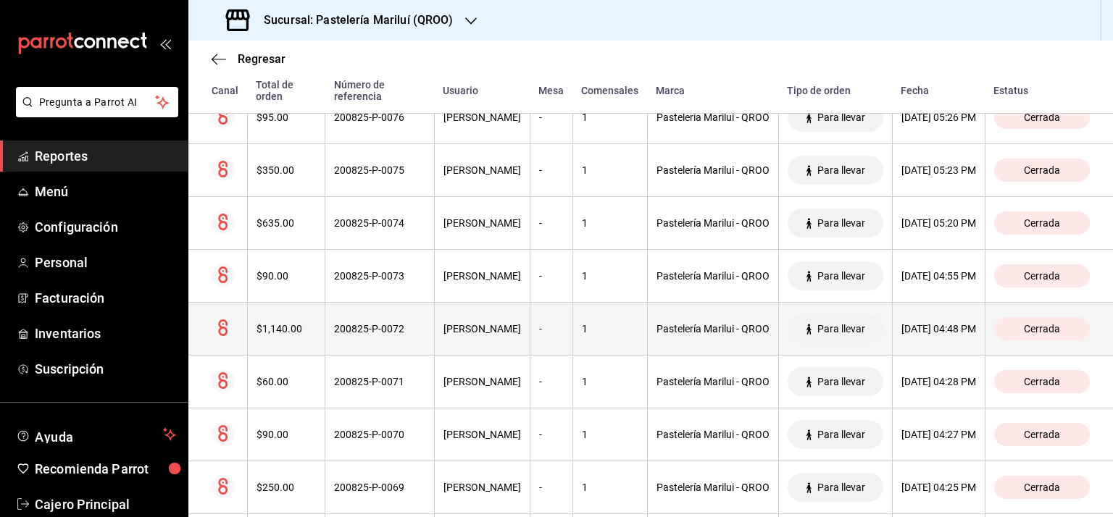
click at [259, 343] on th "$1,140.00" at bounding box center [286, 329] width 78 height 53
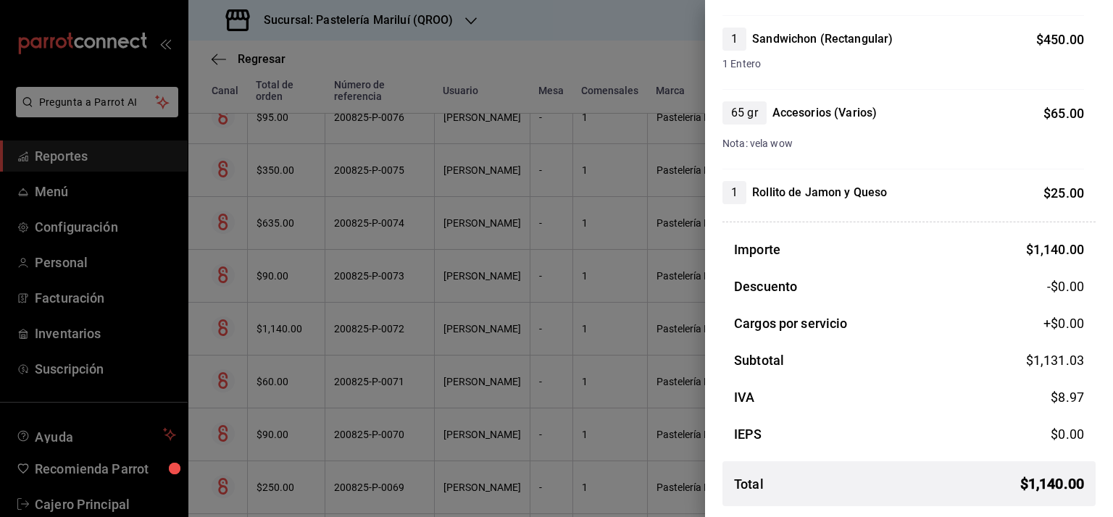
scroll to position [0, 0]
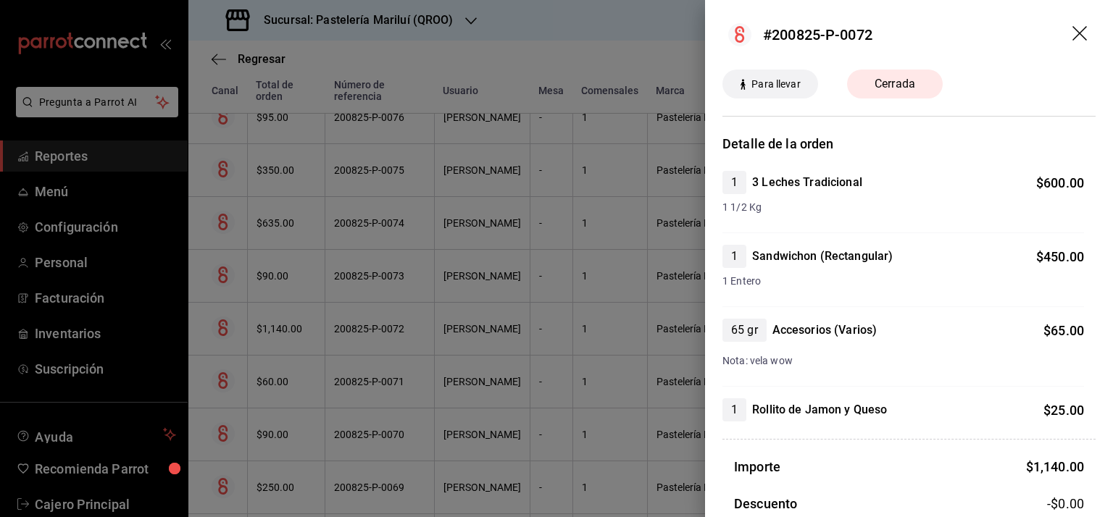
click at [1072, 28] on icon "drag" at bounding box center [1080, 34] width 17 height 17
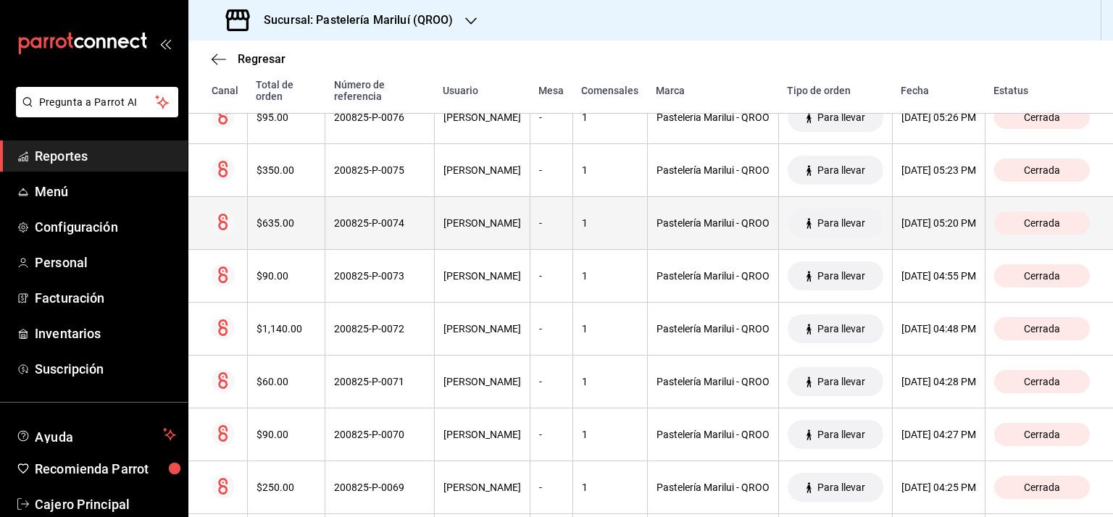
click at [647, 225] on th "Pastelería Marilui - QROO" at bounding box center [712, 223] width 131 height 53
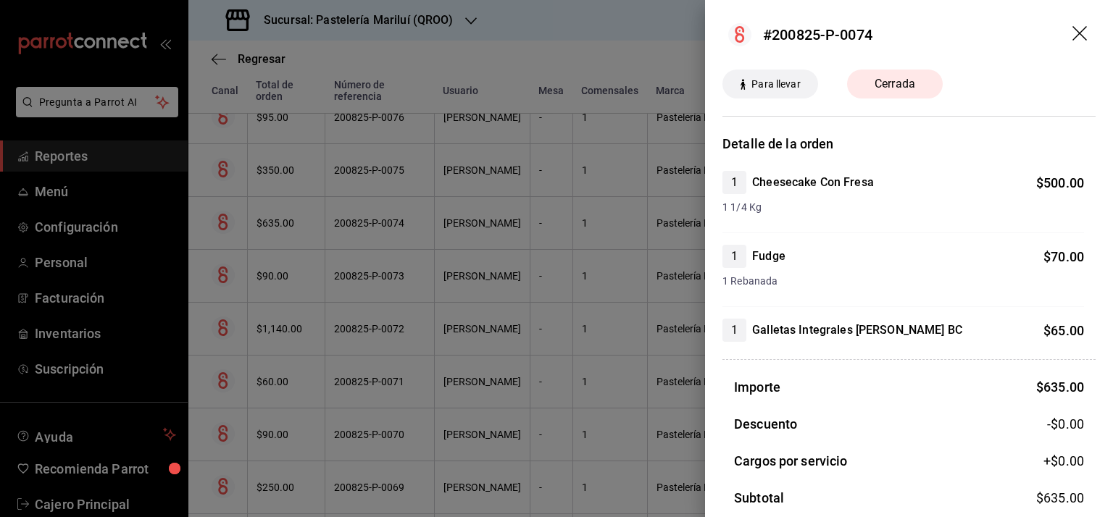
click at [1072, 32] on icon "drag" at bounding box center [1079, 33] width 14 height 14
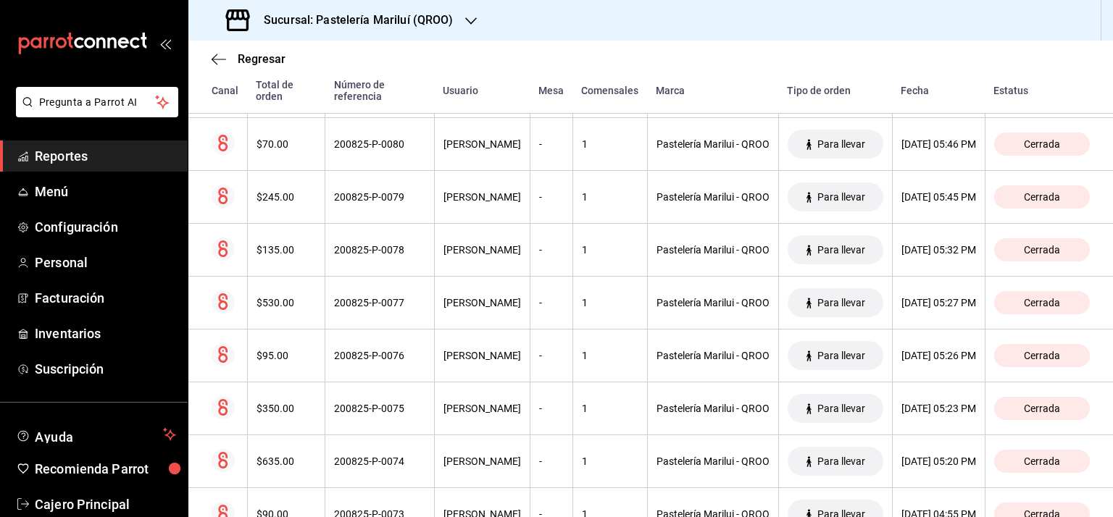
scroll to position [999, 0]
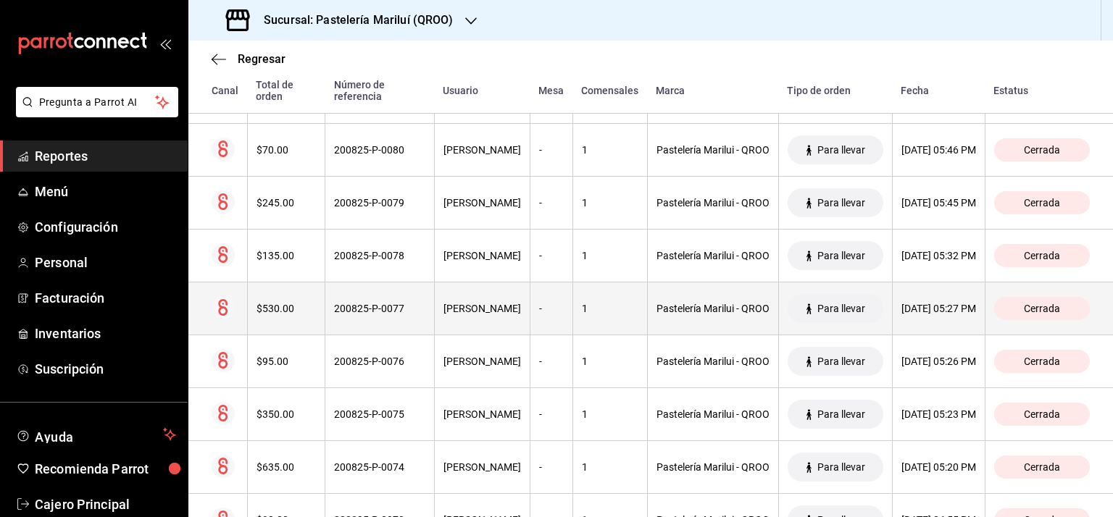
click at [269, 306] on div "$530.00" at bounding box center [286, 309] width 60 height 12
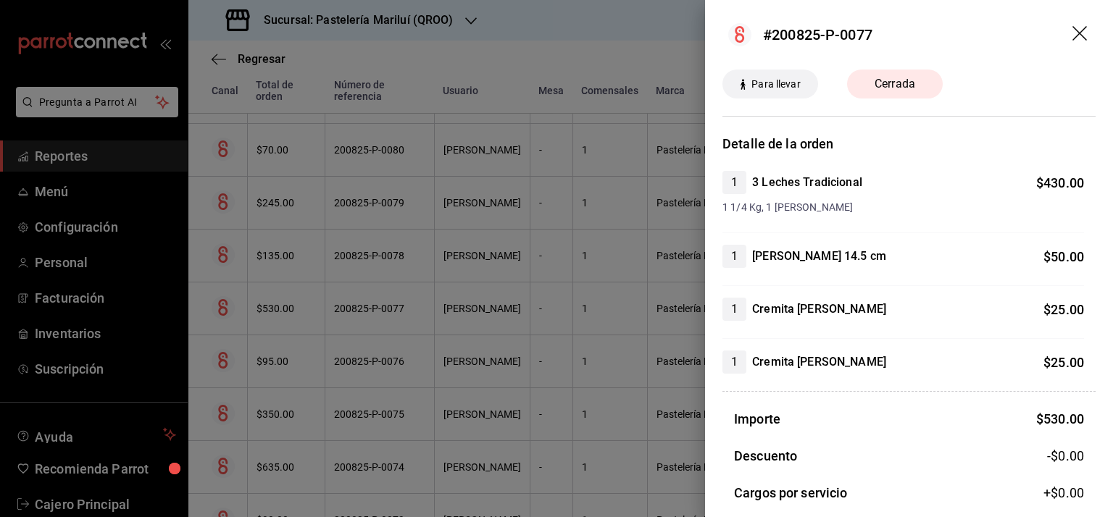
click at [1074, 33] on icon "drag" at bounding box center [1080, 34] width 17 height 17
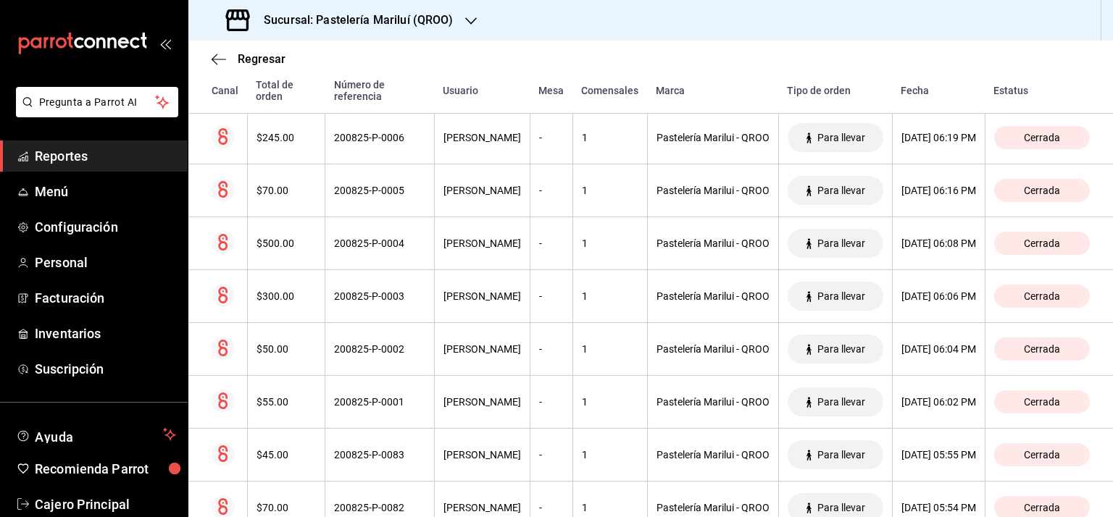
scroll to position [529, 0]
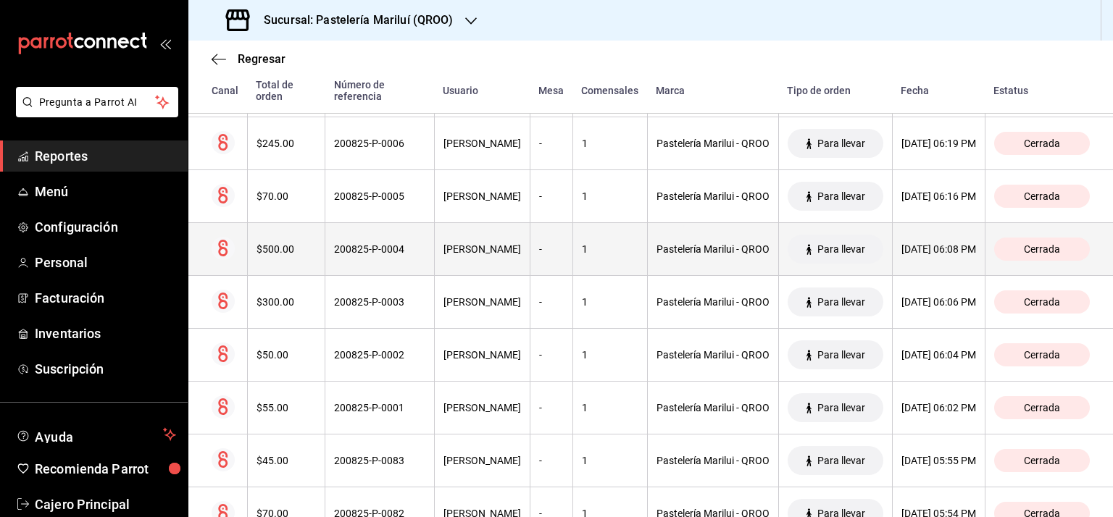
click at [263, 247] on div "$500.00" at bounding box center [286, 249] width 60 height 12
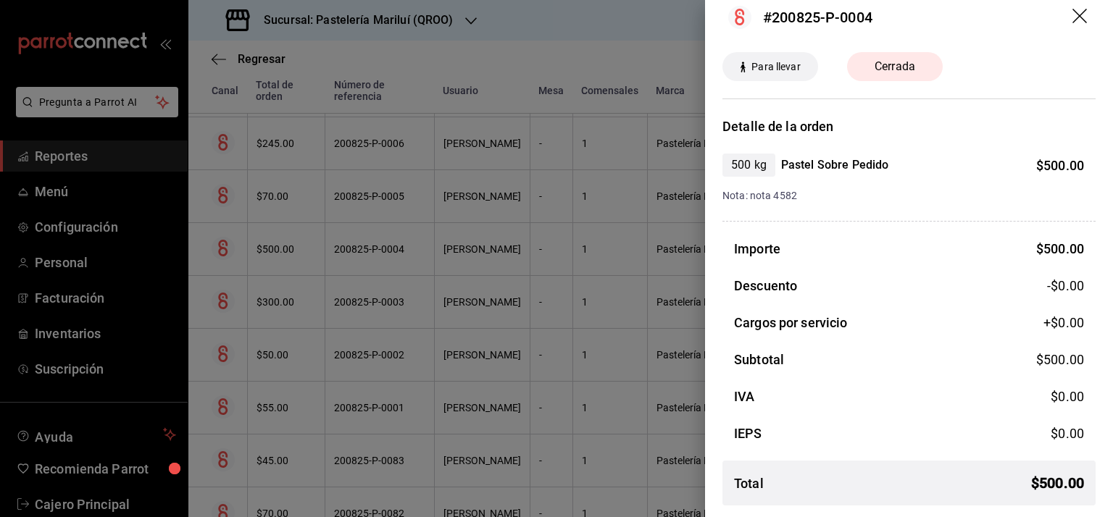
scroll to position [0, 0]
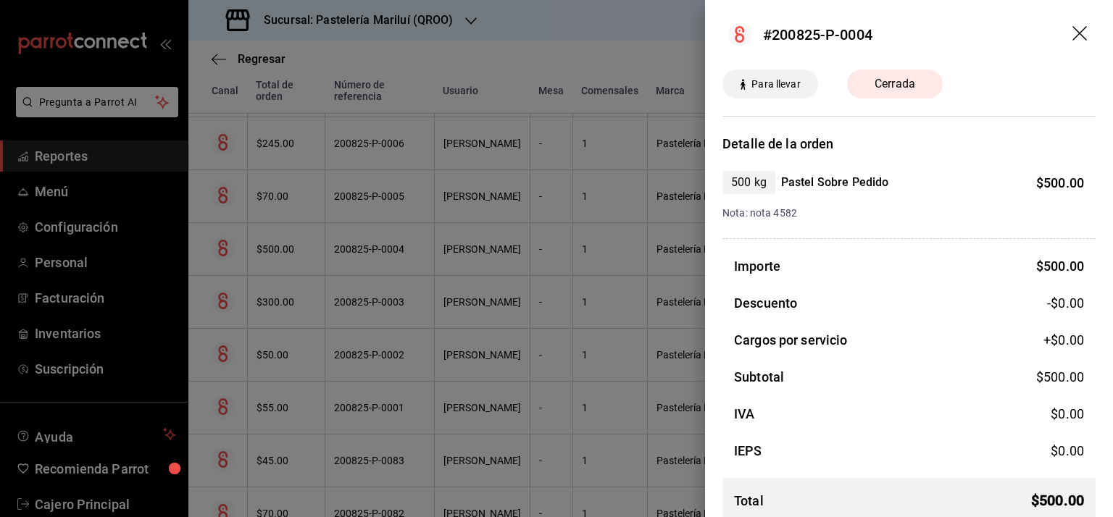
click at [1072, 36] on icon "drag" at bounding box center [1079, 33] width 14 height 14
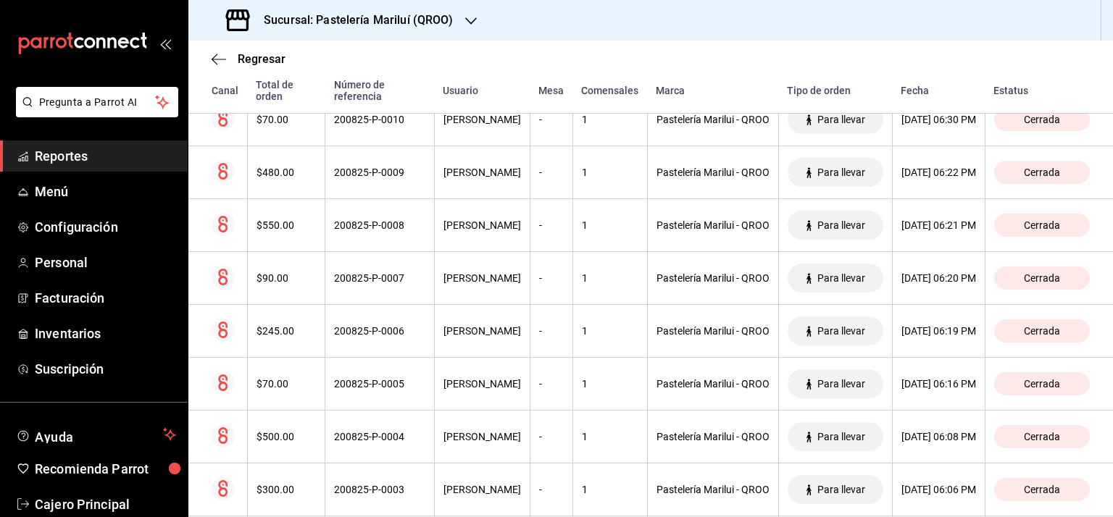
scroll to position [348, 0]
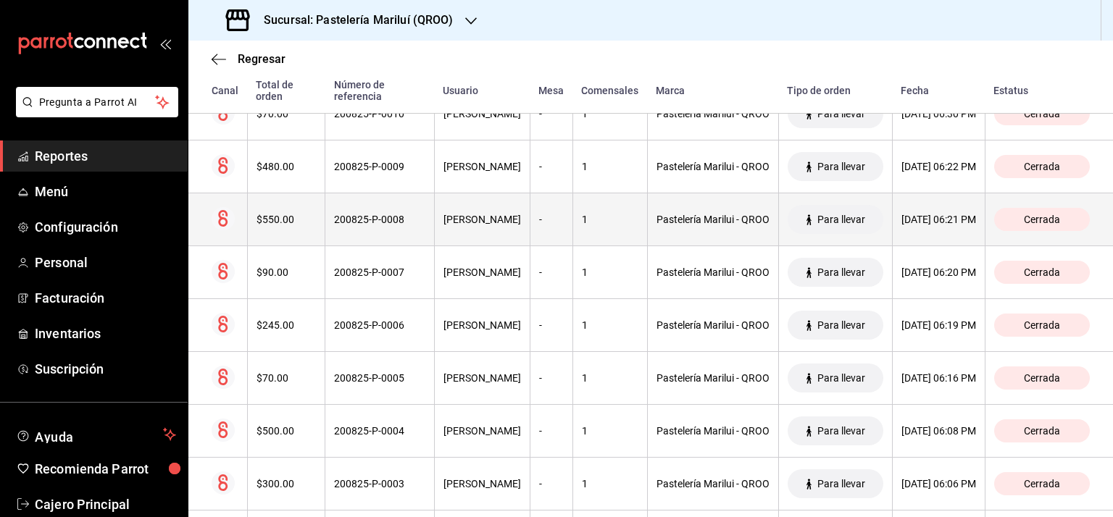
click at [265, 214] on div "$550.00" at bounding box center [286, 220] width 60 height 12
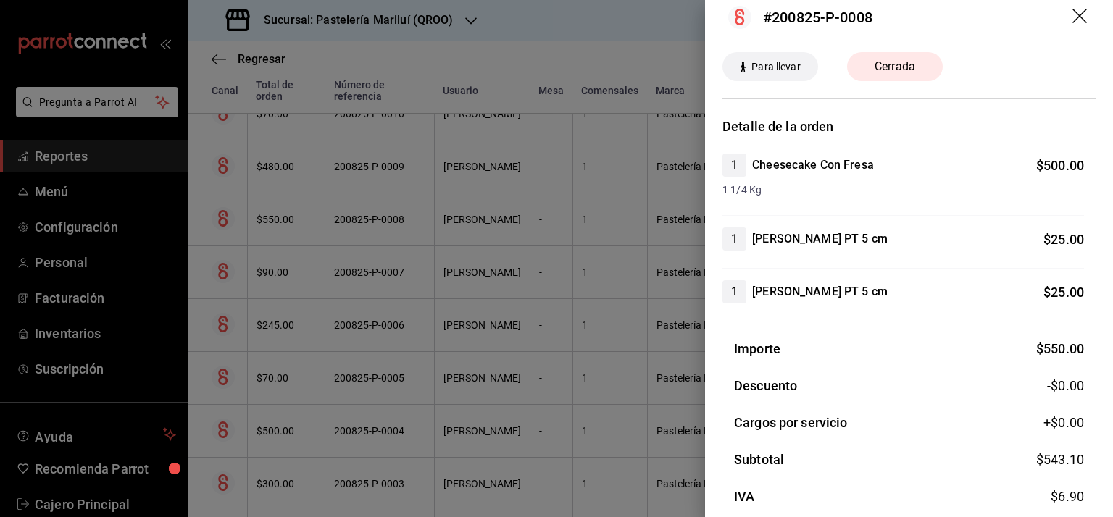
scroll to position [0, 0]
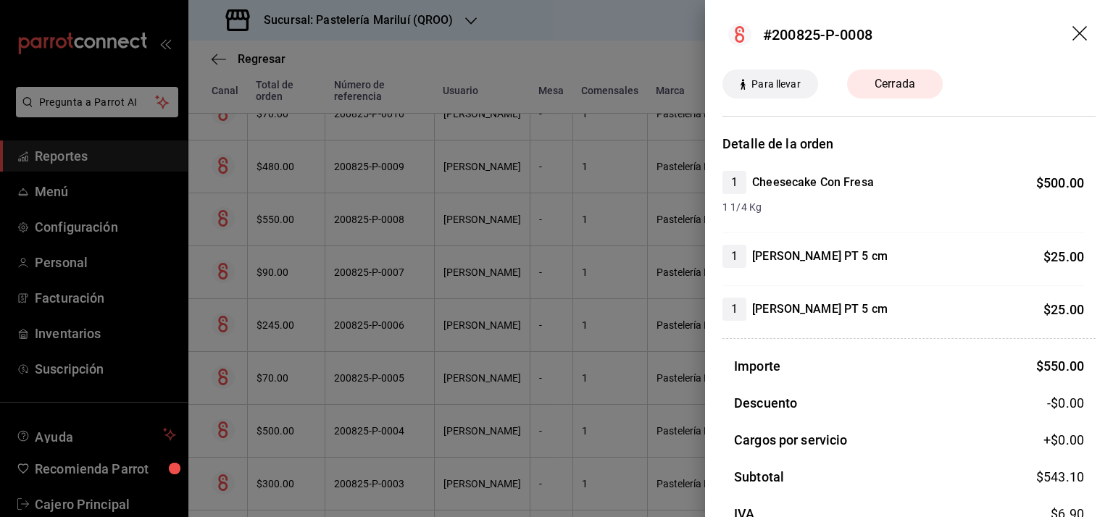
click at [1073, 30] on icon "drag" at bounding box center [1080, 34] width 17 height 17
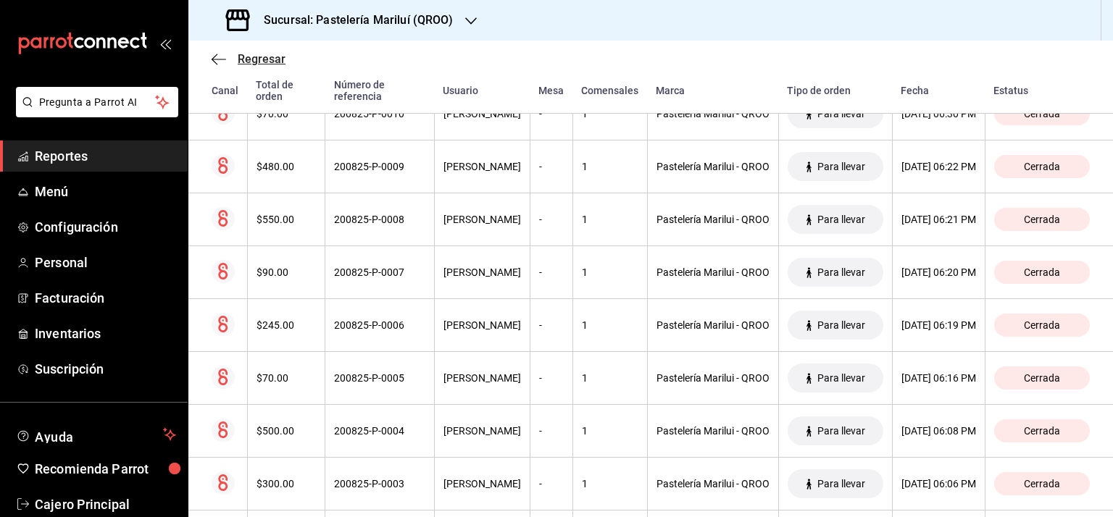
click at [261, 56] on span "Regresar" at bounding box center [262, 59] width 48 height 14
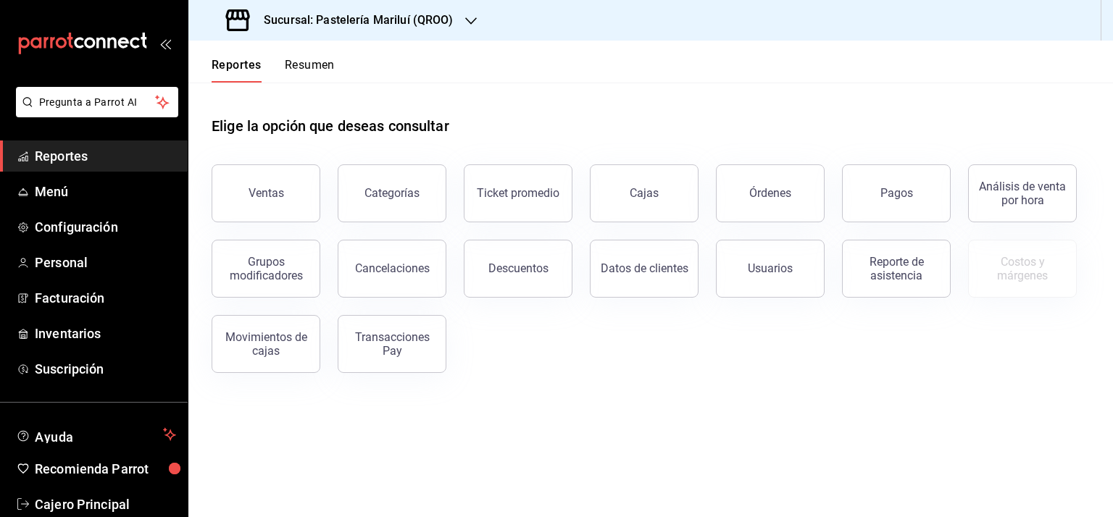
click at [900, 160] on div "Pagos" at bounding box center [887, 184] width 126 height 75
click at [895, 185] on button "Pagos" at bounding box center [896, 193] width 109 height 58
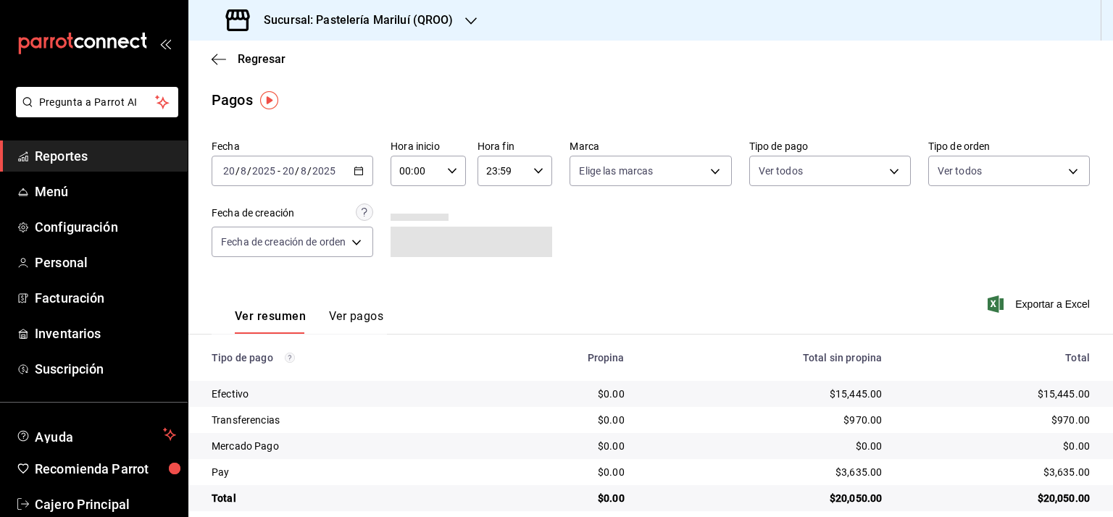
click at [357, 315] on button "Ver pagos" at bounding box center [356, 321] width 54 height 25
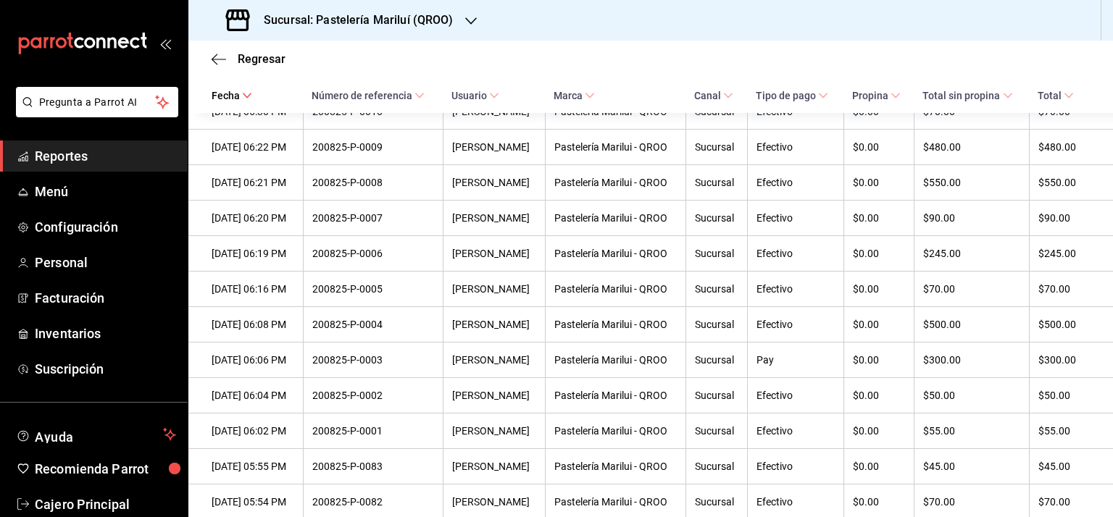
scroll to position [276, 0]
